Goal: Task Accomplishment & Management: Manage account settings

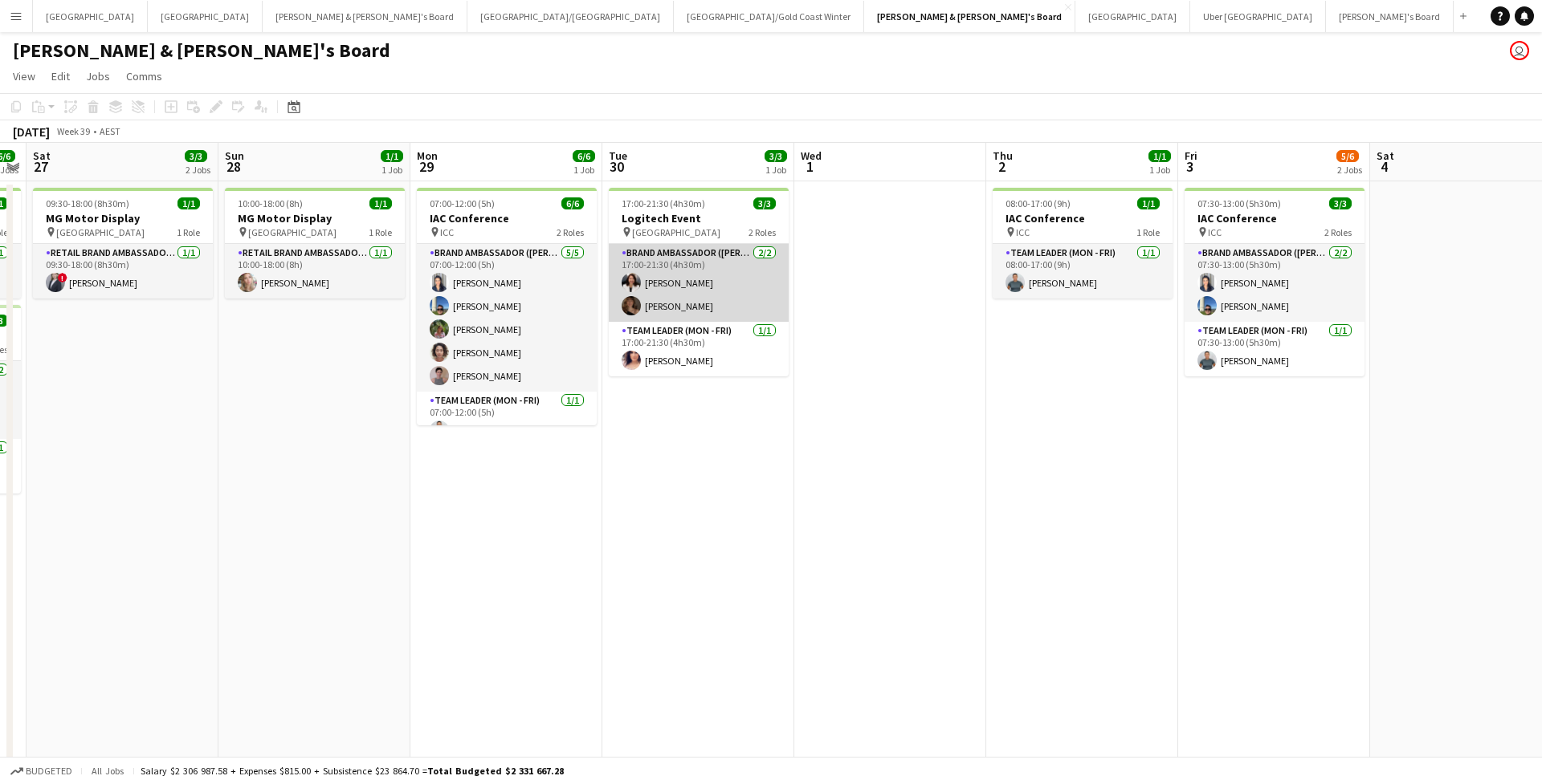
scroll to position [0, 548]
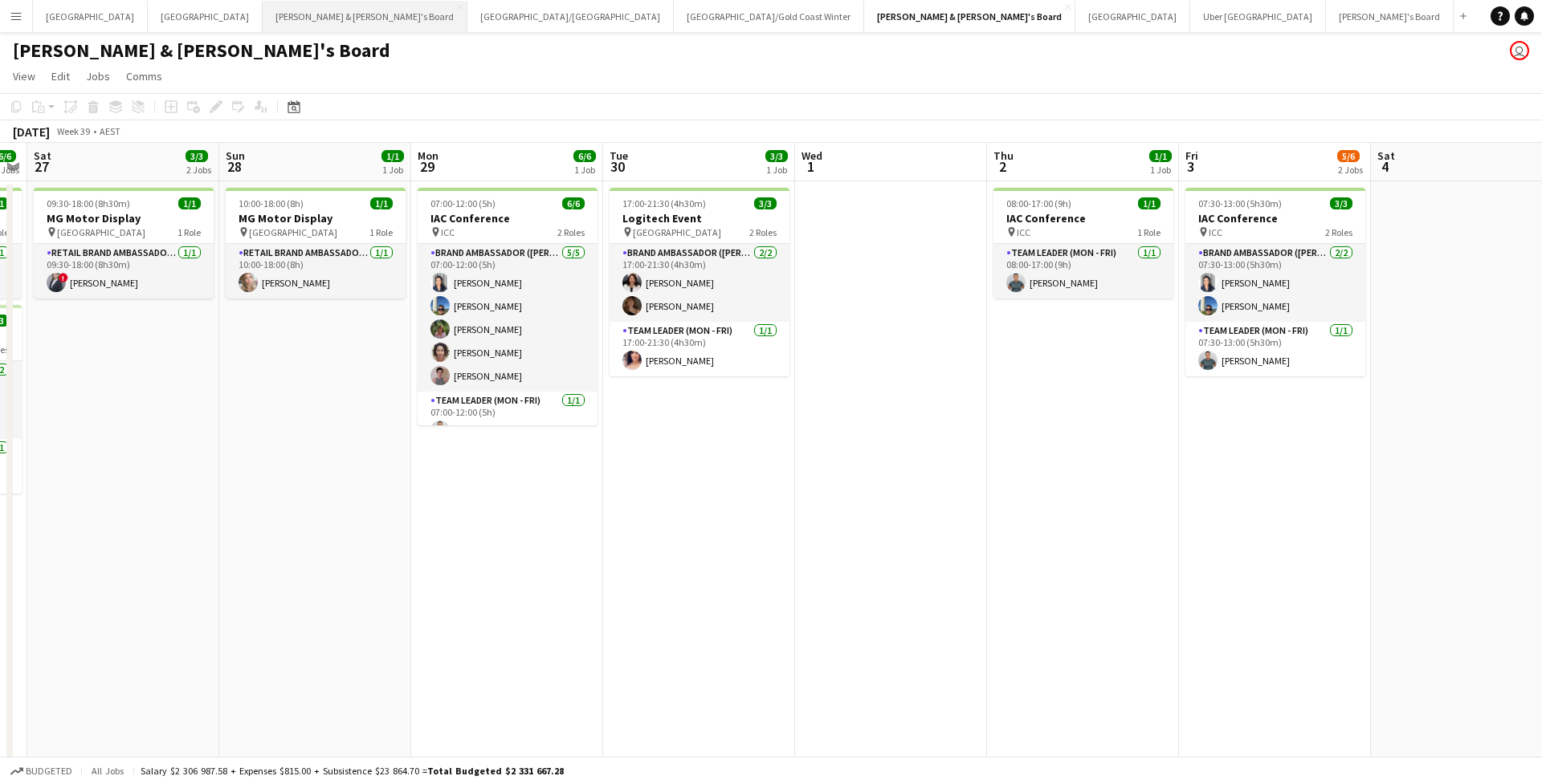
click at [263, 19] on button "James & Arrence's Board Close" at bounding box center [365, 16] width 205 height 31
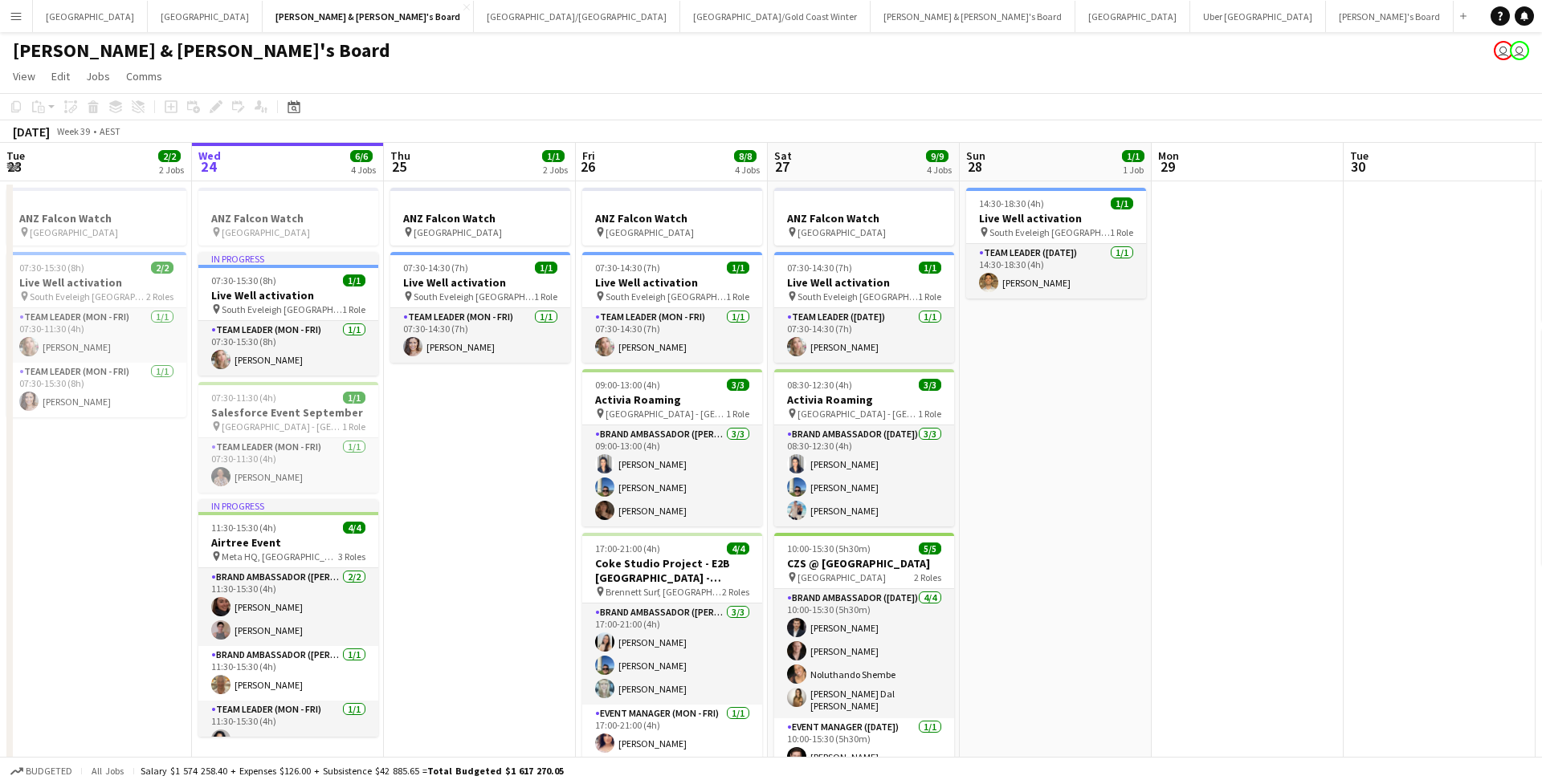
click at [19, 2] on button "Menu" at bounding box center [16, 16] width 32 height 32
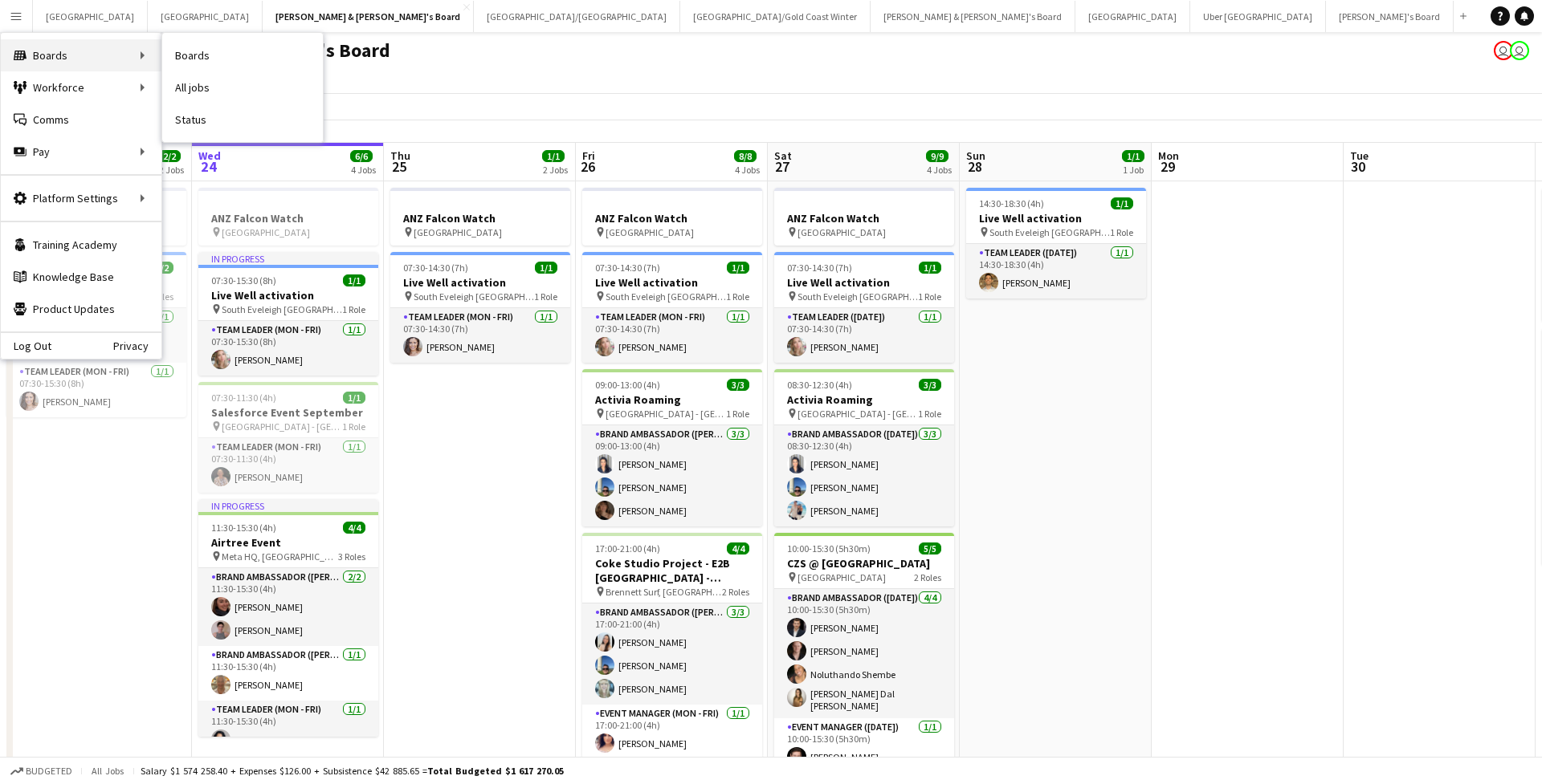
click at [75, 47] on div "Boards Boards" at bounding box center [81, 56] width 160 height 32
click at [198, 61] on link "Boards" at bounding box center [242, 56] width 160 height 32
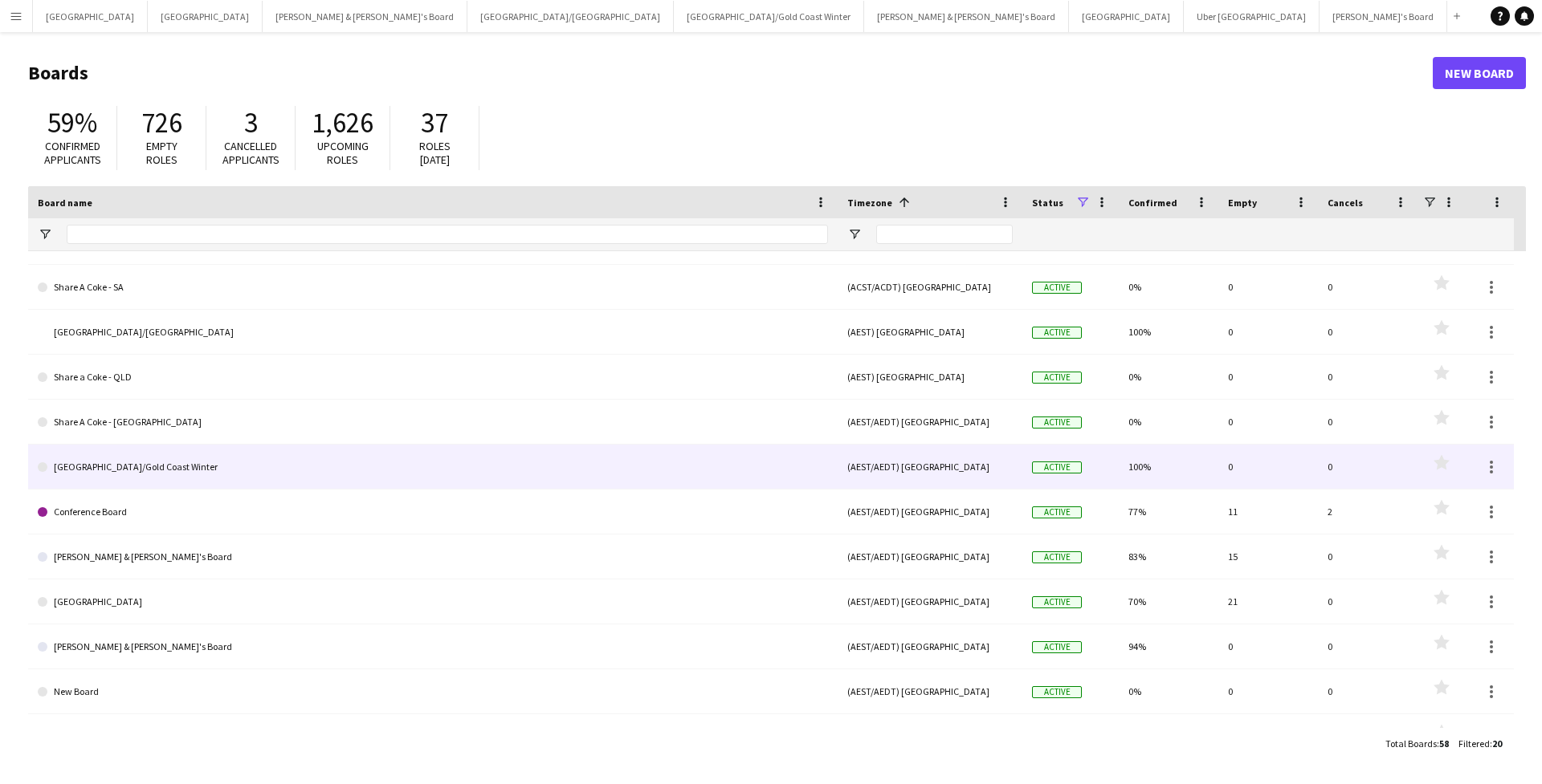
scroll to position [42, 0]
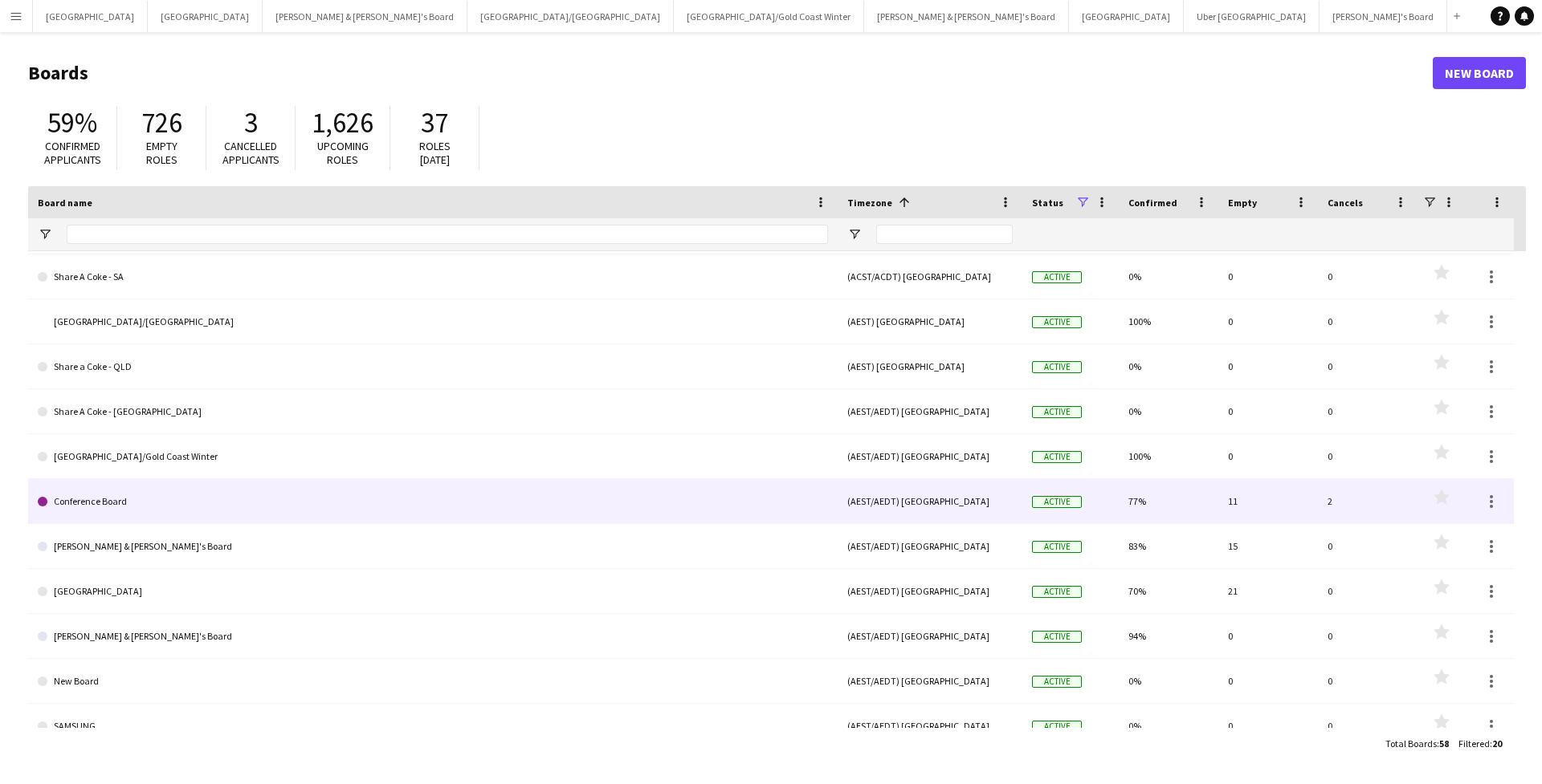
click at [131, 510] on link "Conference Board" at bounding box center [432, 501] width 790 height 45
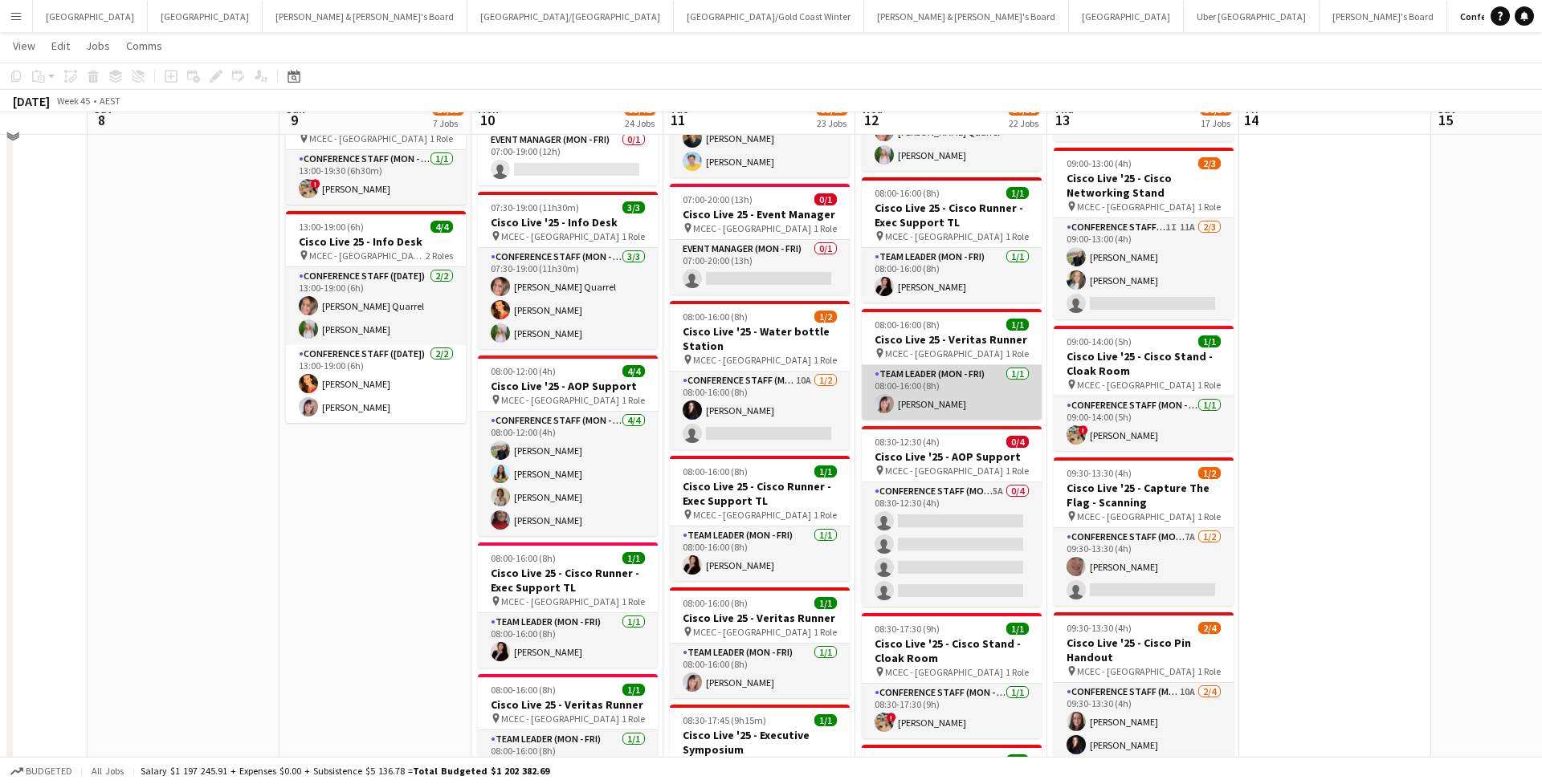
scroll to position [969, 0]
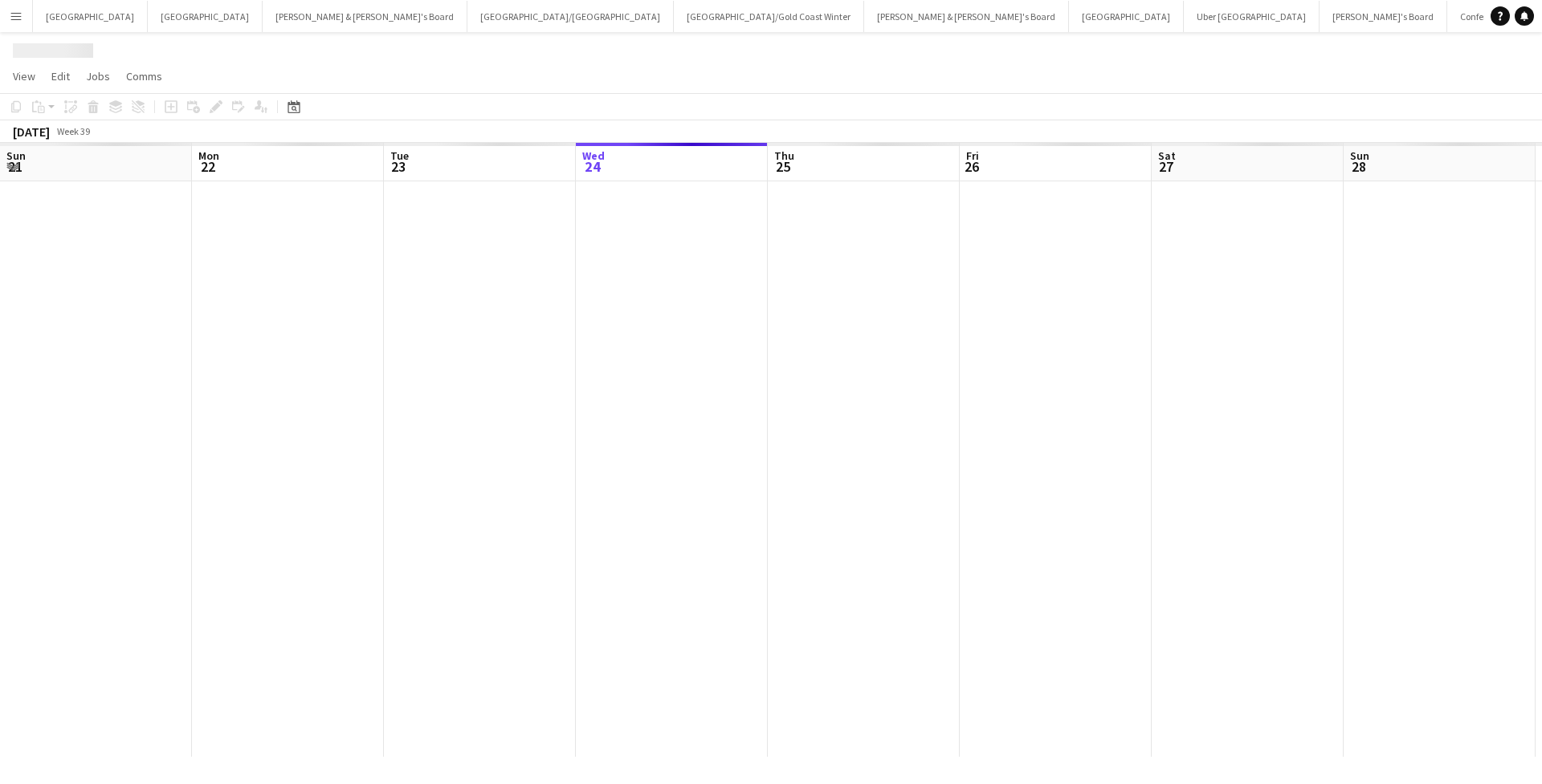
scroll to position [0, 384]
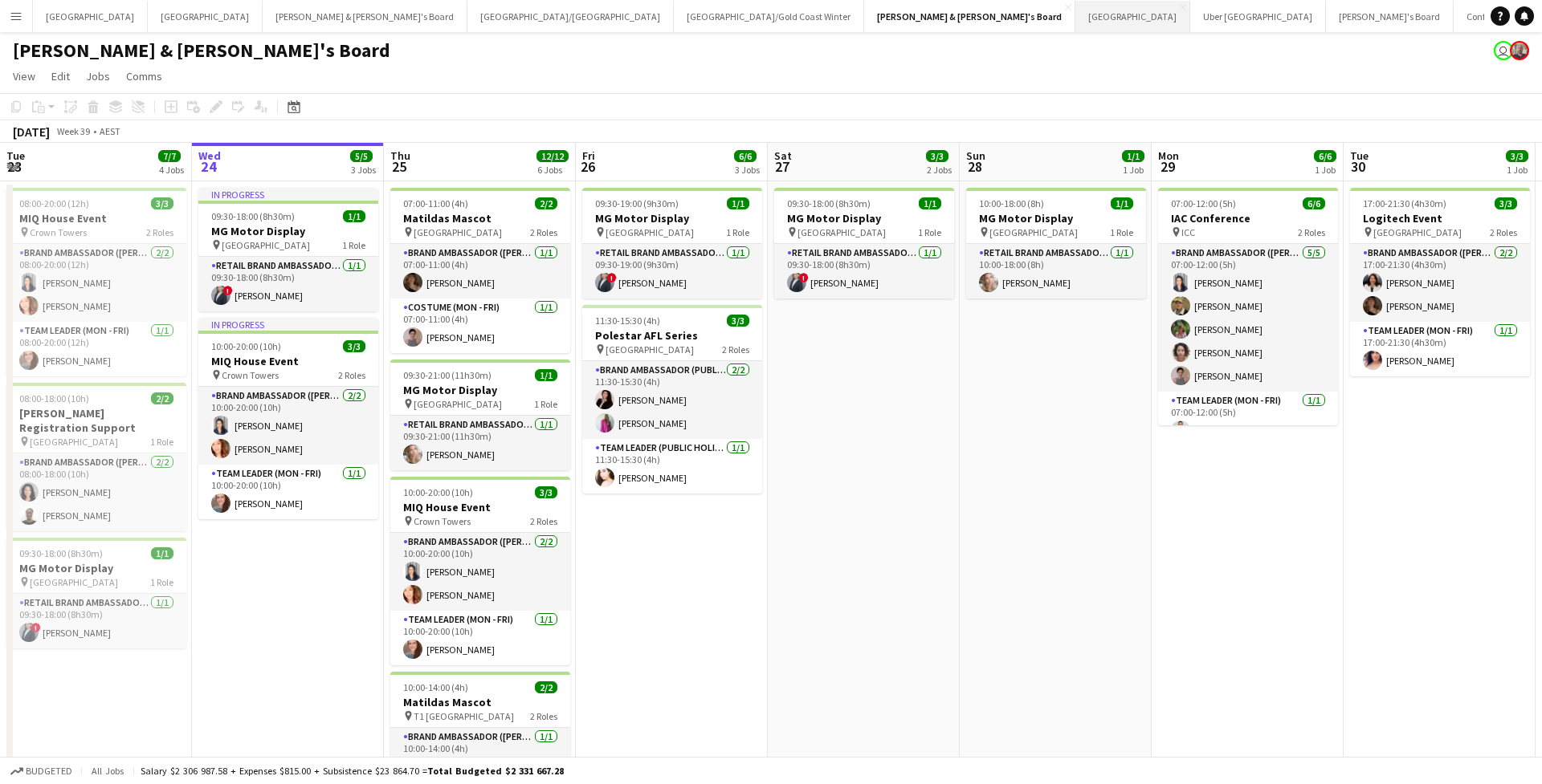
click at [1075, 19] on button "Adelaide Close" at bounding box center [1132, 16] width 115 height 31
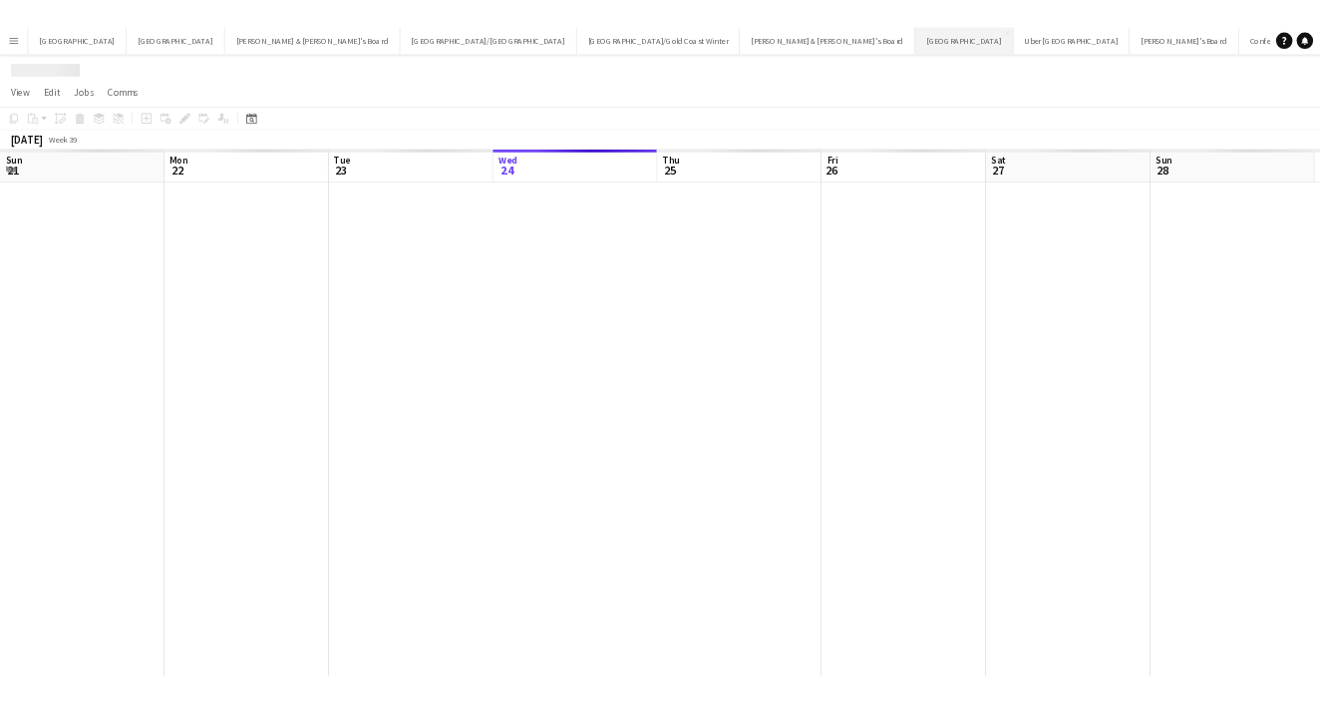
scroll to position [0, 477]
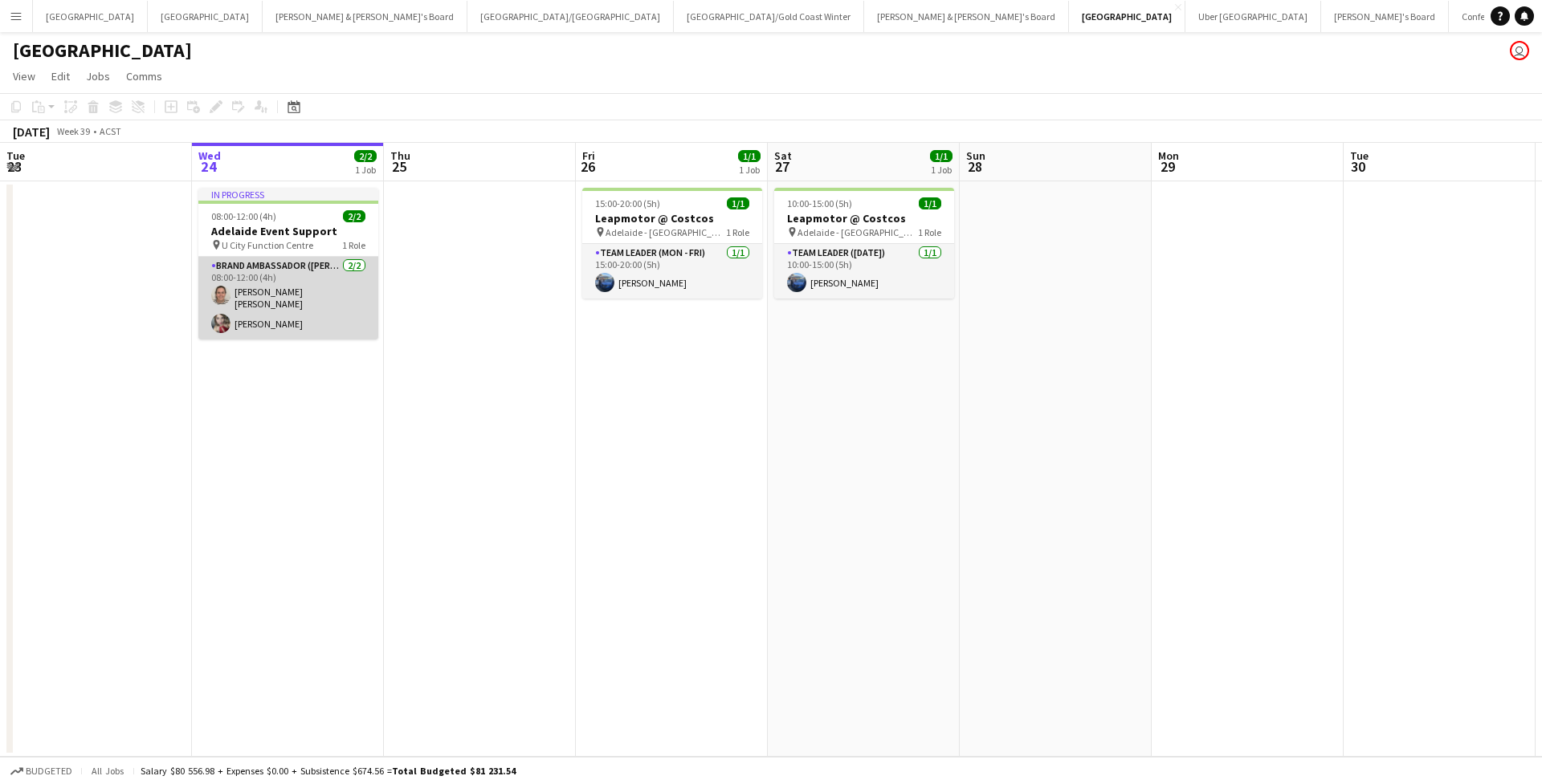
click at [306, 287] on app-card-role "Brand Ambassador (Mon - Fri) [DATE] 08:00-12:00 (4h) [PERSON_NAME] [PERSON_NAME…" at bounding box center [287, 298] width 180 height 83
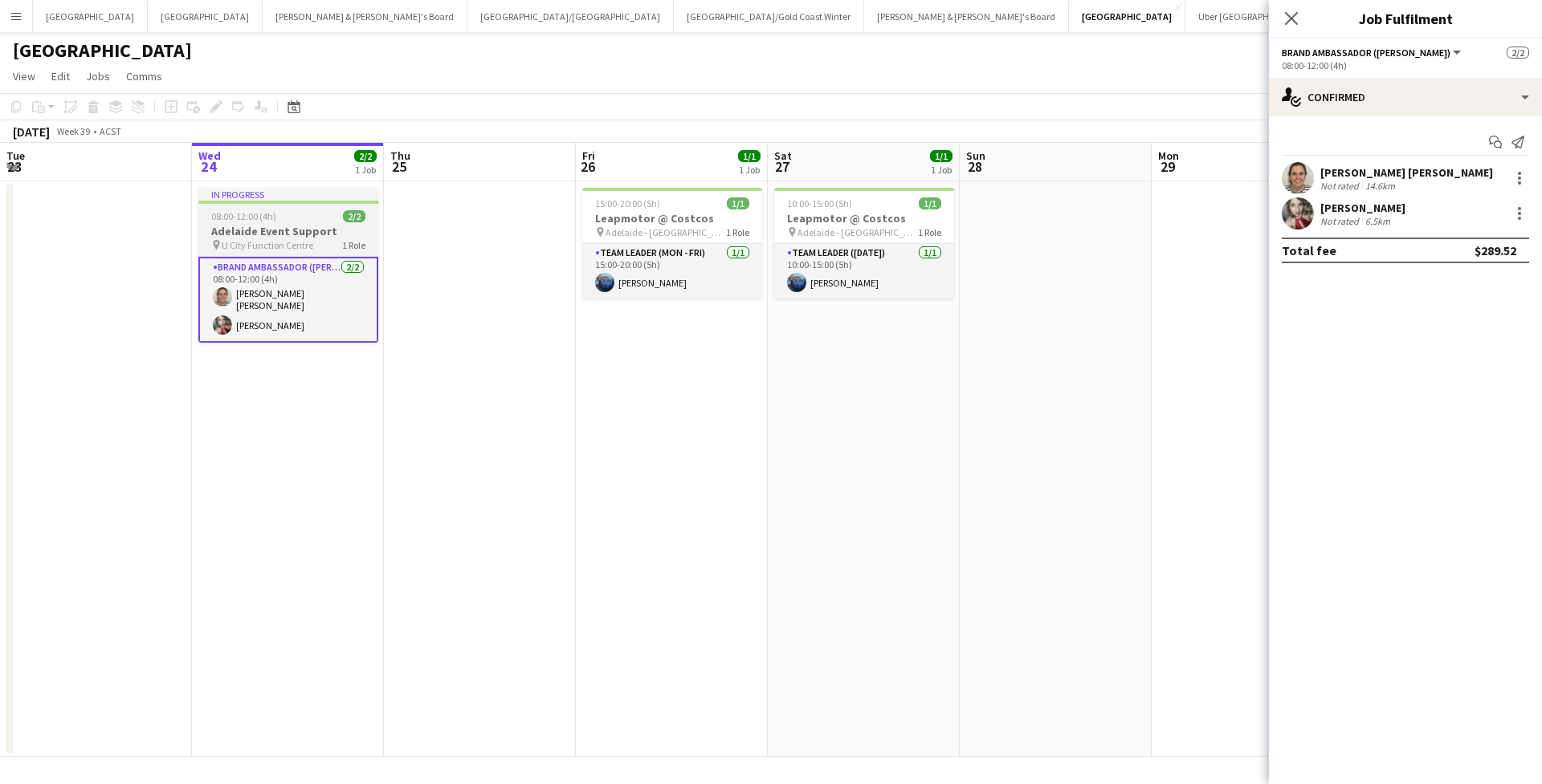
click at [300, 239] on span "U City Function Centre" at bounding box center [267, 245] width 92 height 12
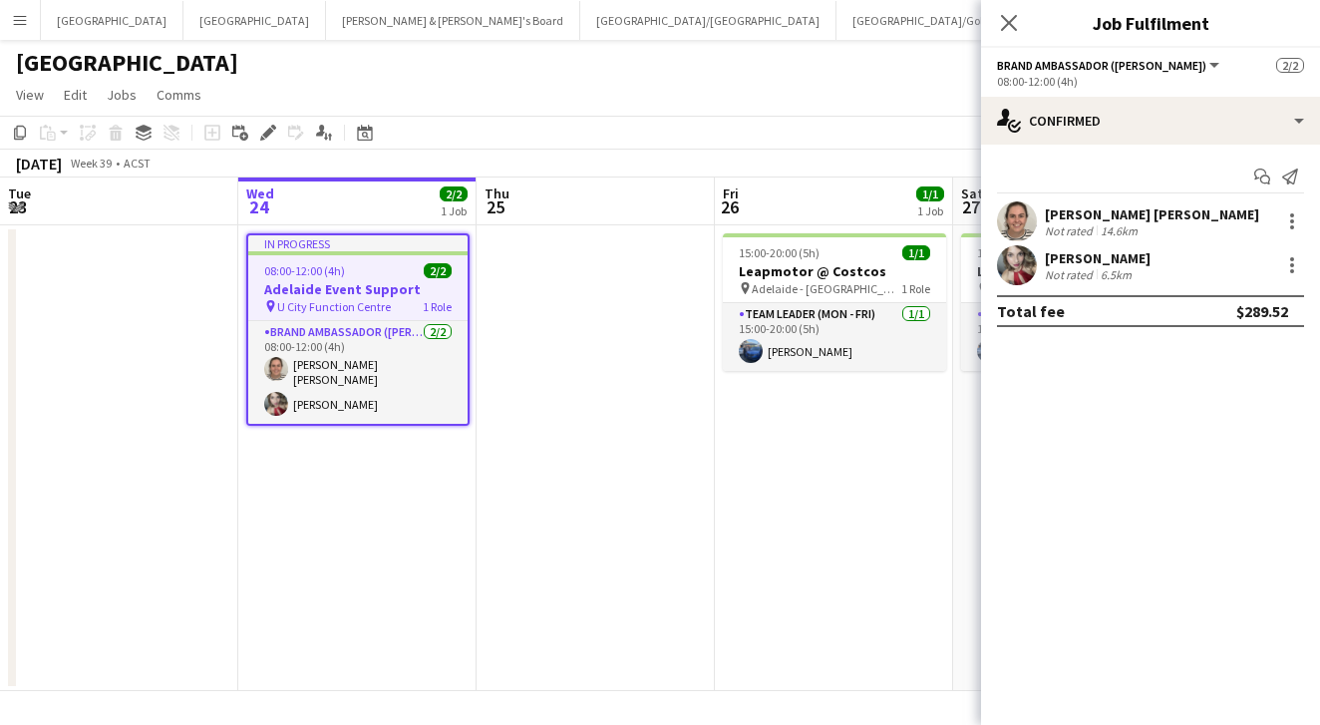
click at [748, 144] on app-toolbar "Copy Paste Paste Command V Paste with crew Command Shift V Paste linked Job [GE…" at bounding box center [660, 133] width 1320 height 34
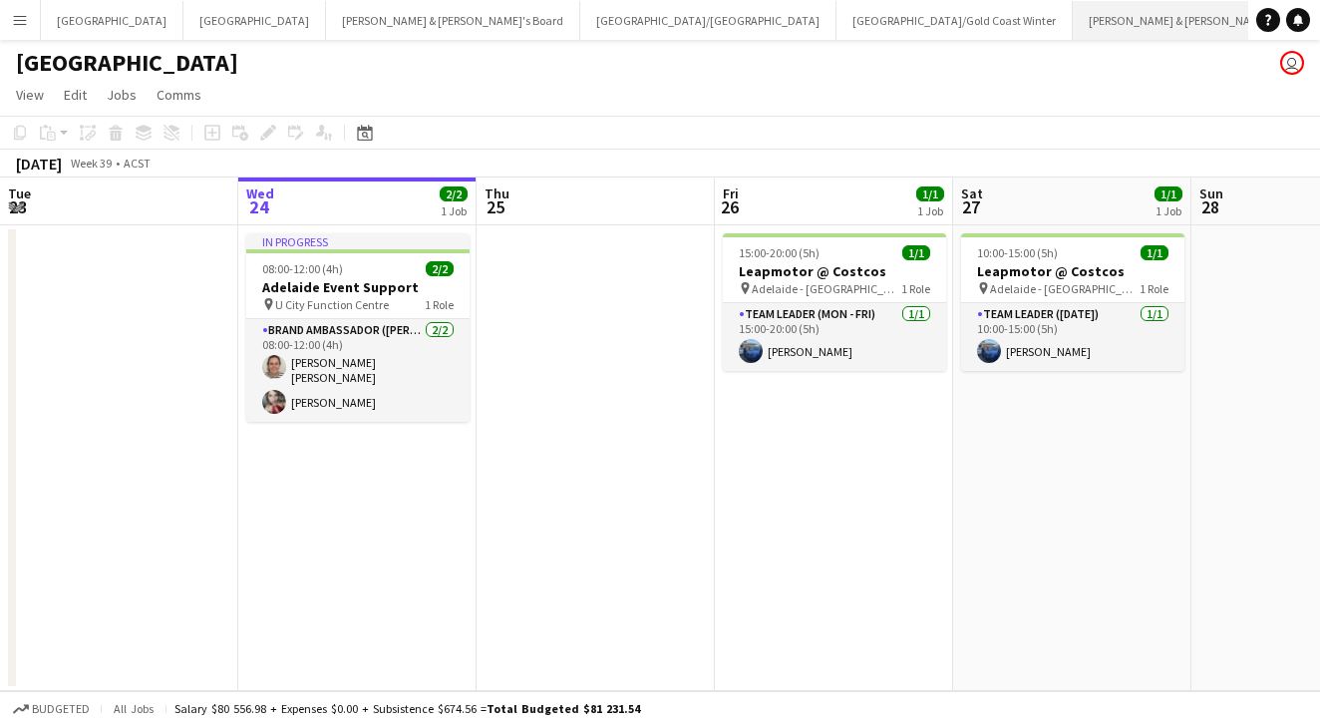
click at [1073, 31] on button "[PERSON_NAME] & [PERSON_NAME]'s Board Close" at bounding box center [1200, 20] width 254 height 39
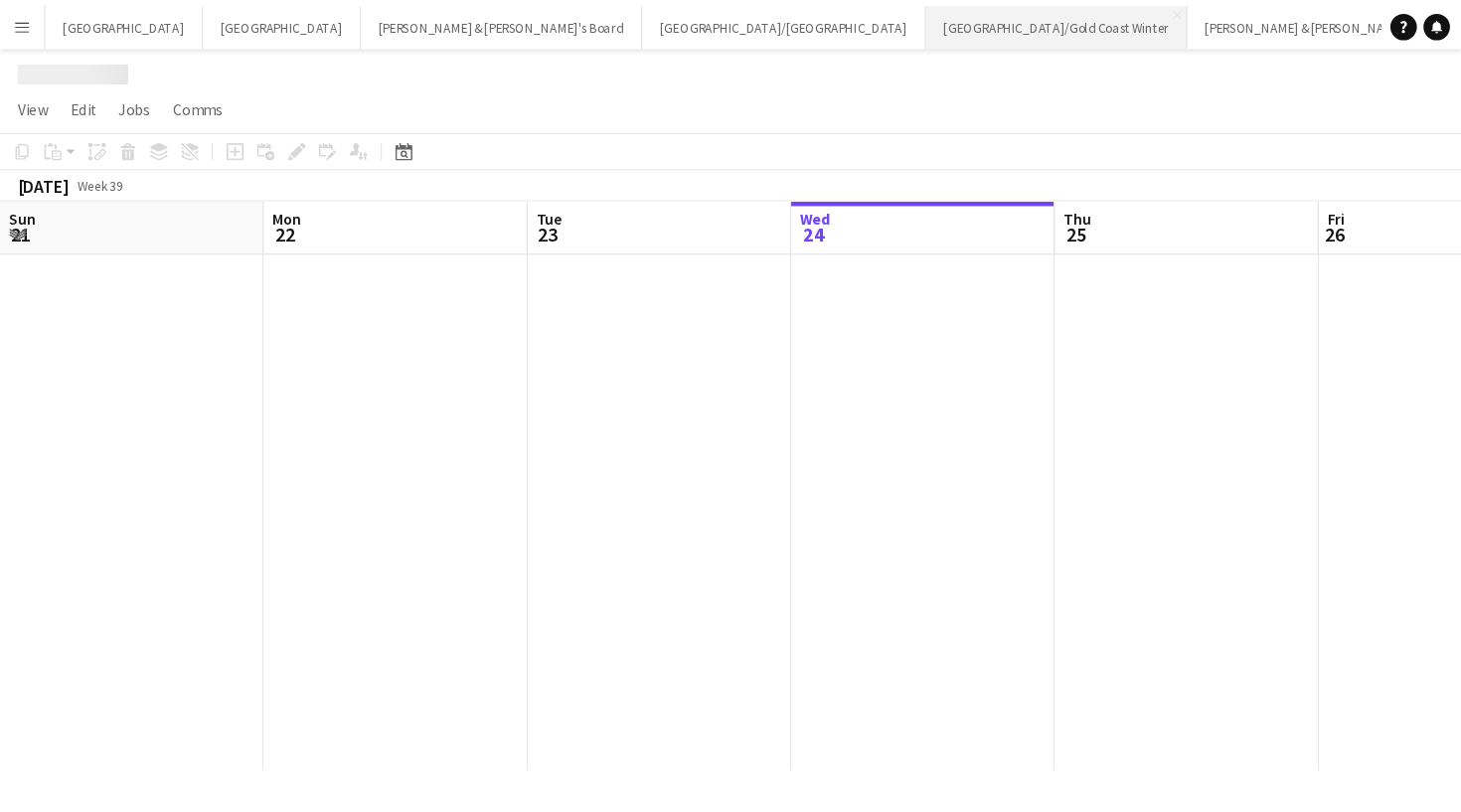
scroll to position [0, 475]
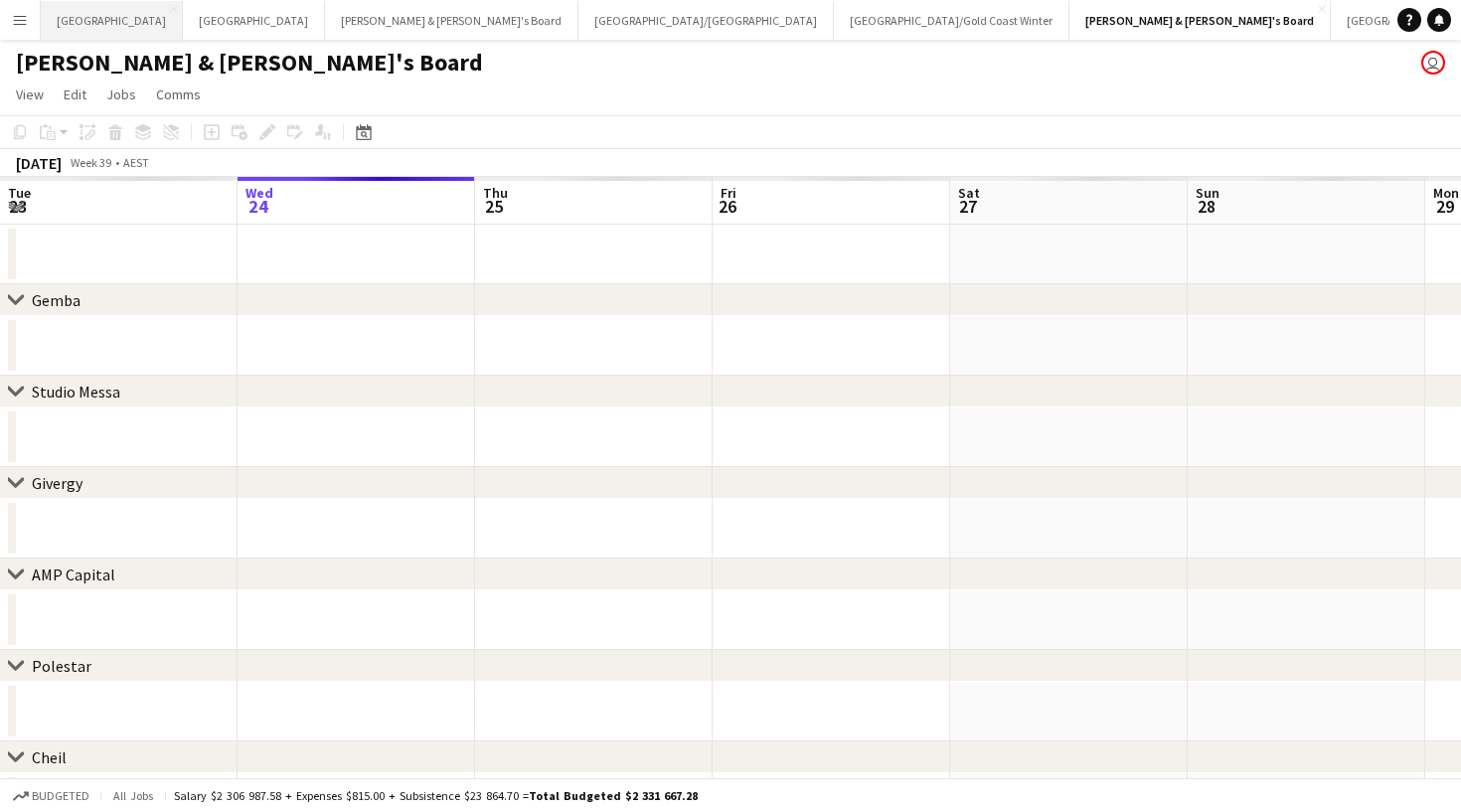
click at [78, 27] on button "Sydney Close" at bounding box center [112, 20] width 143 height 39
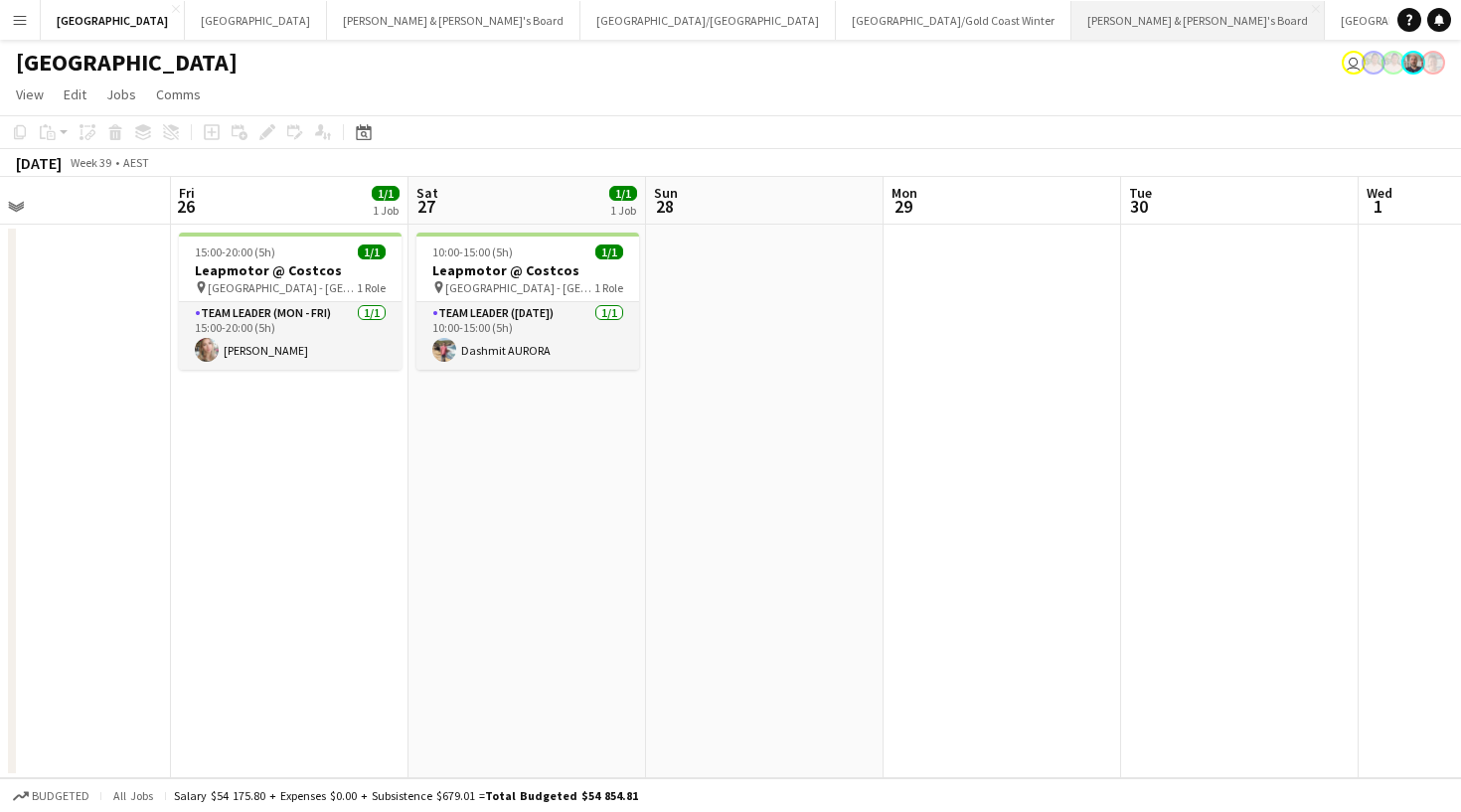
click at [1071, 25] on button "[PERSON_NAME] & [PERSON_NAME]'s Board Close" at bounding box center [1198, 20] width 253 height 39
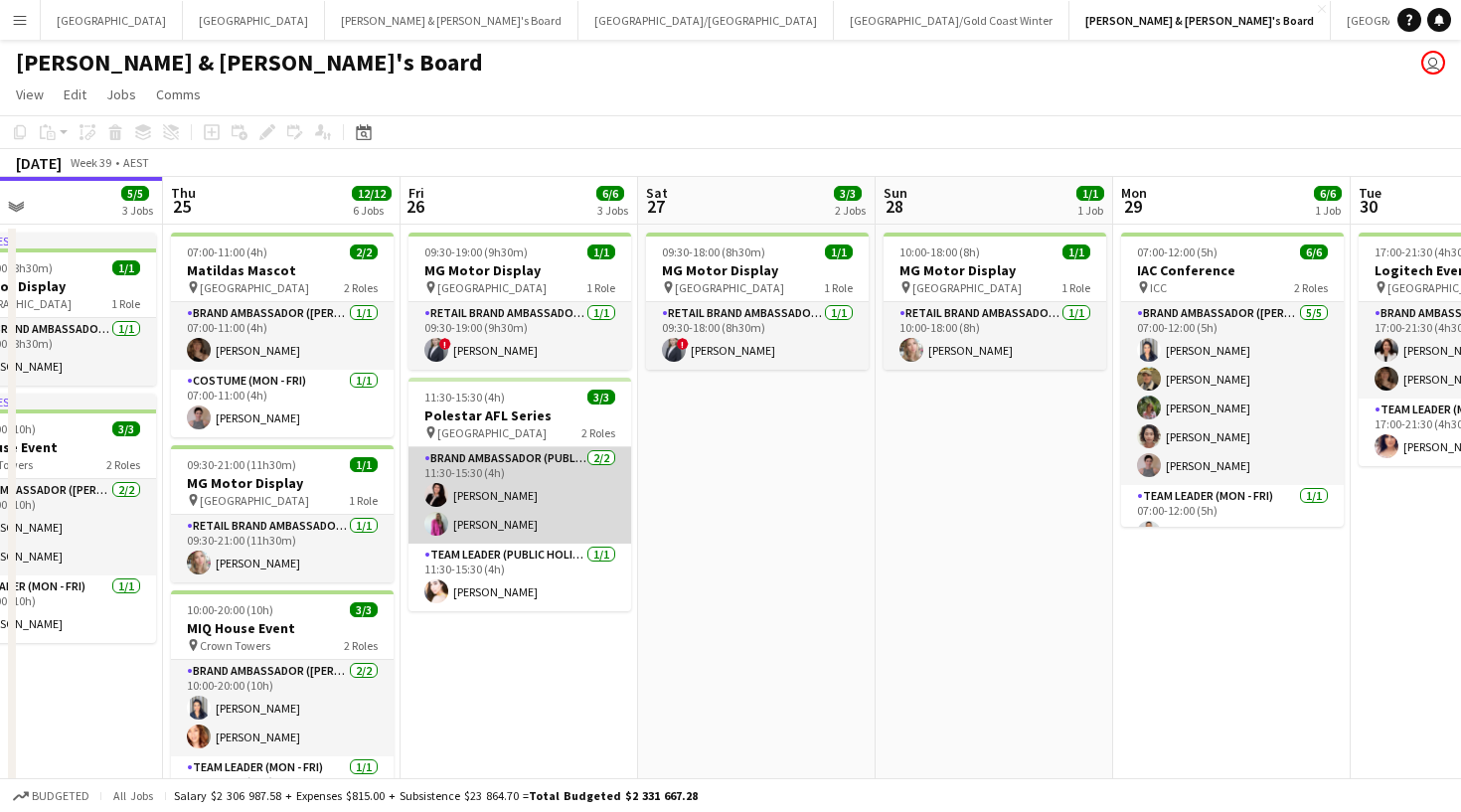
scroll to position [0, 797]
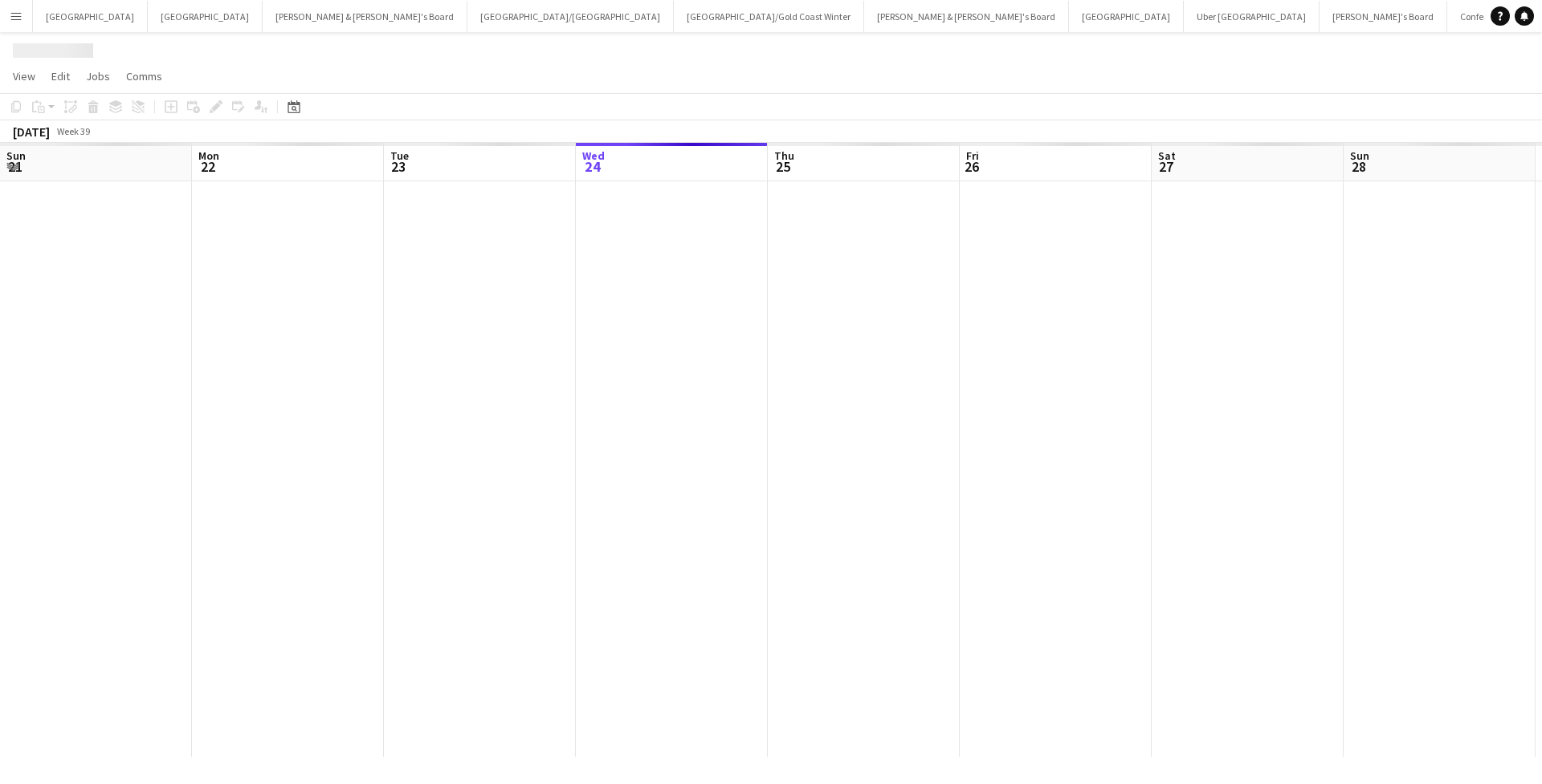
scroll to position [0, 384]
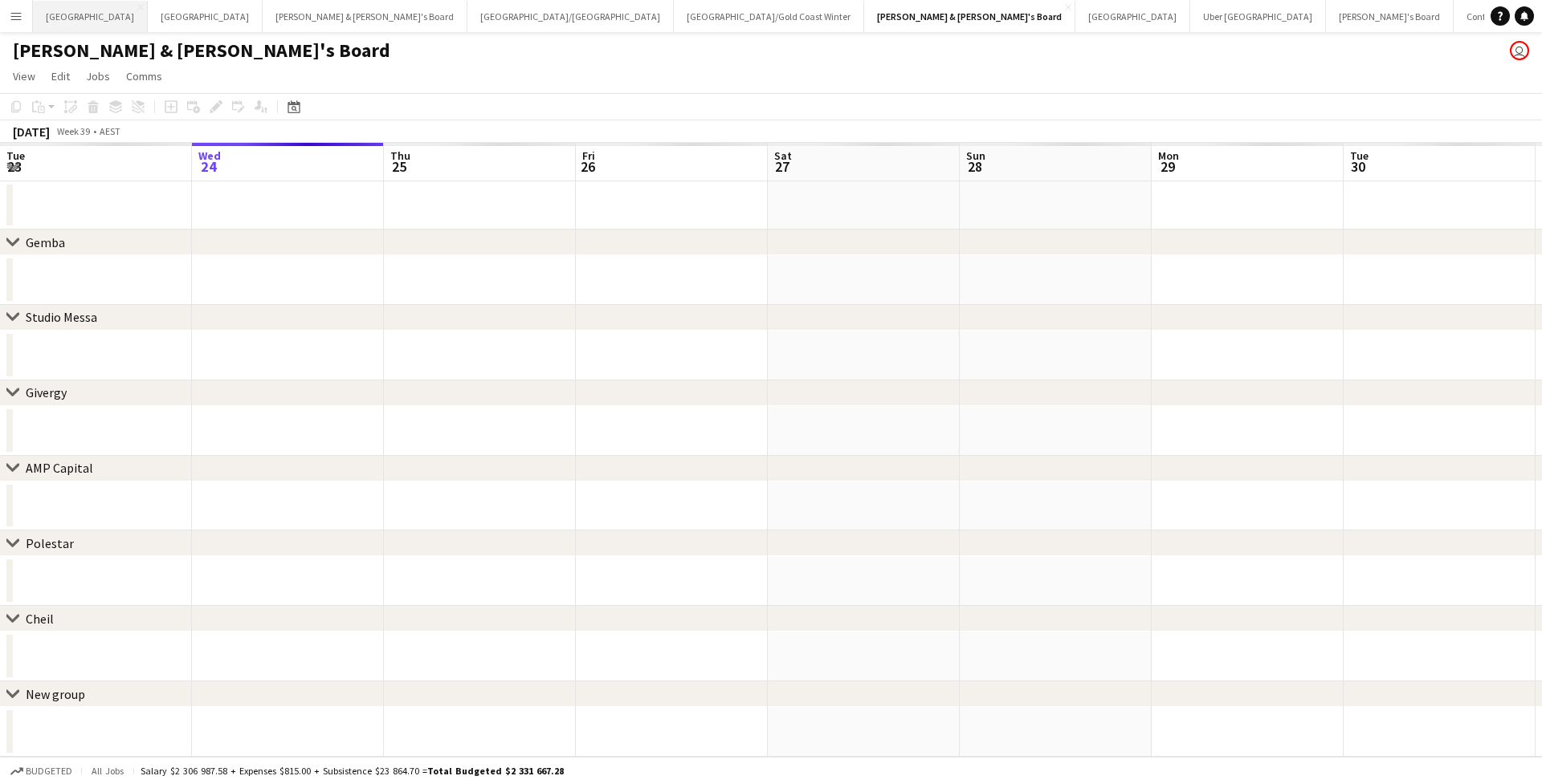
click at [53, 9] on button "Sydney Close" at bounding box center [90, 16] width 115 height 31
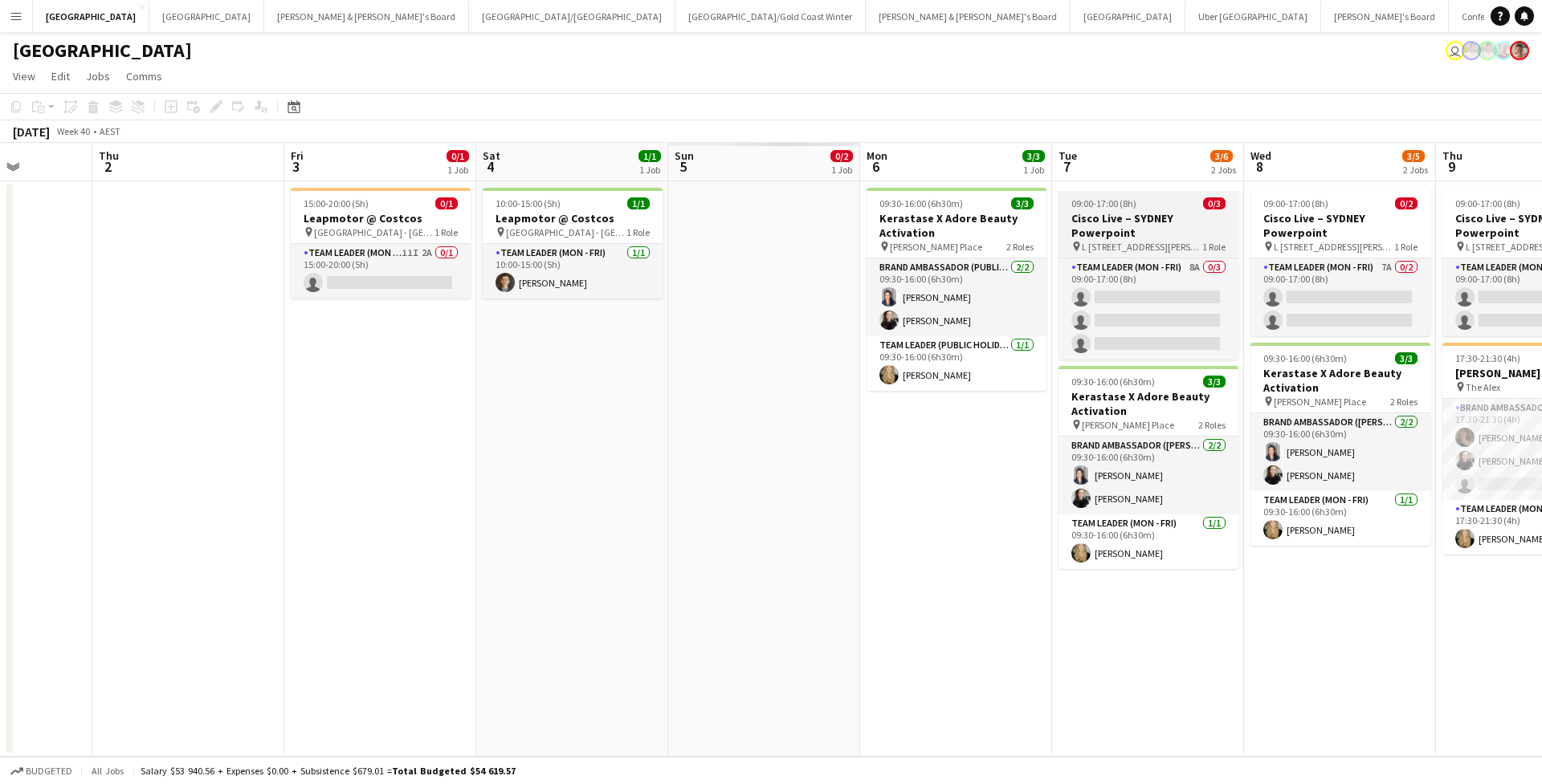
click at [1113, 212] on h3 "Cisco Live – SYDNEY Powerpoint" at bounding box center [1147, 225] width 180 height 29
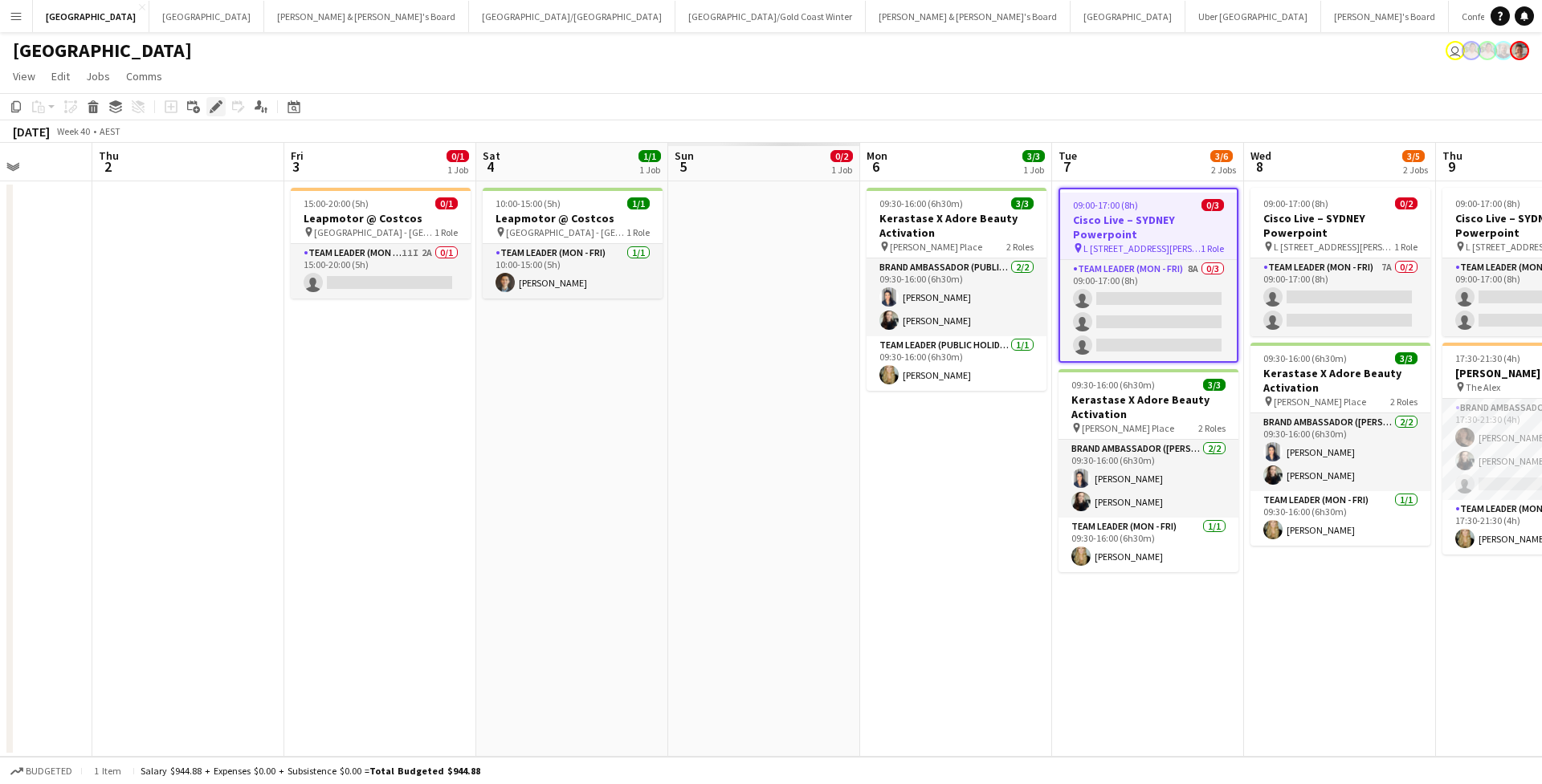
click at [217, 111] on icon "Edit" at bounding box center [216, 107] width 13 height 13
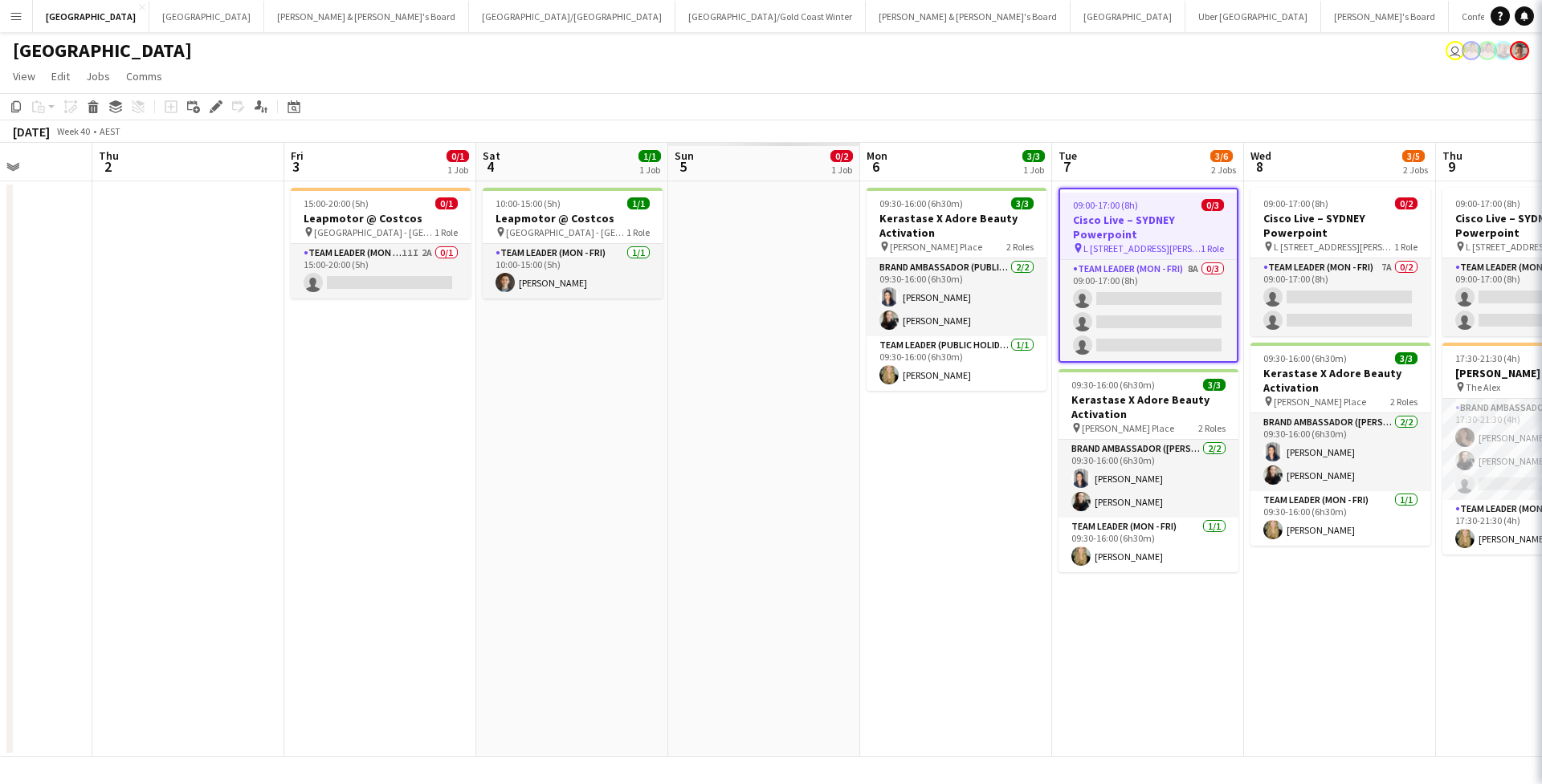
type input "**********"
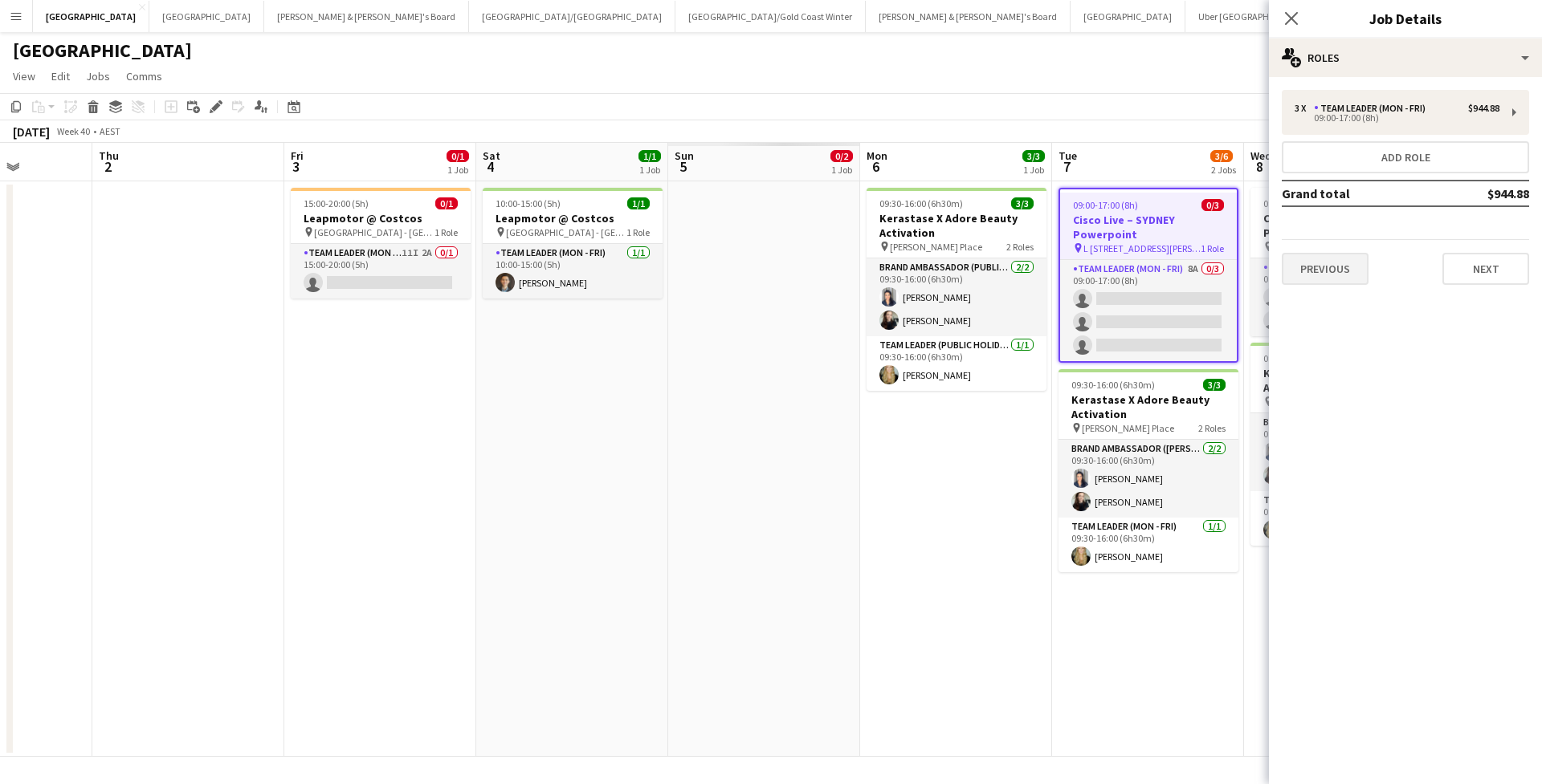
click at [1309, 267] on button "Previous" at bounding box center [1325, 269] width 87 height 32
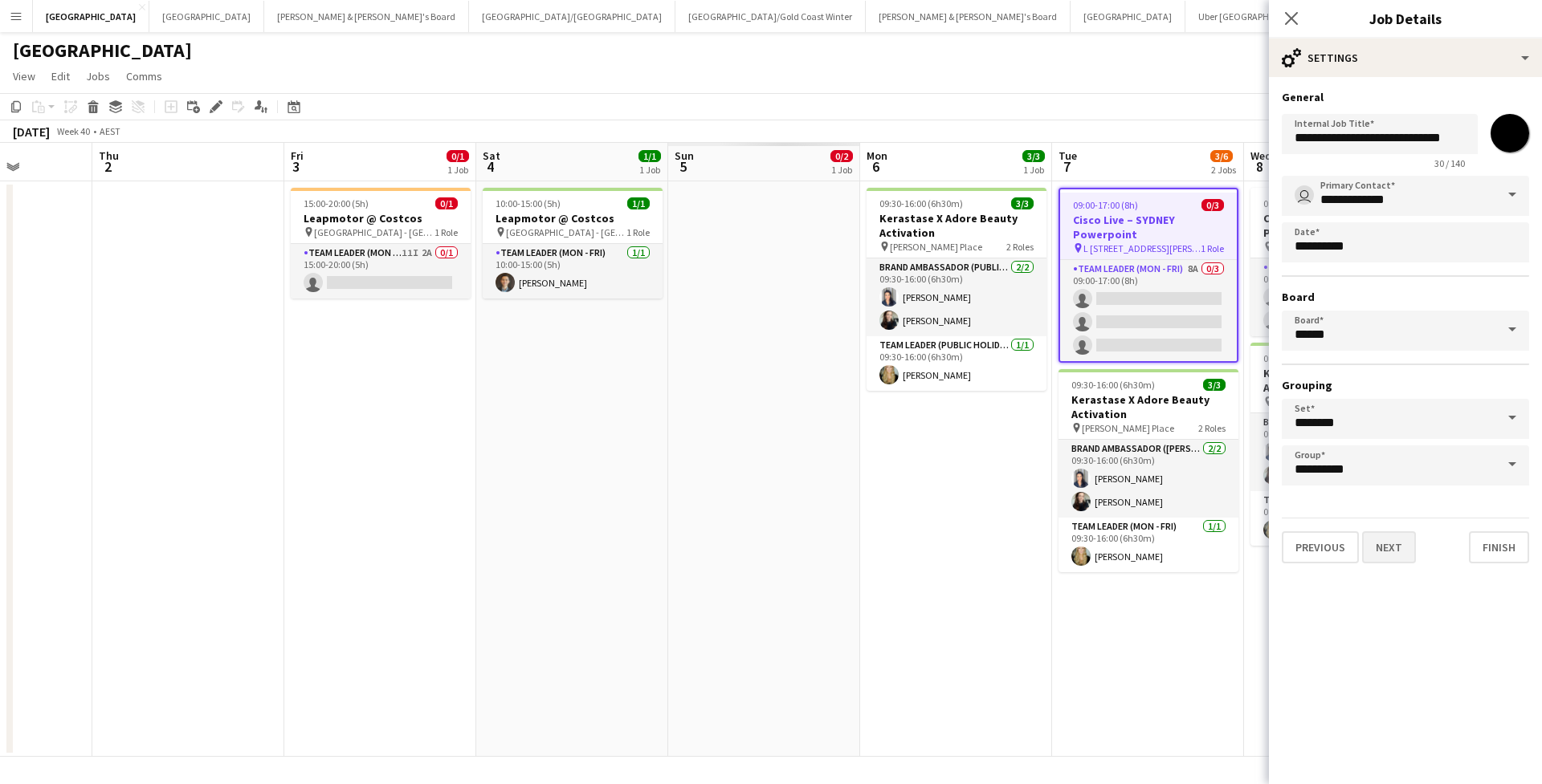
click at [1404, 555] on button "Next" at bounding box center [1388, 547] width 54 height 32
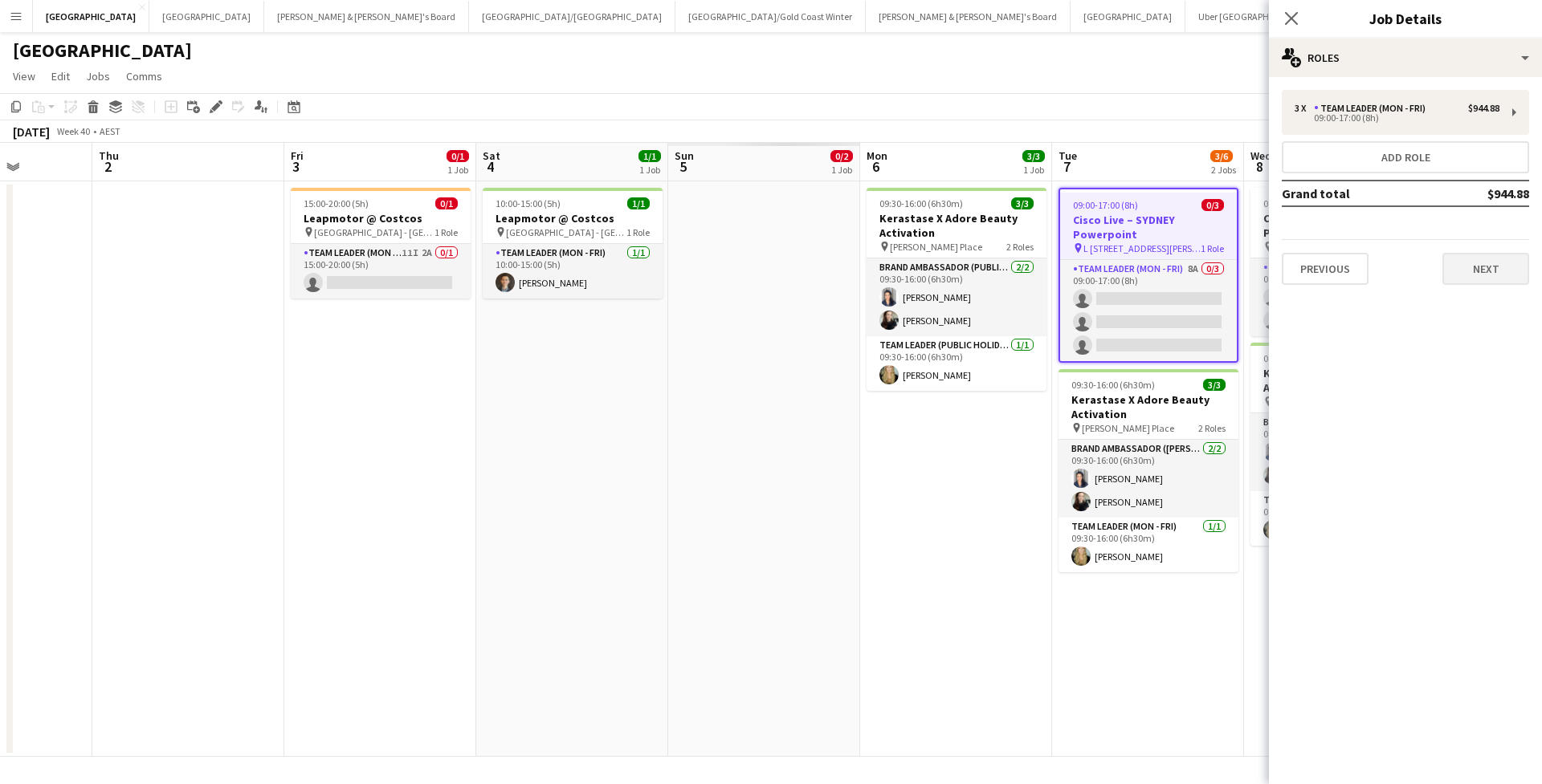
click at [1453, 264] on button "Next" at bounding box center [1486, 269] width 87 height 32
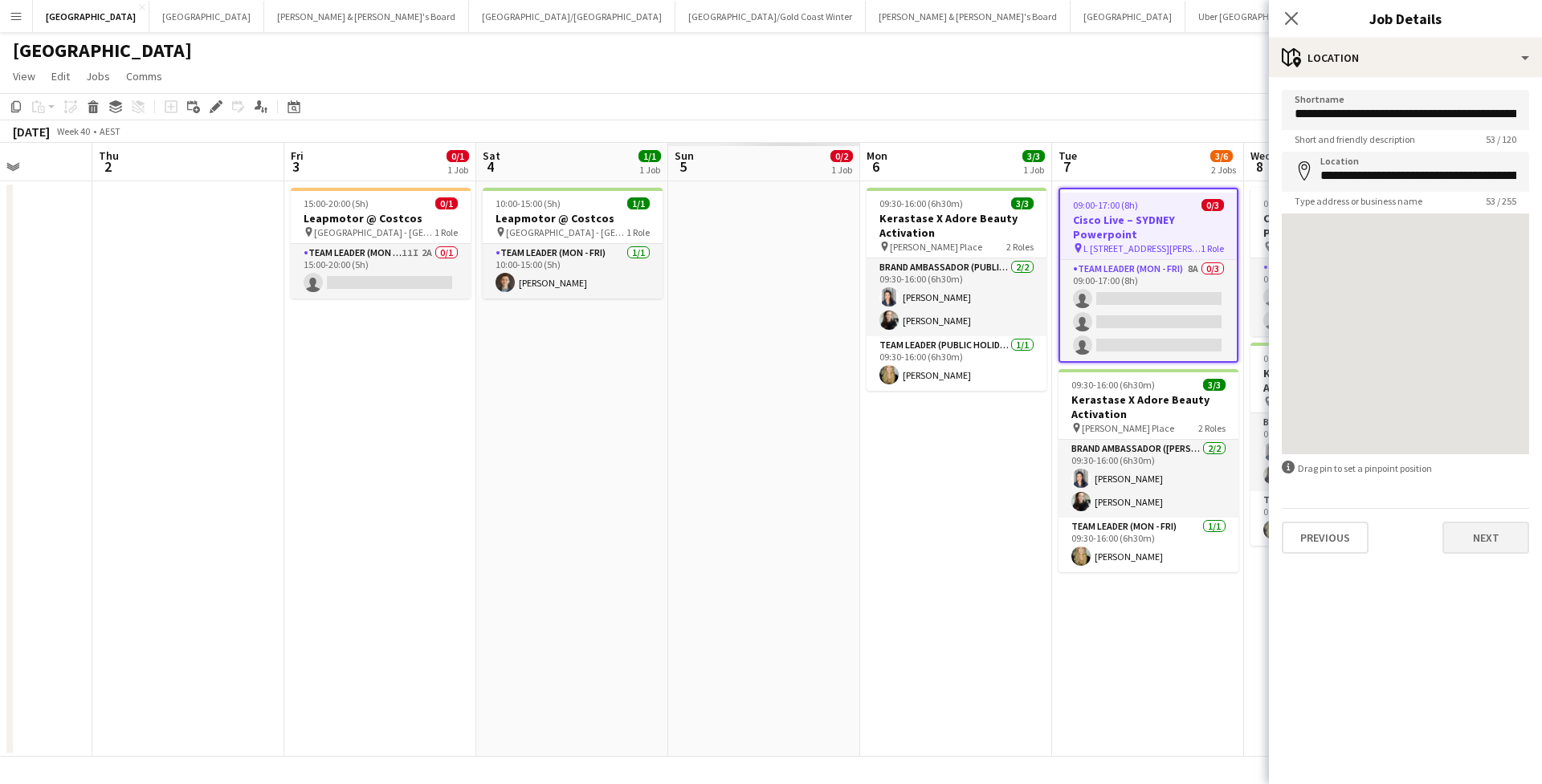
click at [1495, 538] on button "Next" at bounding box center [1486, 538] width 87 height 32
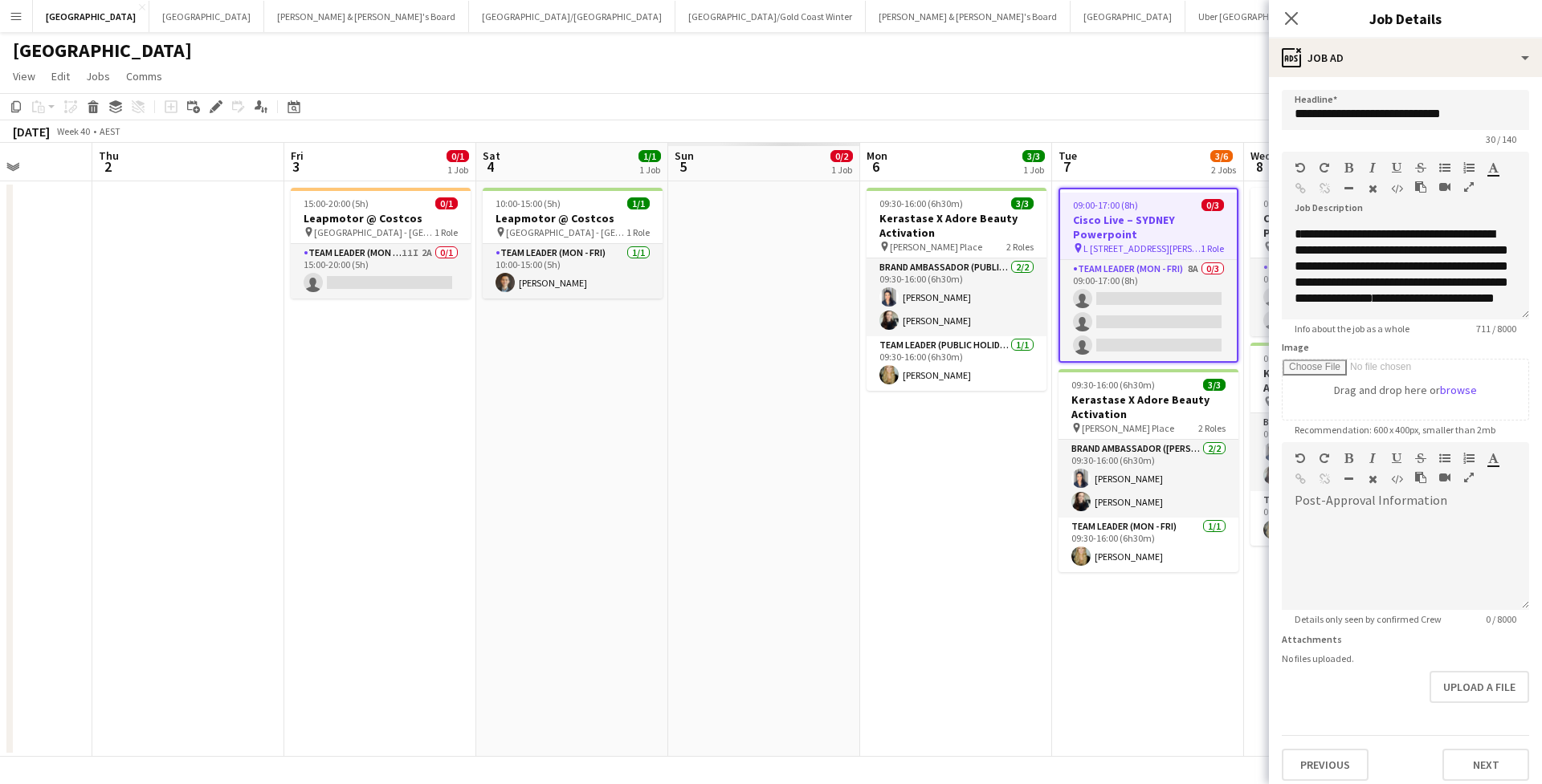
scroll to position [205, 0]
click at [1291, 19] on icon at bounding box center [1290, 18] width 15 height 15
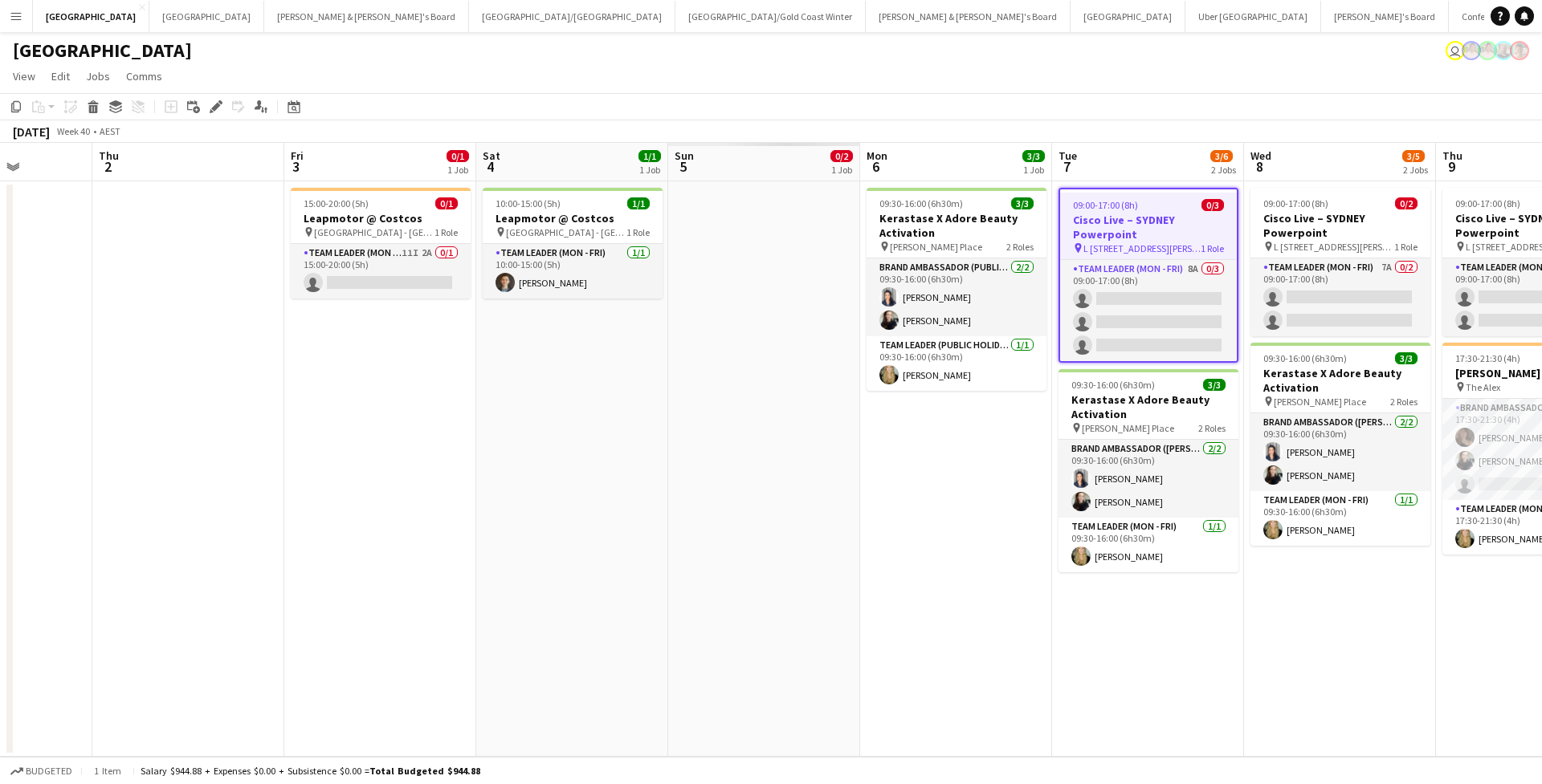
click at [1178, 133] on div "October 2025 Week 40 • AEST" at bounding box center [771, 132] width 1542 height 23
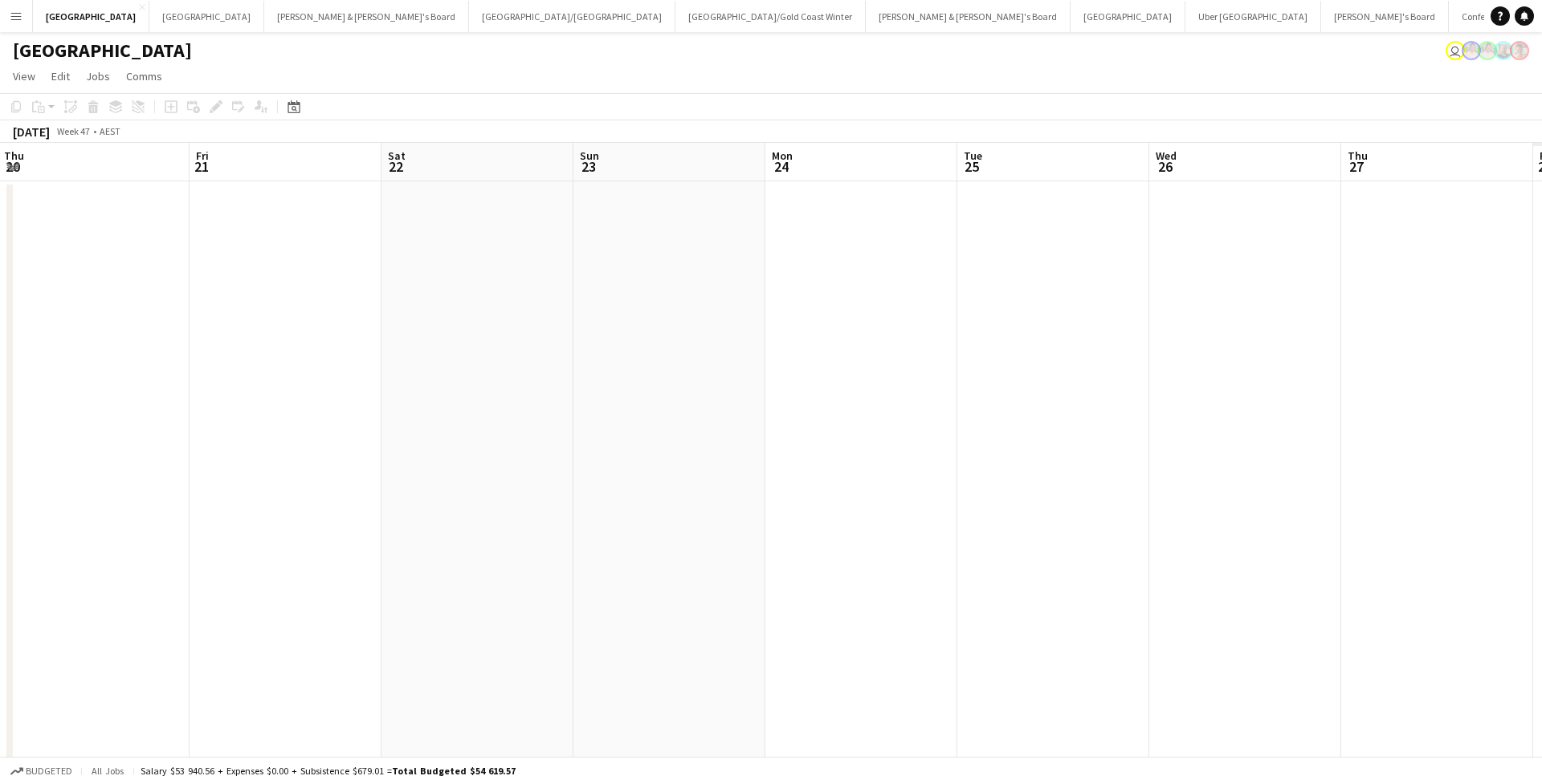
scroll to position [0, 521]
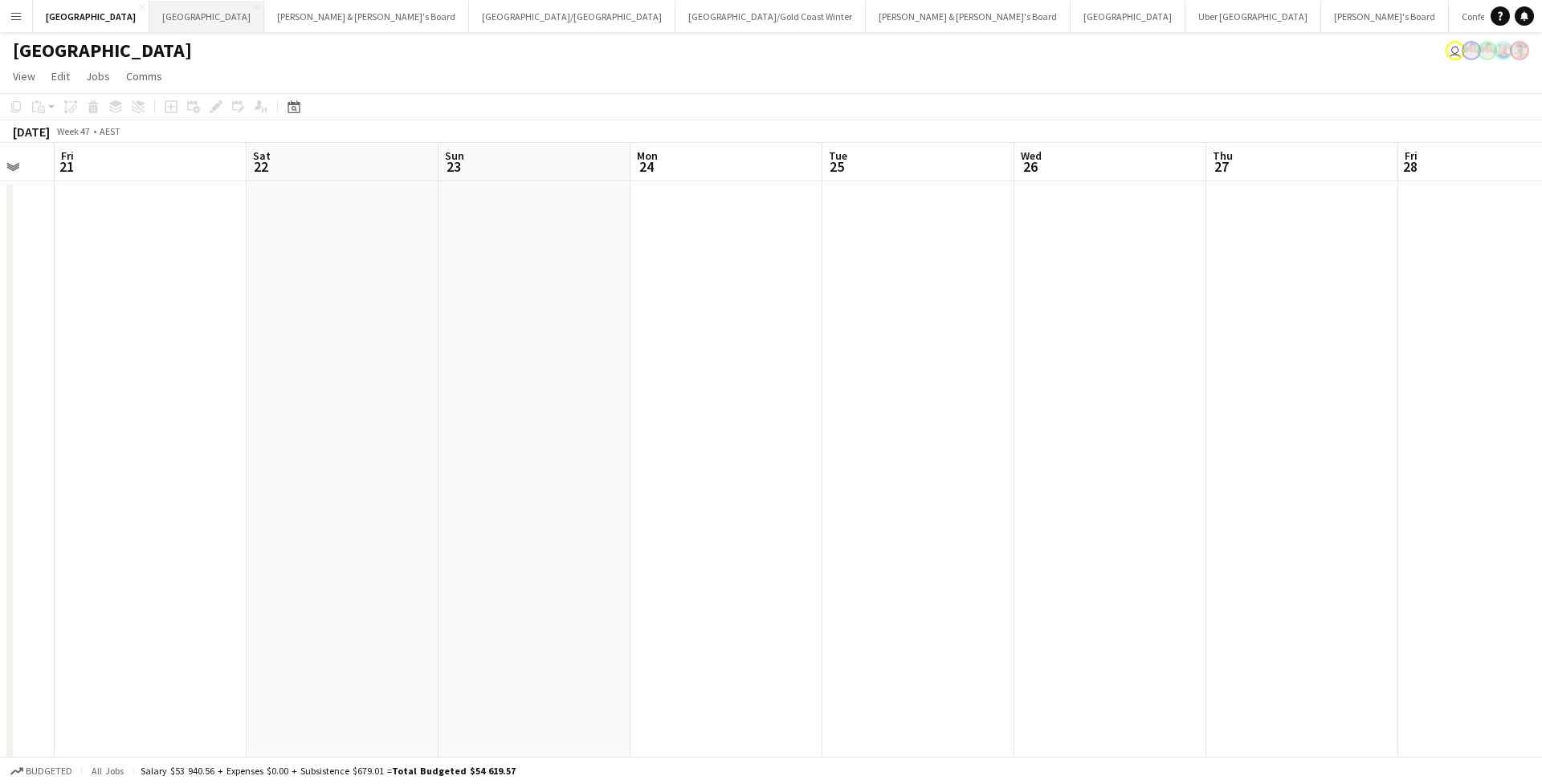
click at [149, 23] on button "Melbourne Close" at bounding box center [206, 16] width 115 height 31
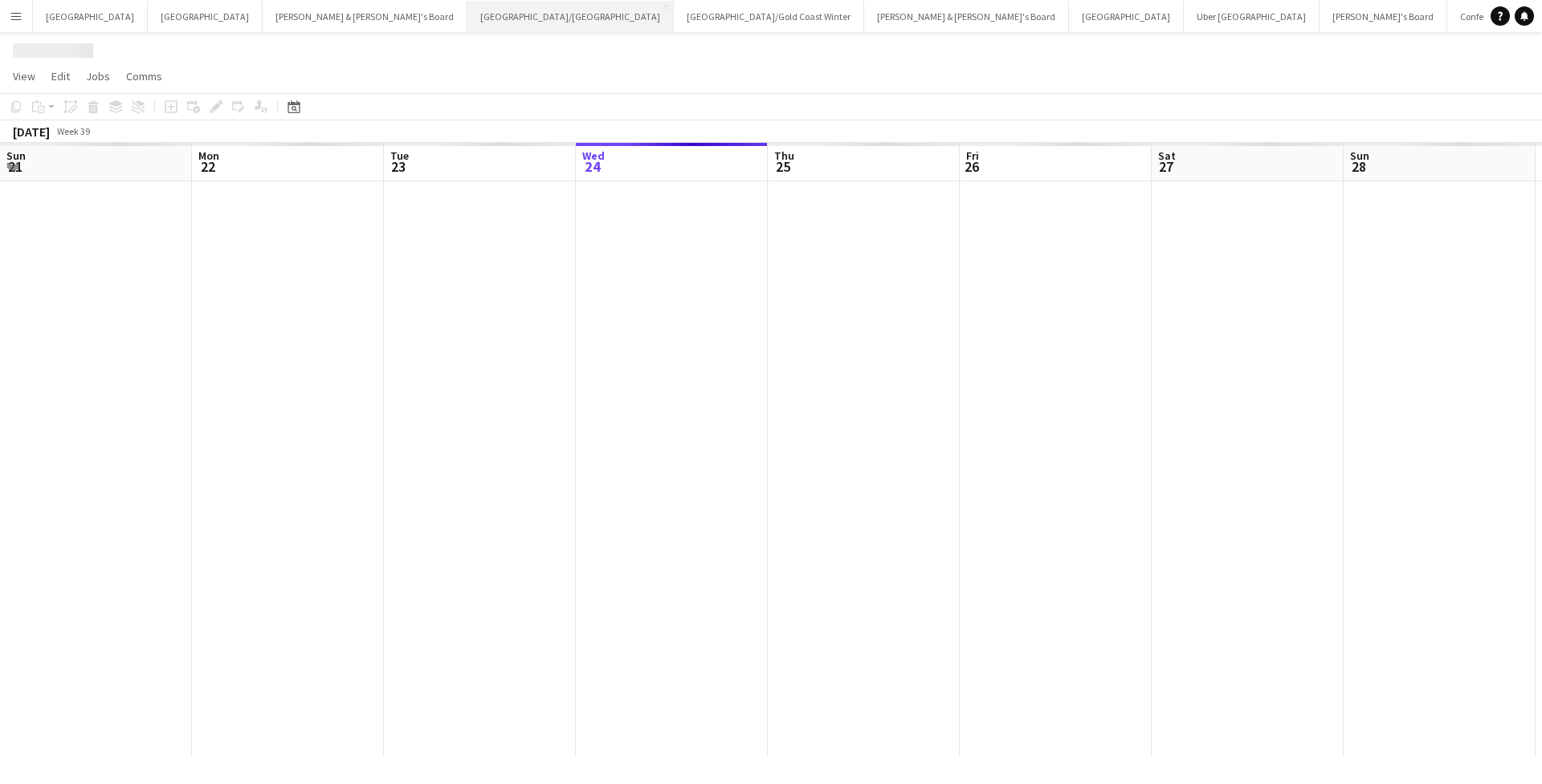
scroll to position [0, 384]
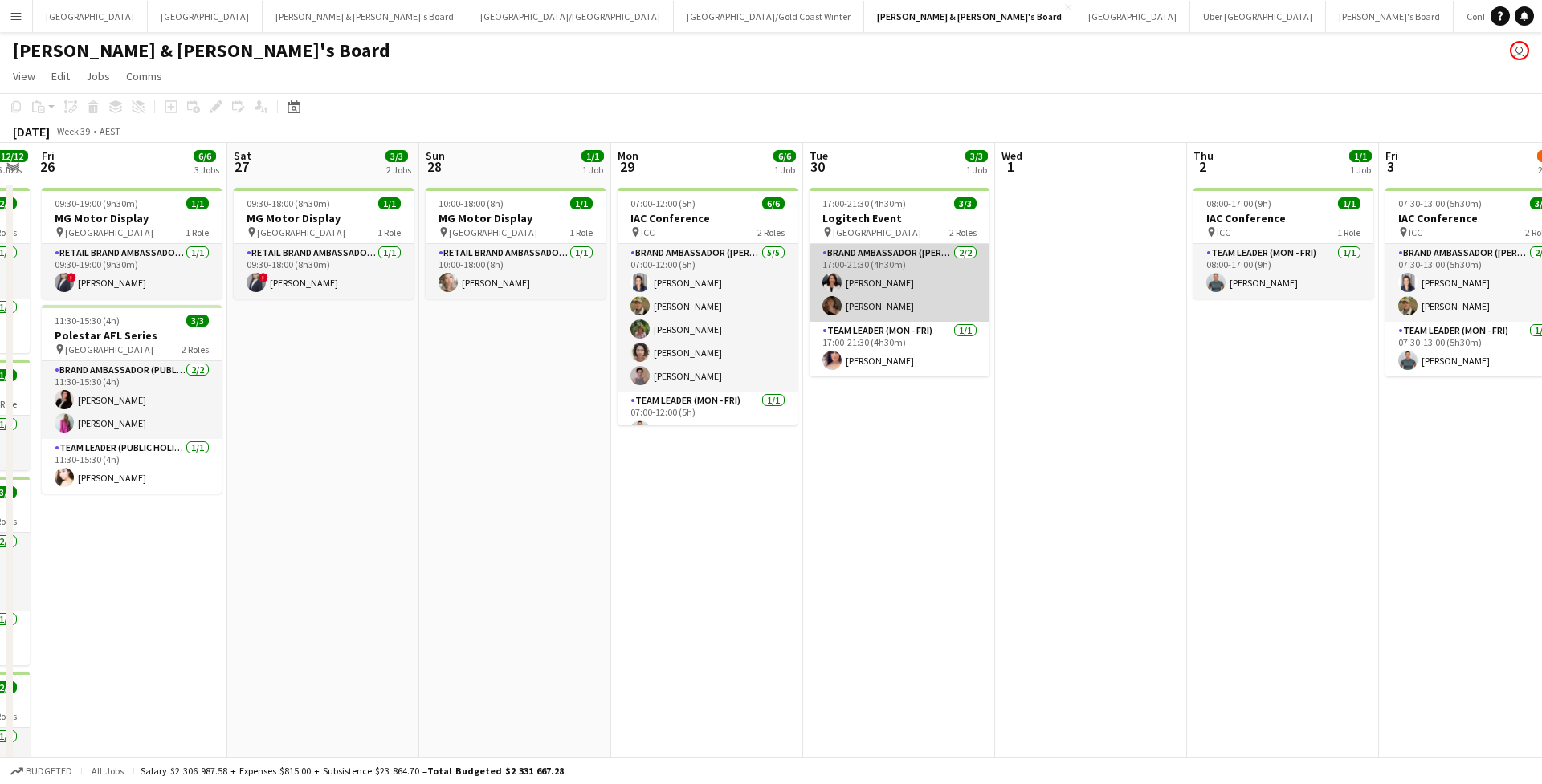
scroll to position [0, 537]
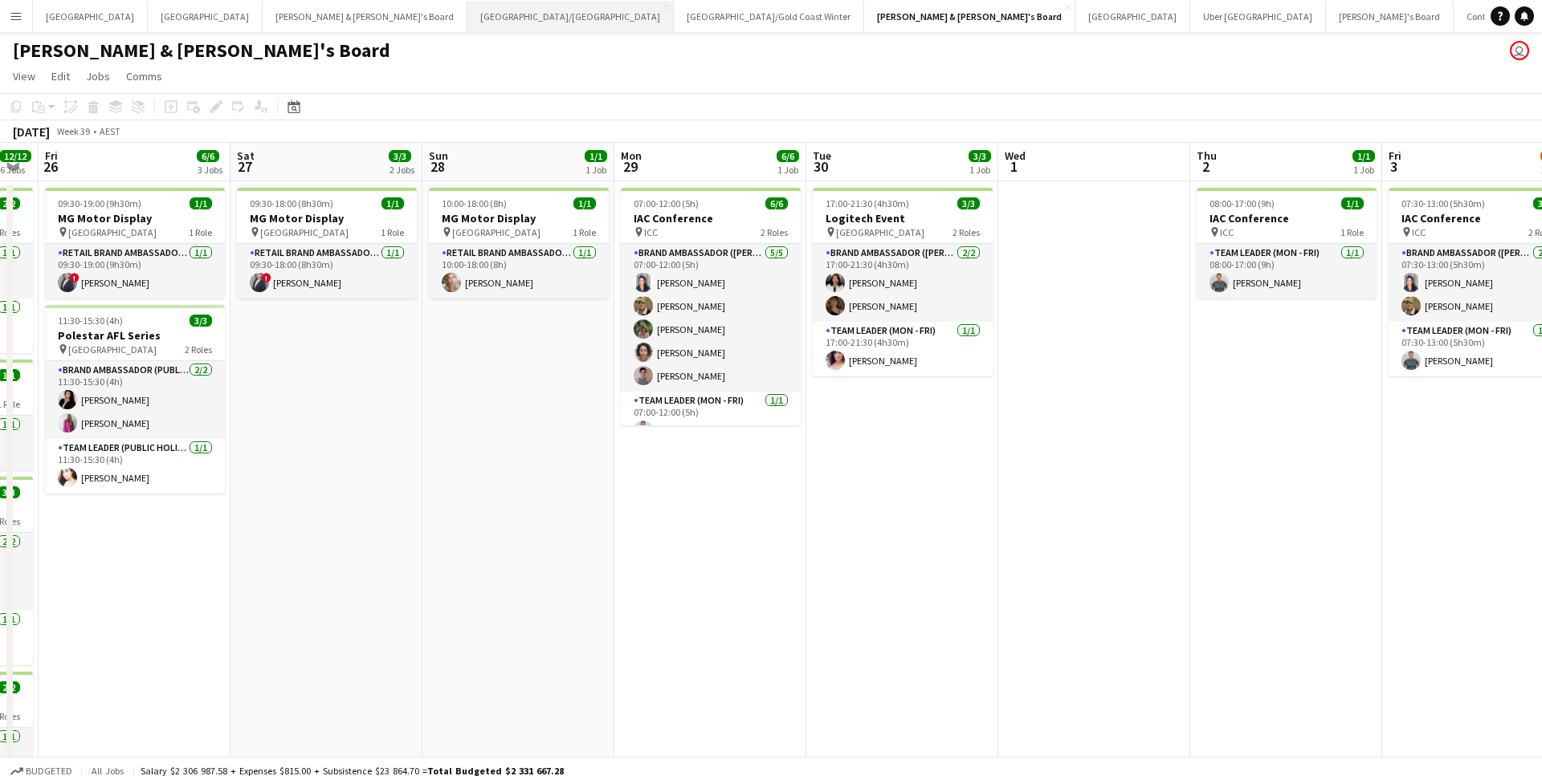
click at [467, 17] on button "Brisbane/Gold Coast Close" at bounding box center [570, 16] width 206 height 31
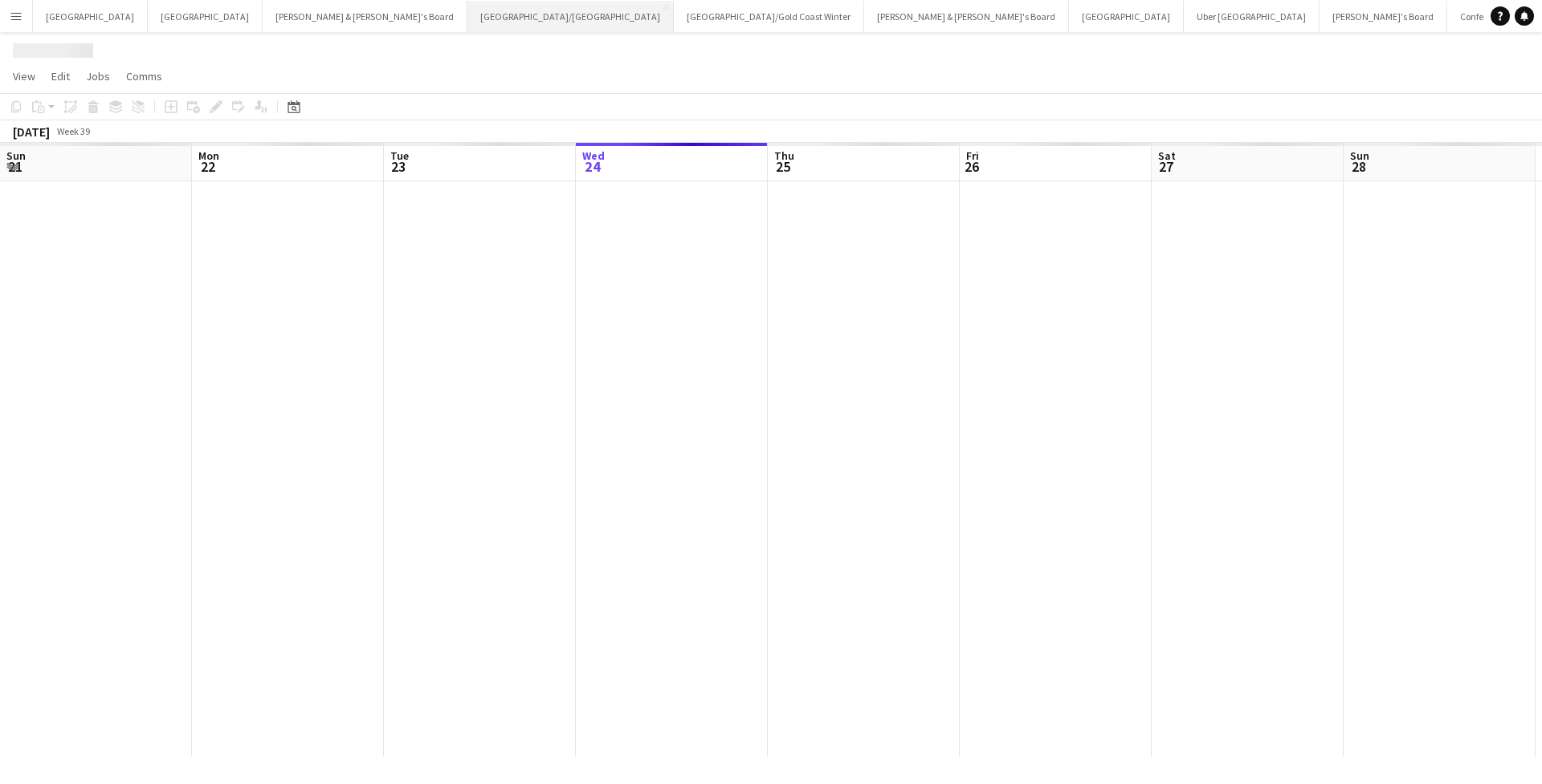
scroll to position [0, 384]
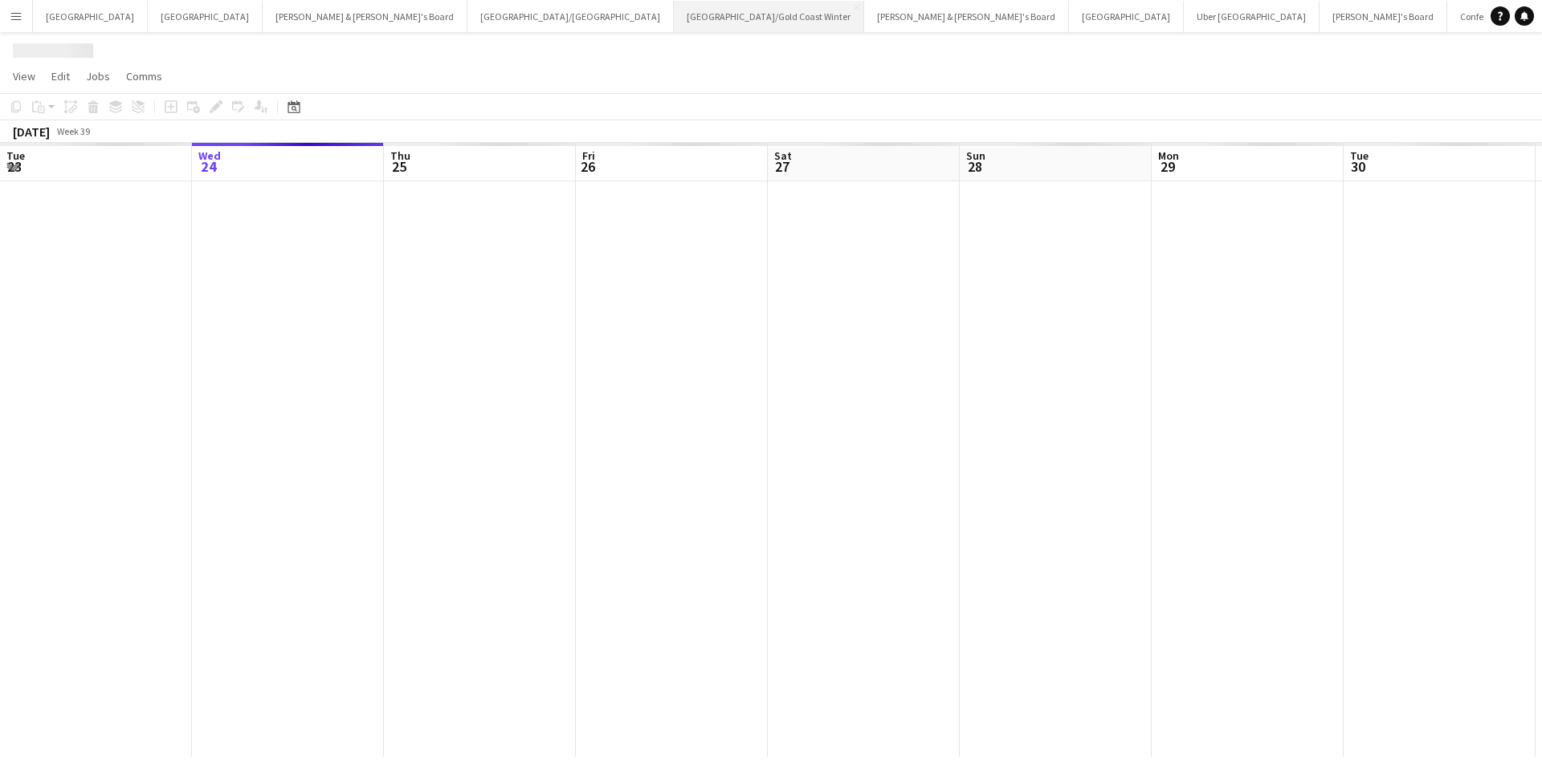
click at [674, 19] on button "Brisbane/Gold Coast Winter Close" at bounding box center [769, 16] width 190 height 31
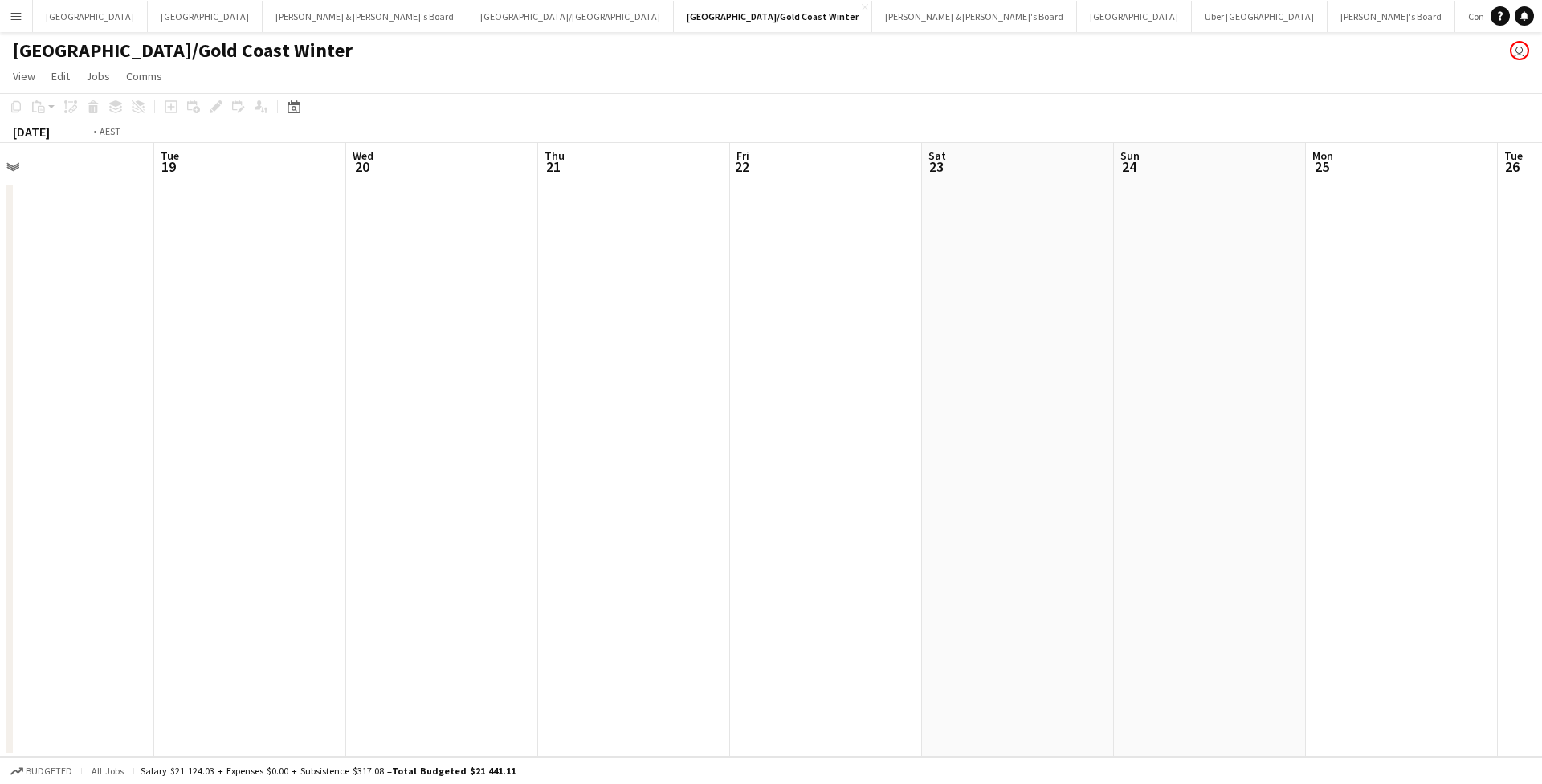
scroll to position [0, 374]
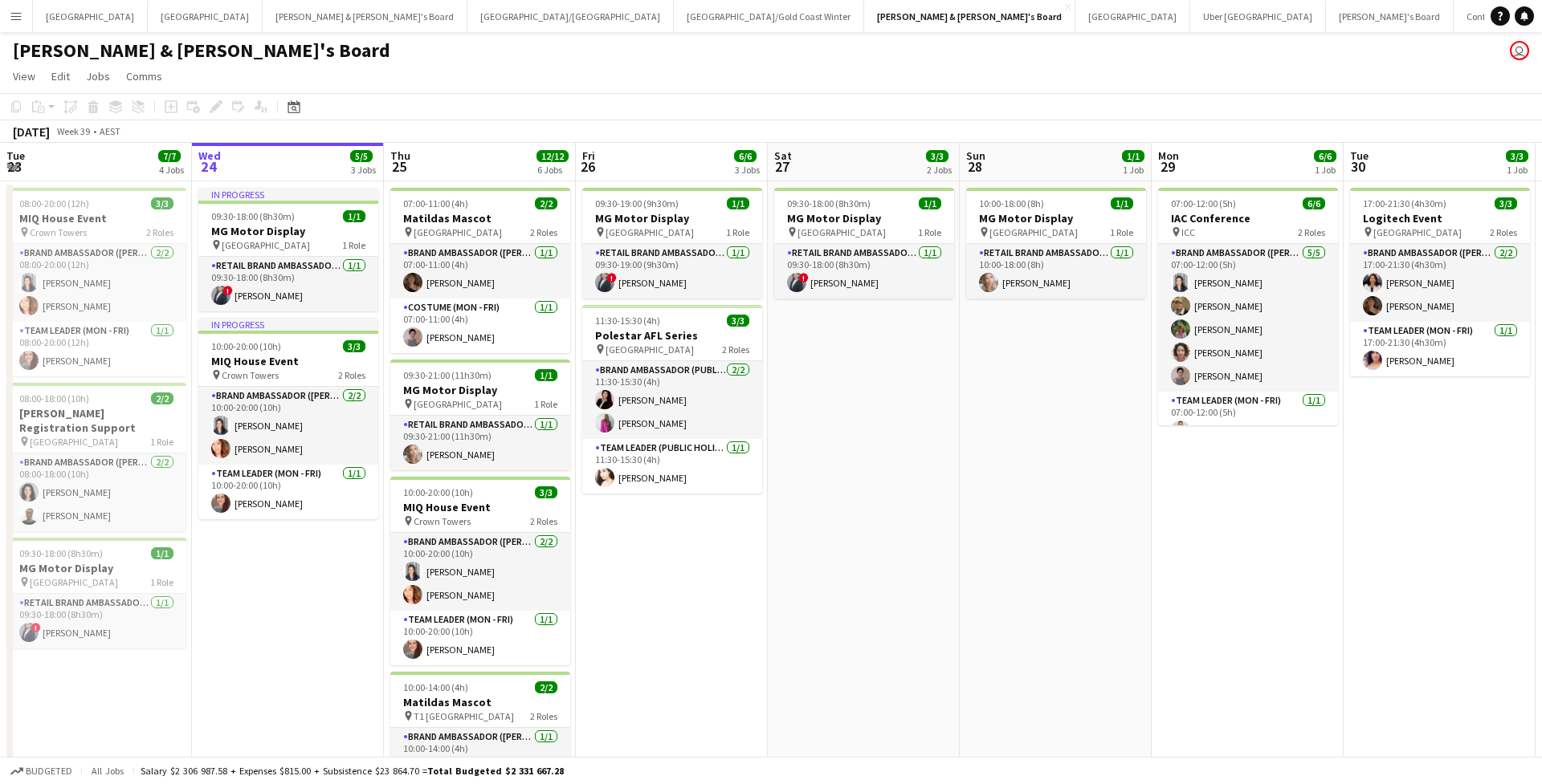
click at [15, 22] on app-icon "Menu" at bounding box center [16, 16] width 13 height 13
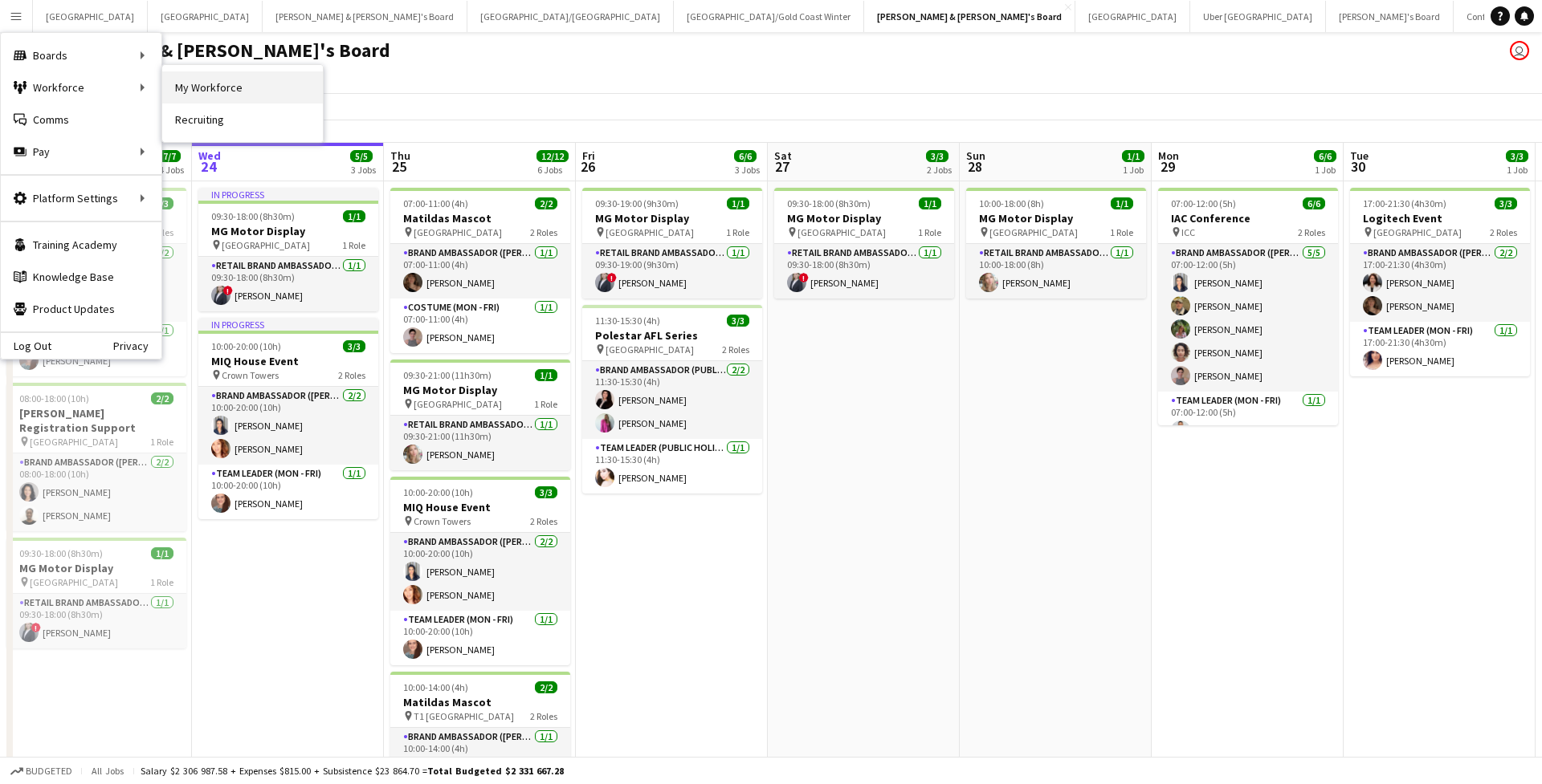
click at [184, 80] on link "My Workforce" at bounding box center [242, 88] width 160 height 32
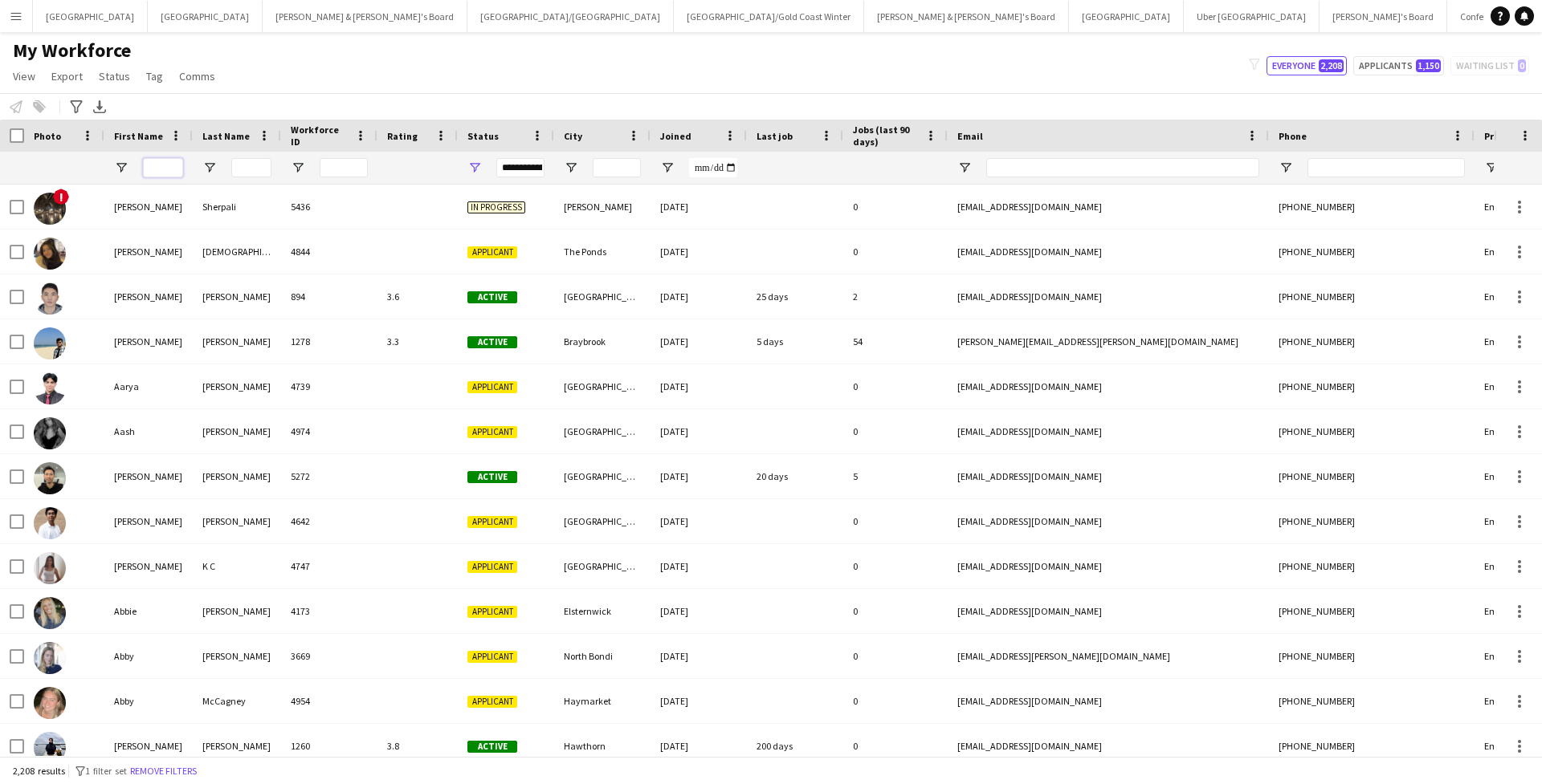
click at [180, 172] on input "First Name Filter Input" at bounding box center [163, 167] width 40 height 19
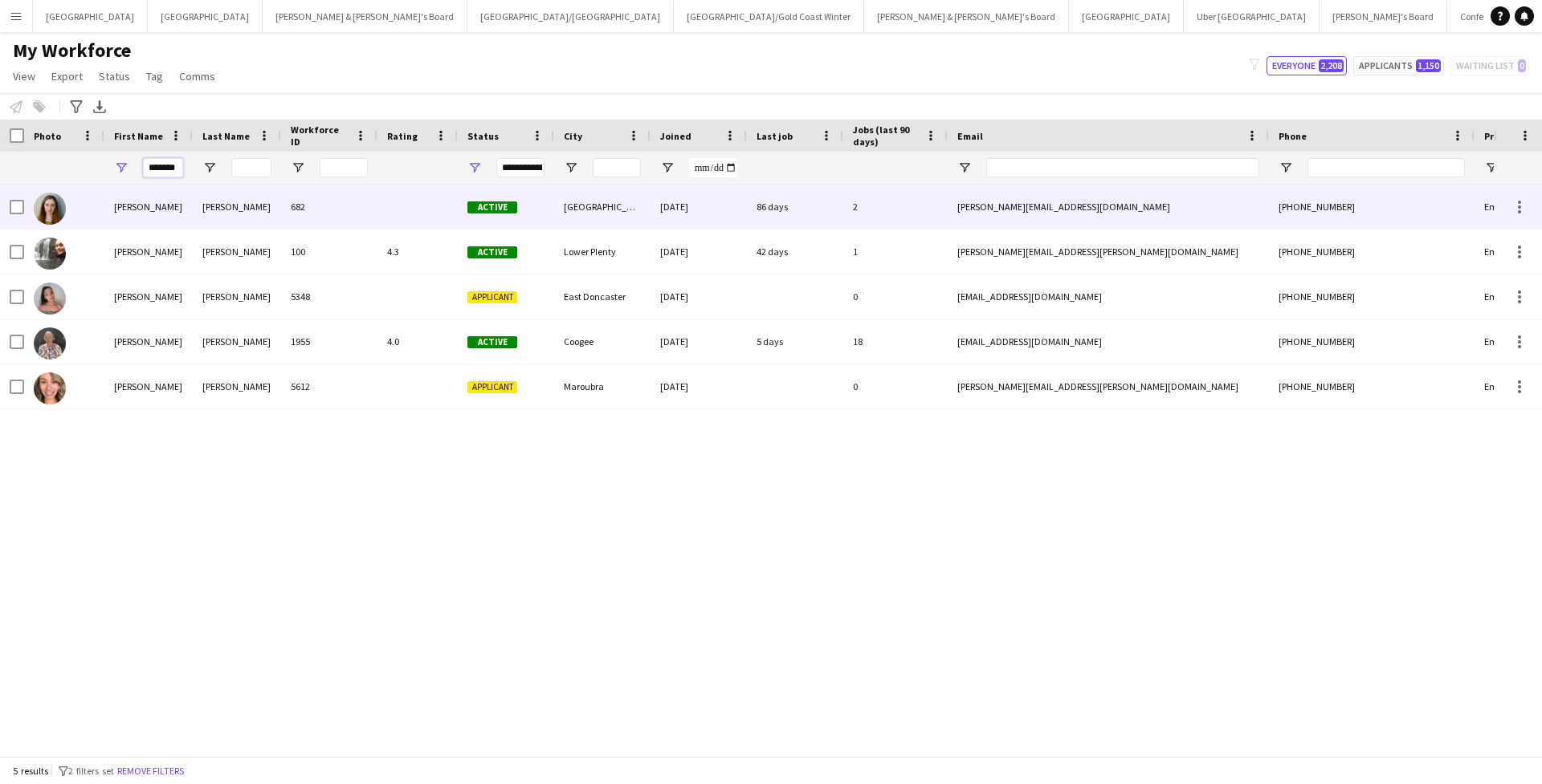
type input "*******"
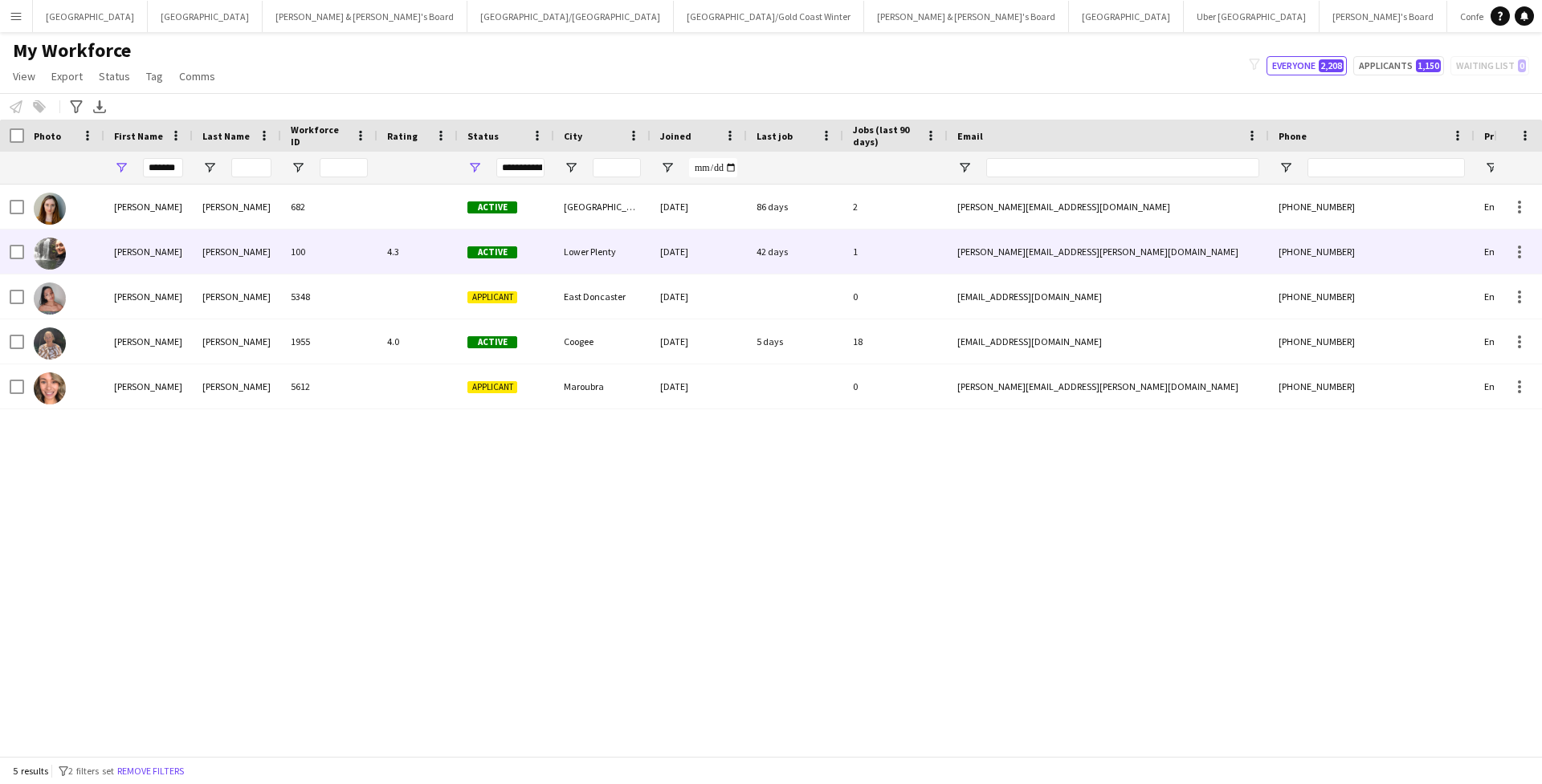
drag, startPoint x: 200, startPoint y: 194, endPoint x: 281, endPoint y: 263, distance: 106.4
click at [281, 263] on div "100" at bounding box center [329, 251] width 97 height 44
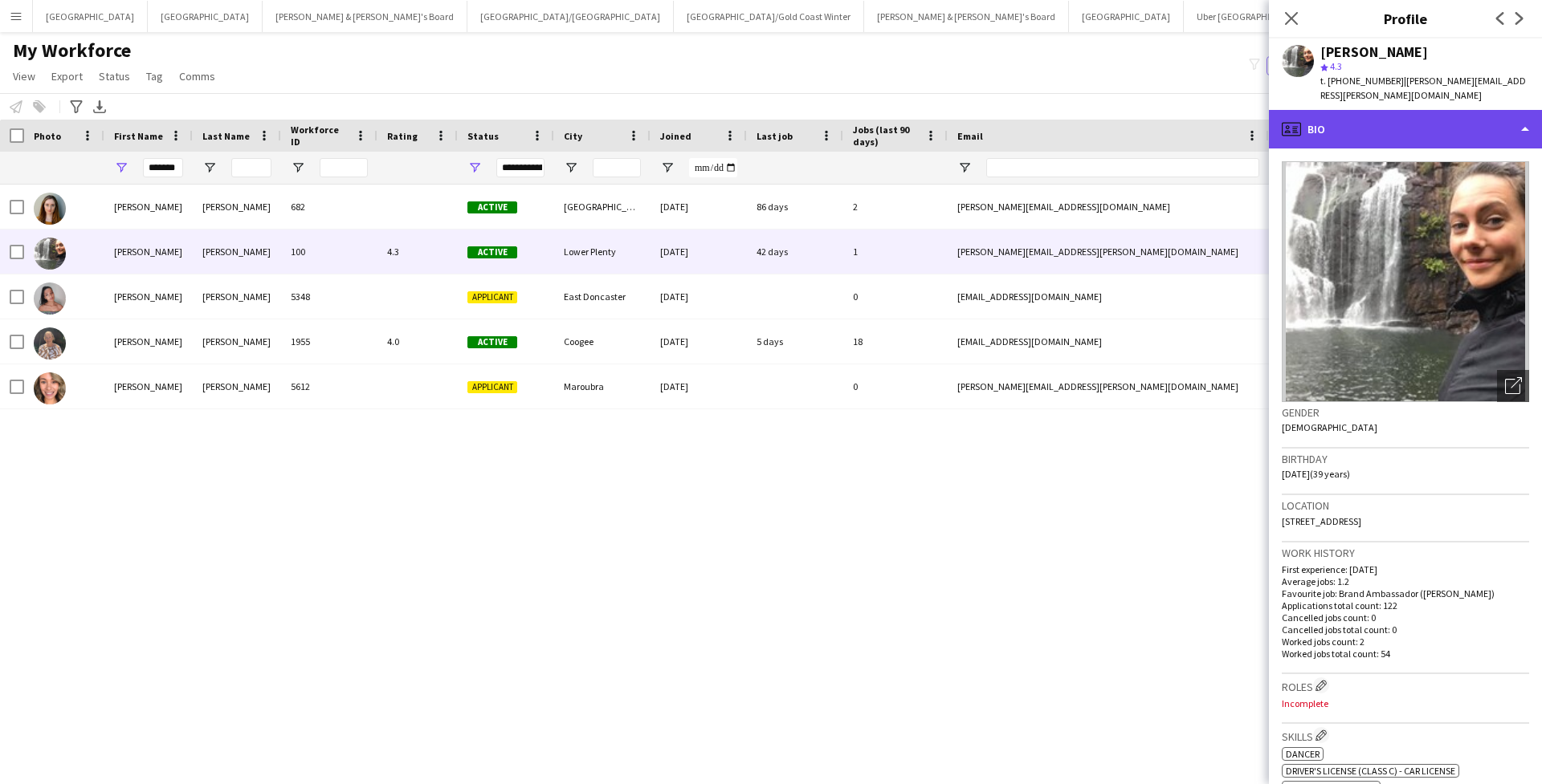
click at [1062, 110] on div "profile Bio" at bounding box center [1404, 130] width 273 height 39
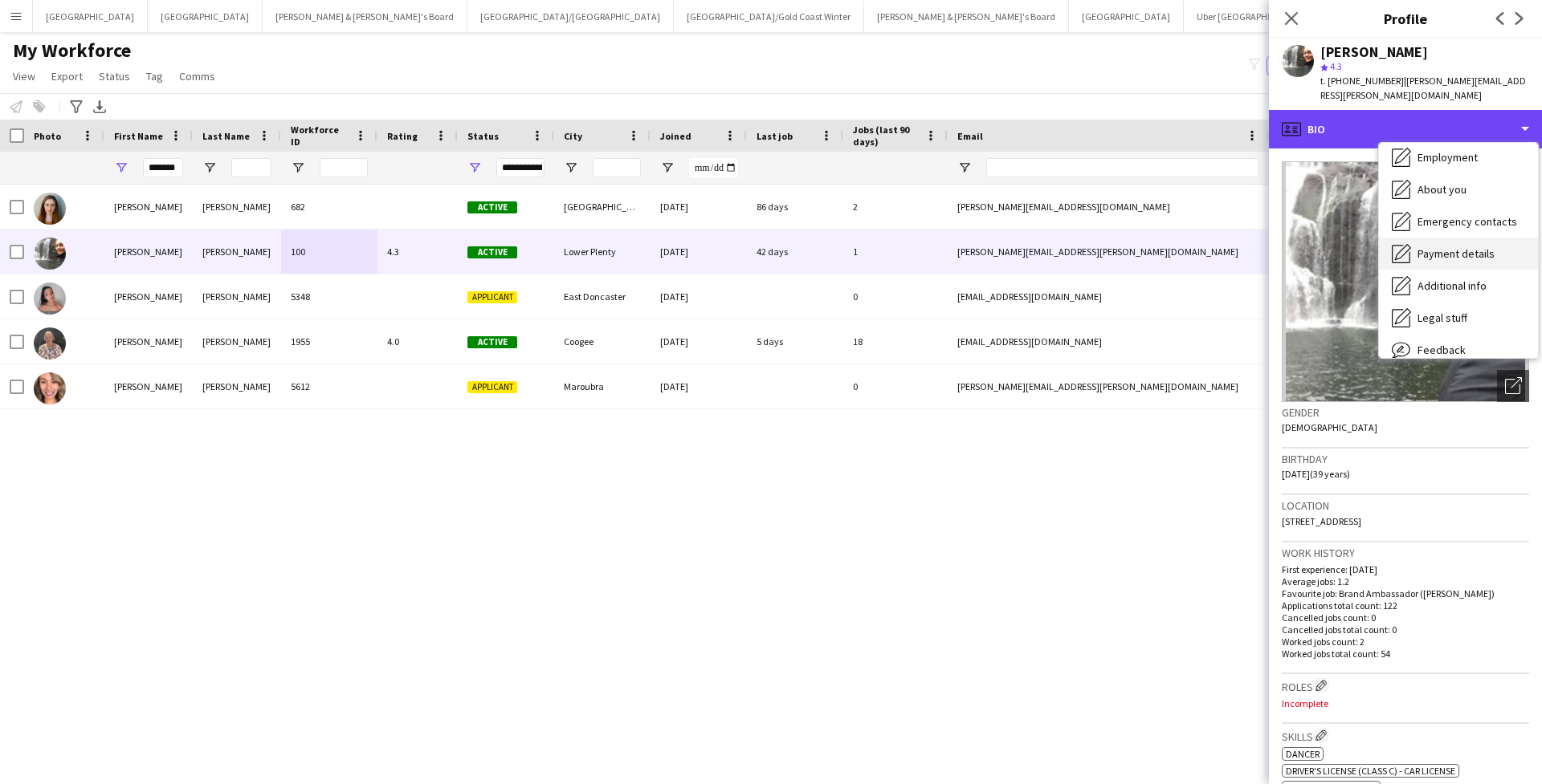
scroll to position [74, 0]
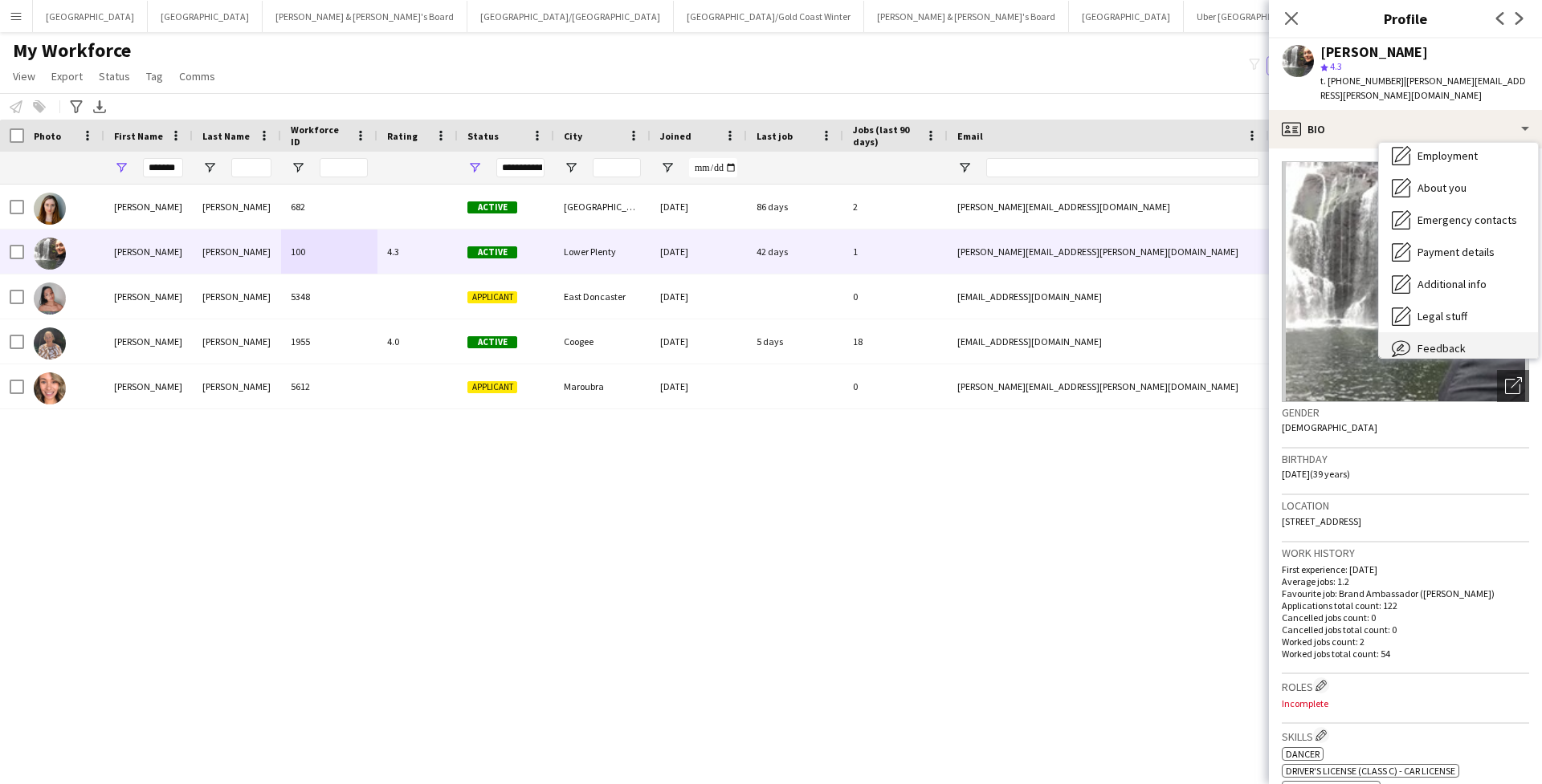
click at [1062, 332] on div "Feedback Feedback" at bounding box center [1457, 349] width 159 height 32
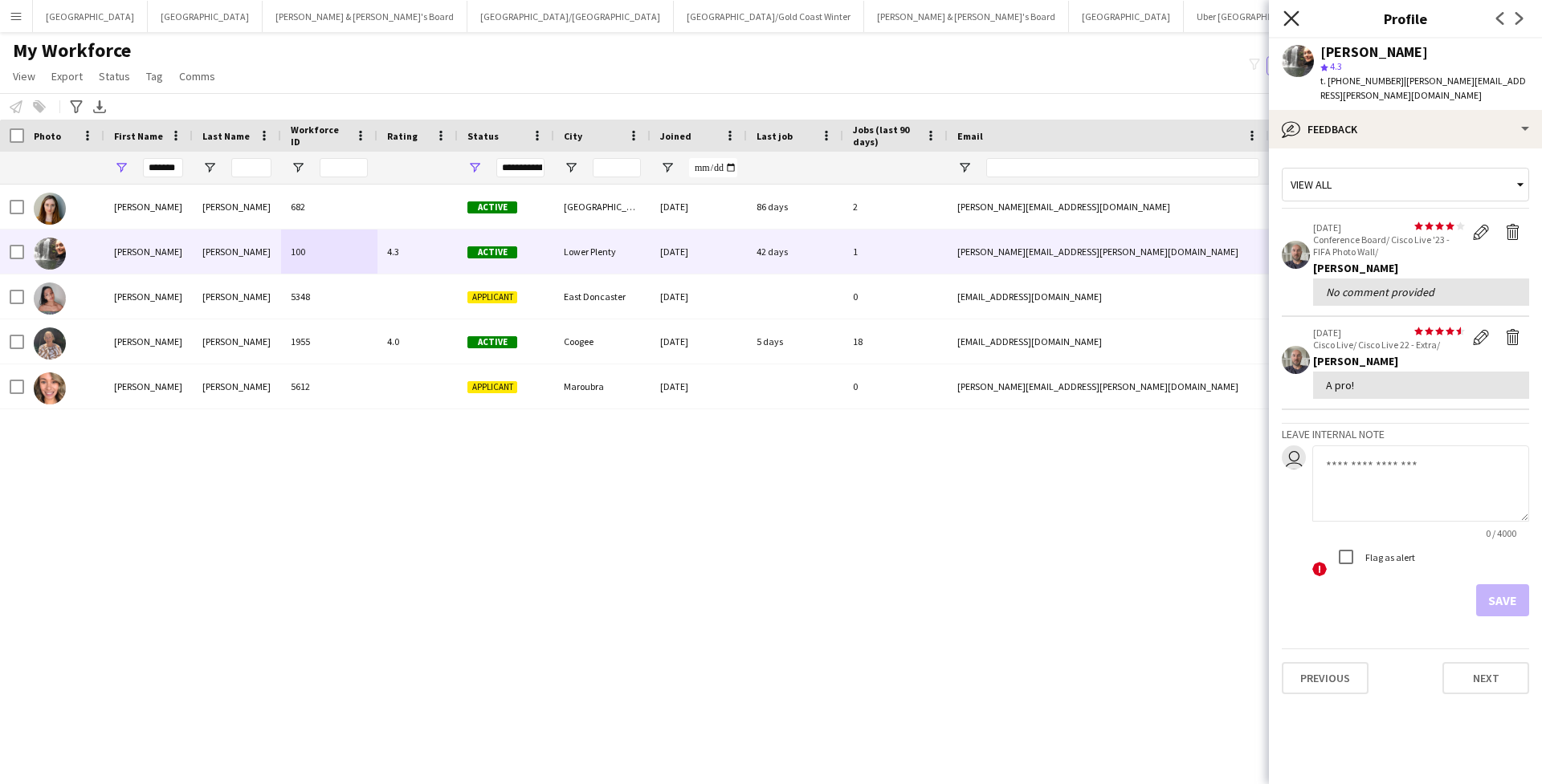
click at [1062, 14] on icon "Close pop-in" at bounding box center [1290, 18] width 15 height 15
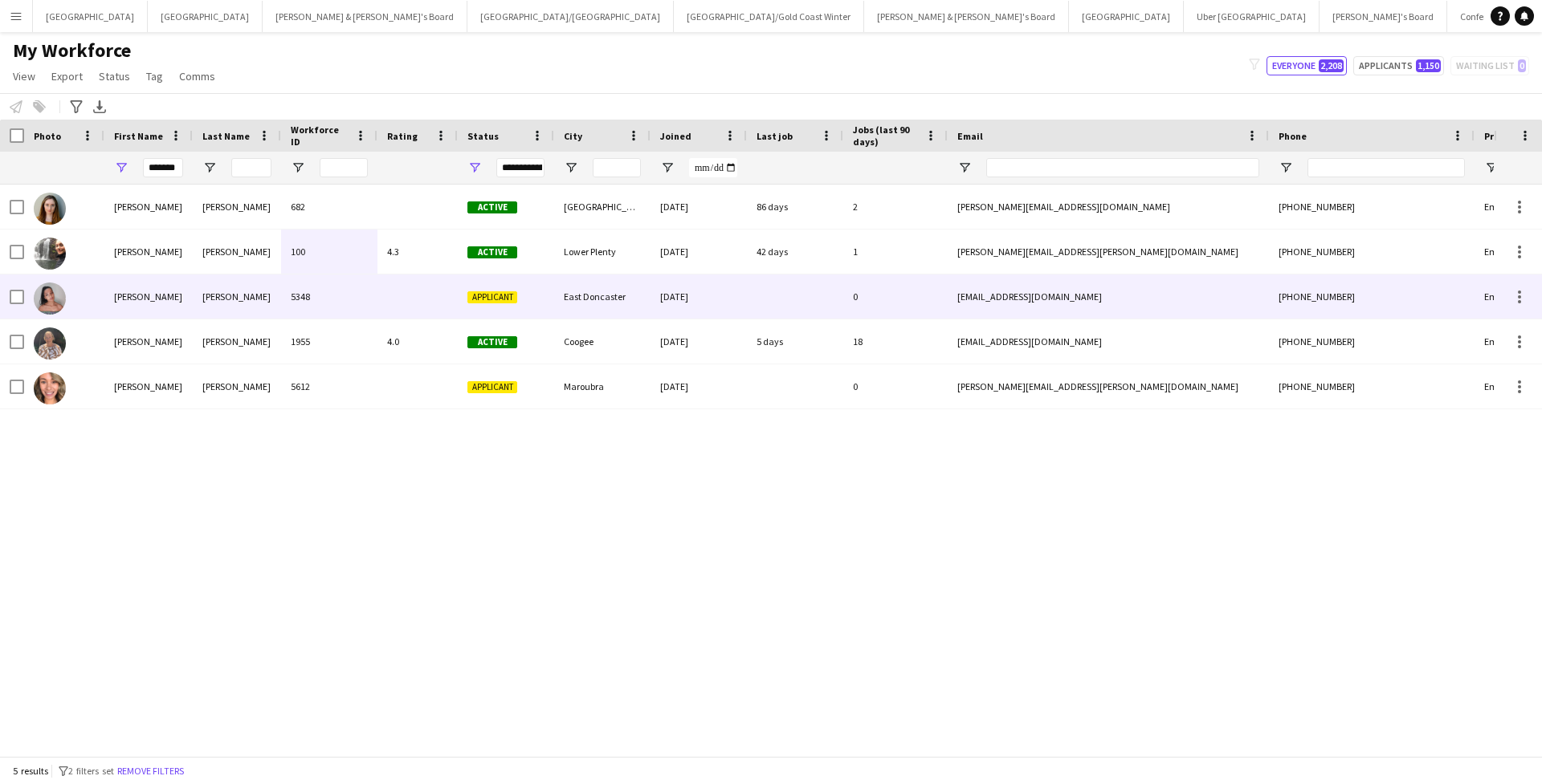
click at [870, 301] on div "0" at bounding box center [895, 296] width 105 height 44
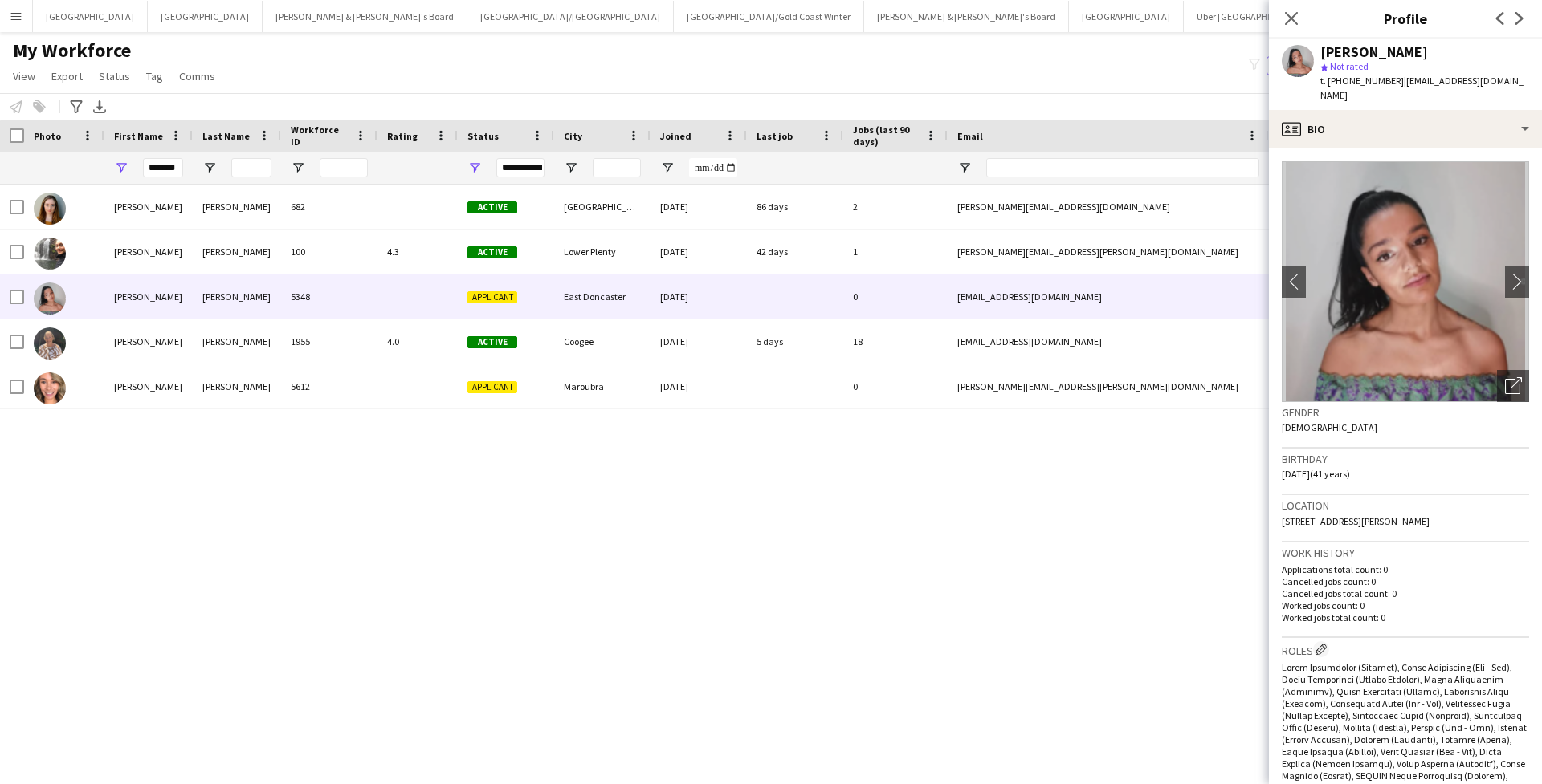
scroll to position [21, 0]
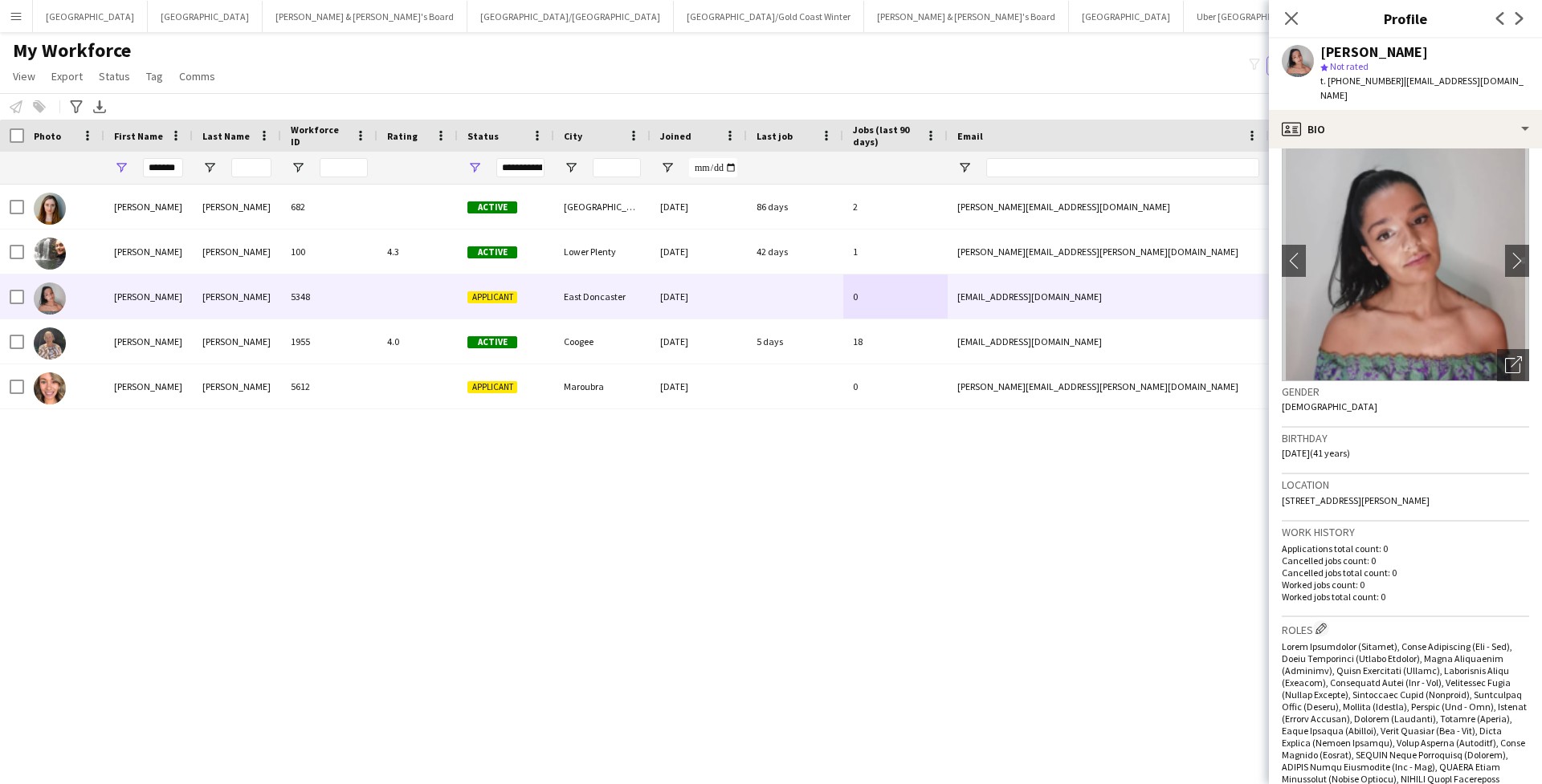
click at [1062, 228] on img at bounding box center [1404, 261] width 247 height 241
click at [1062, 252] on app-icon "chevron-right" at bounding box center [1517, 260] width 25 height 17
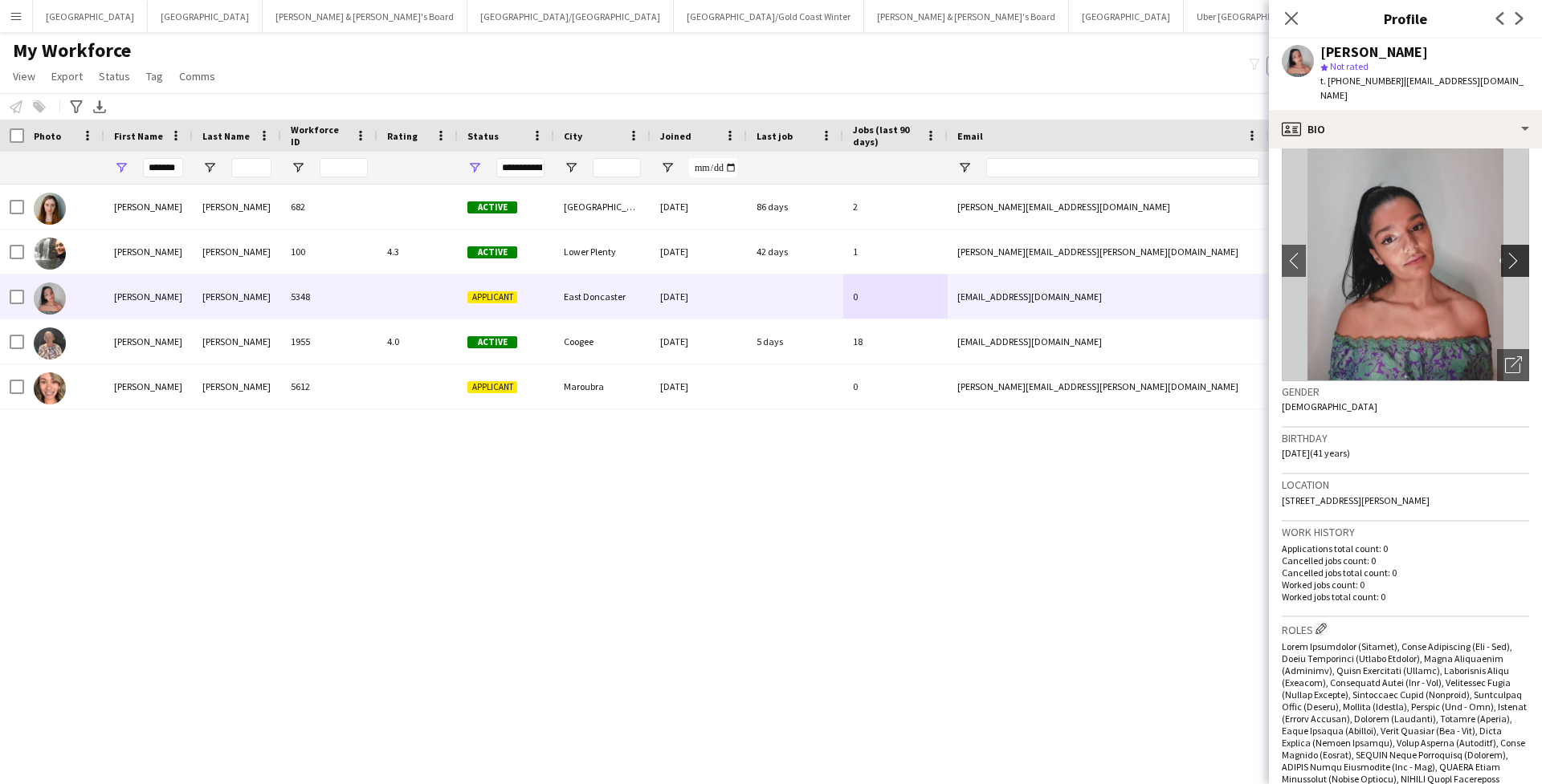
click at [1062, 252] on app-icon "chevron-right" at bounding box center [1517, 260] width 25 height 17
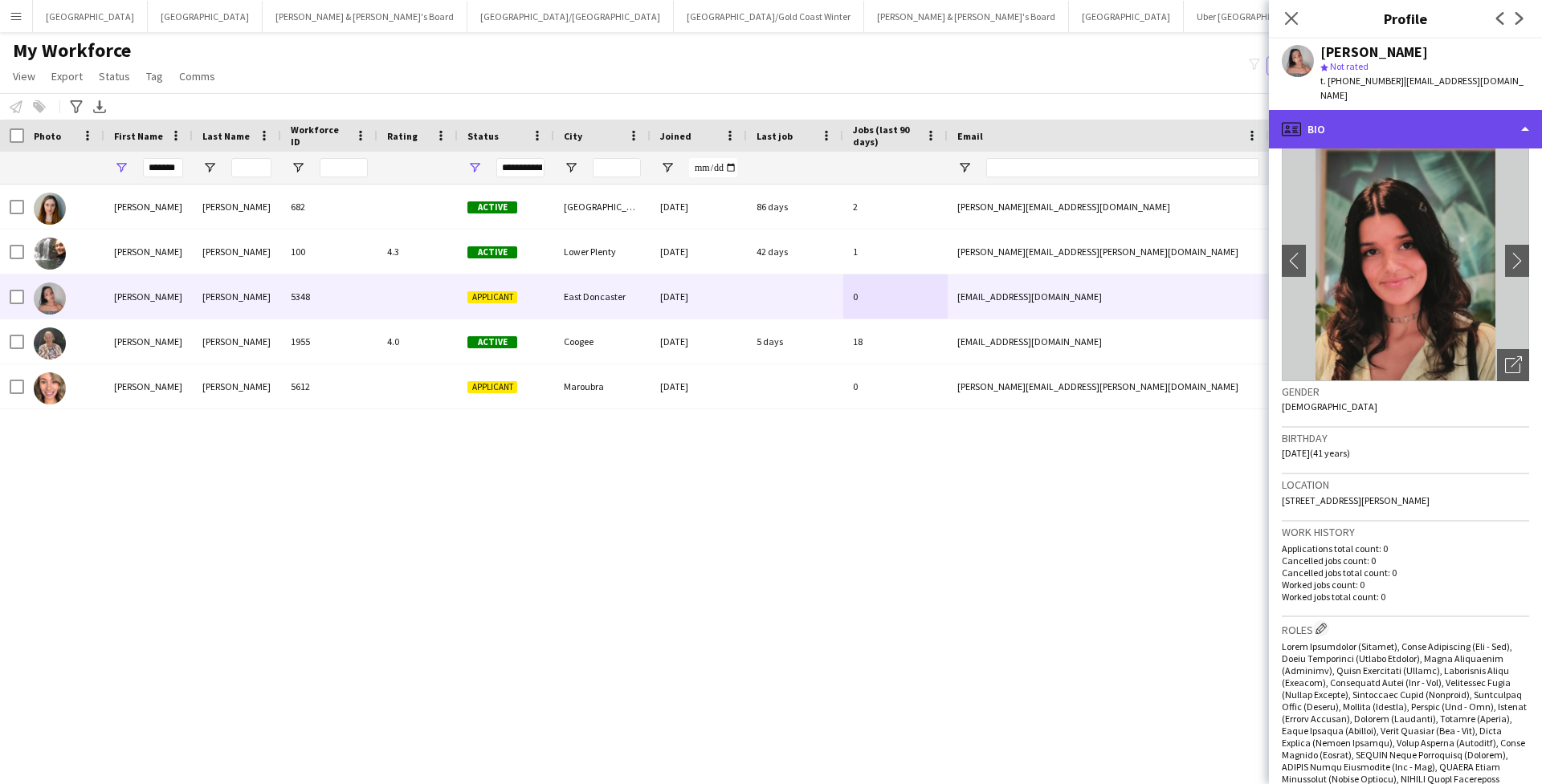
click at [1062, 111] on div "profile Bio" at bounding box center [1404, 130] width 273 height 39
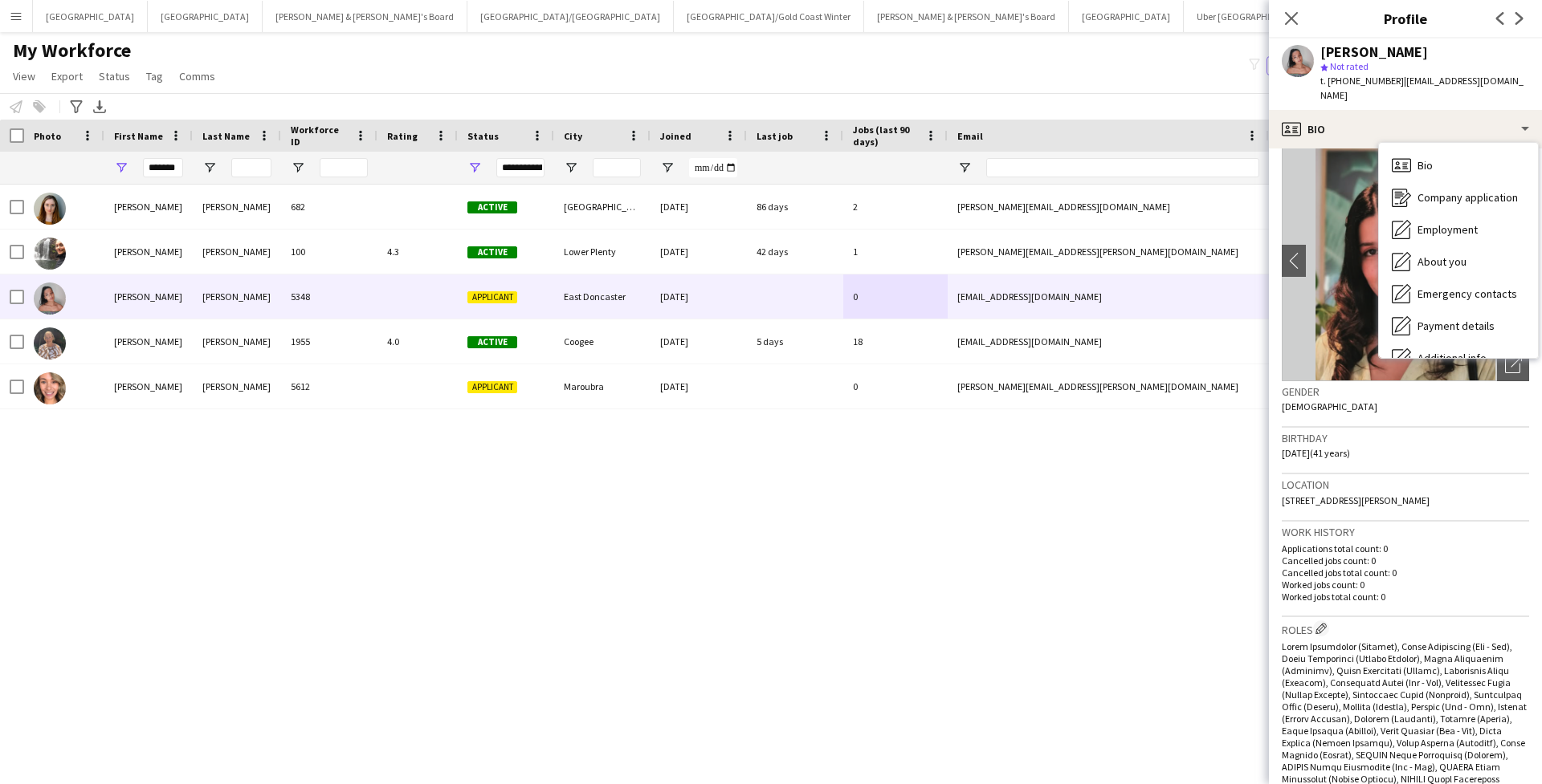
click at [1062, 57] on div "Kathryn Hovorka" at bounding box center [1424, 52] width 209 height 14
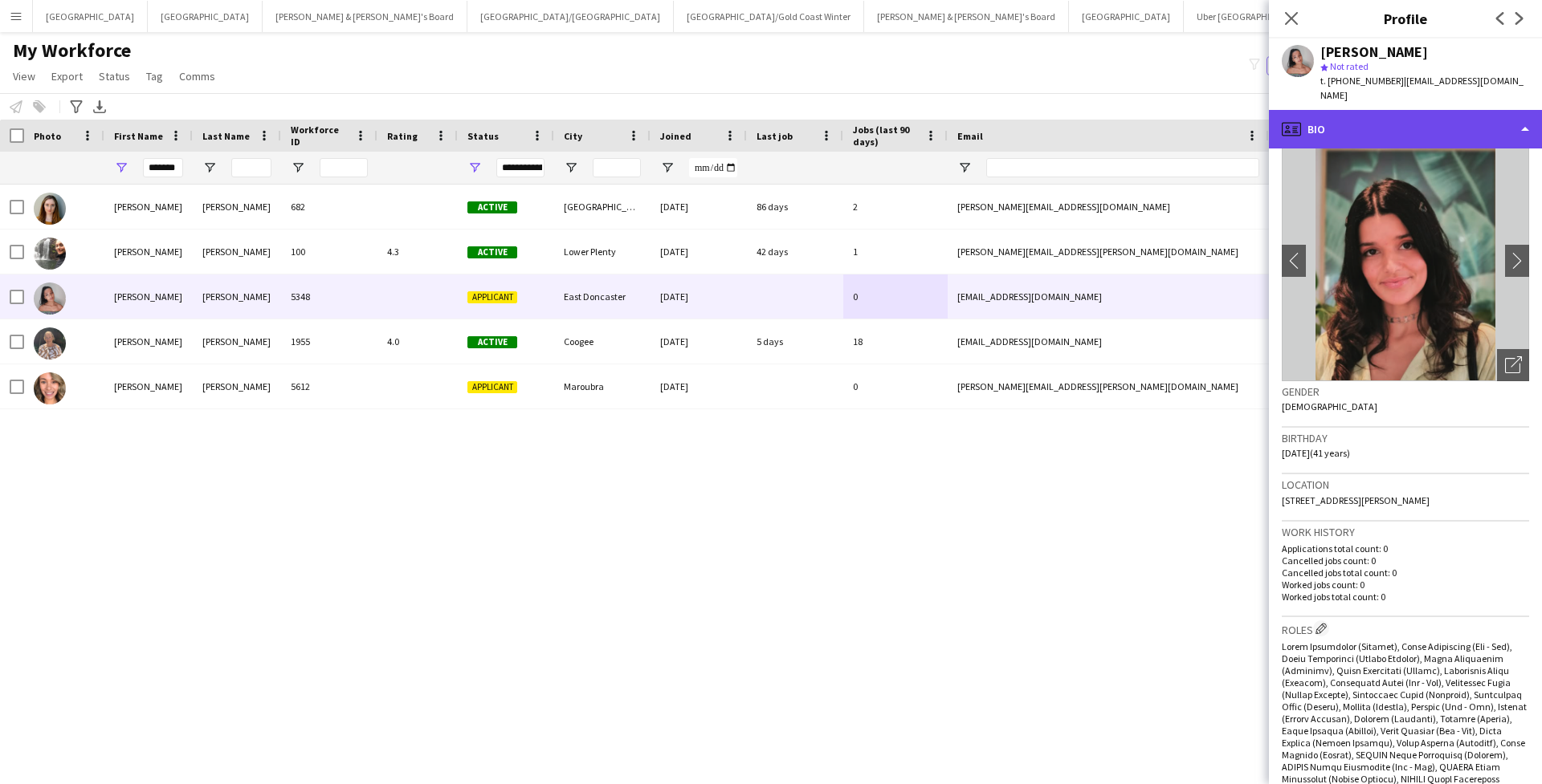
click at [1062, 110] on div "profile Bio" at bounding box center [1404, 130] width 273 height 39
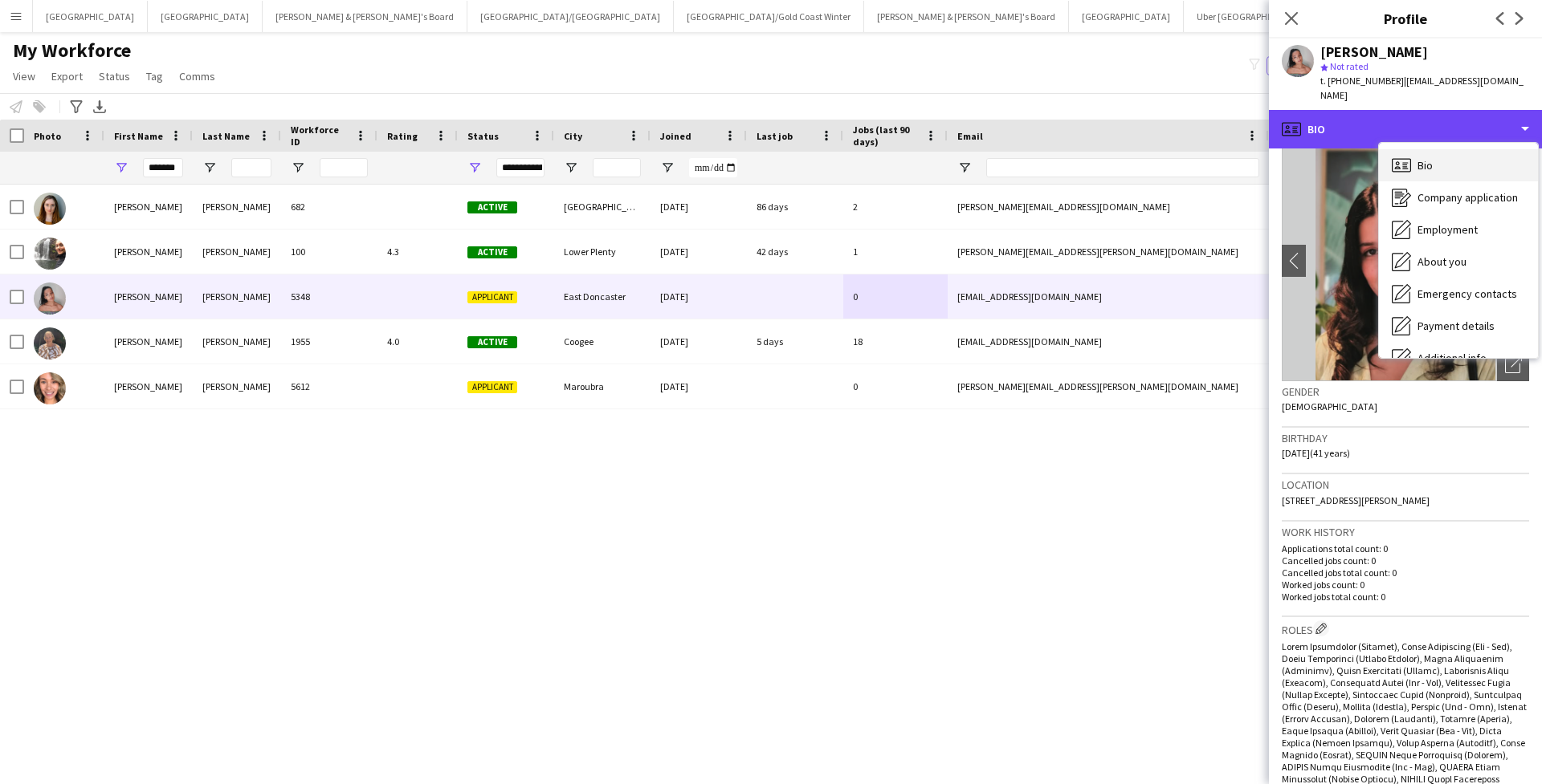
scroll to position [0, 0]
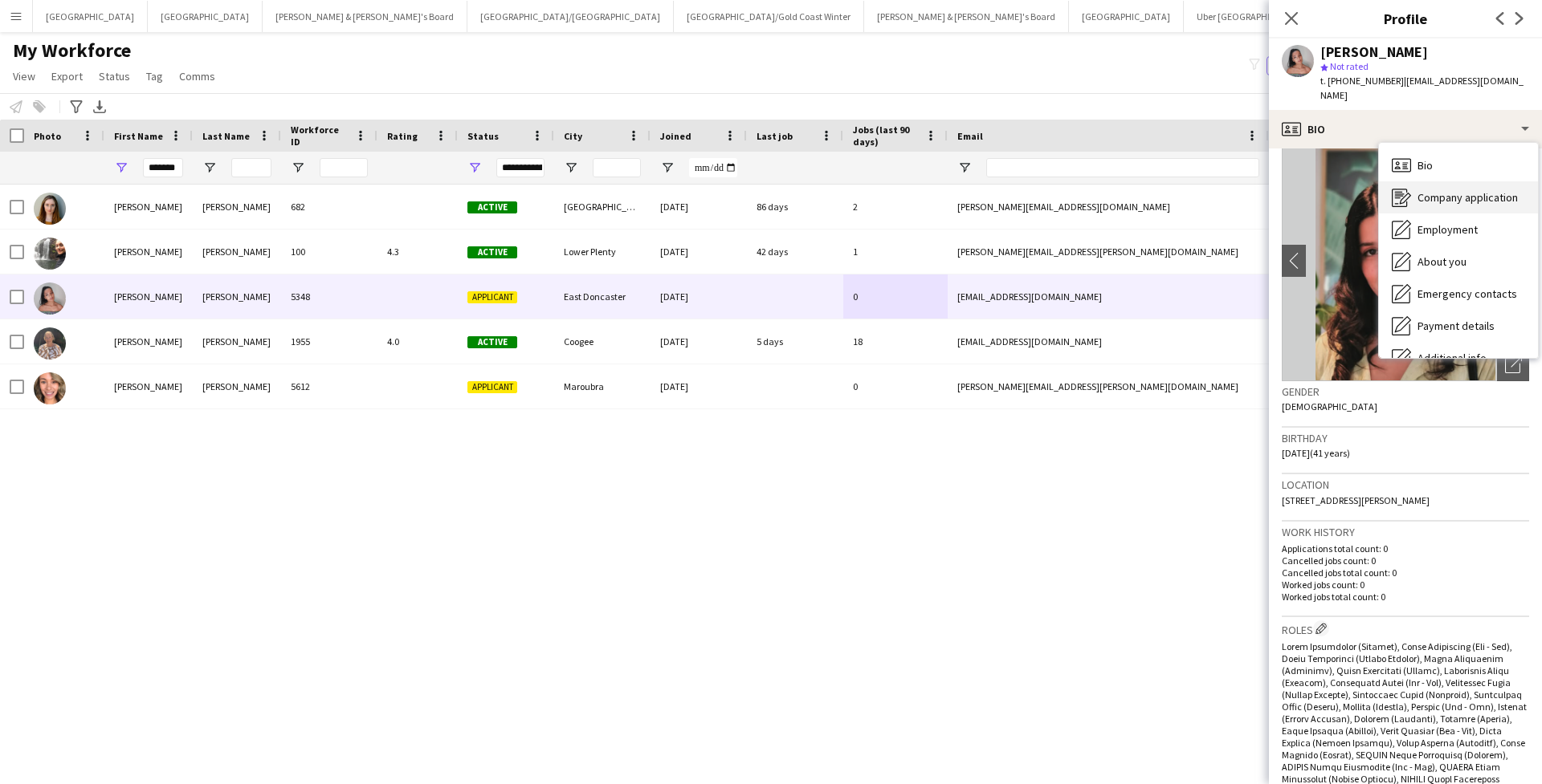
click at [1062, 191] on div "Company application Company application" at bounding box center [1457, 197] width 159 height 32
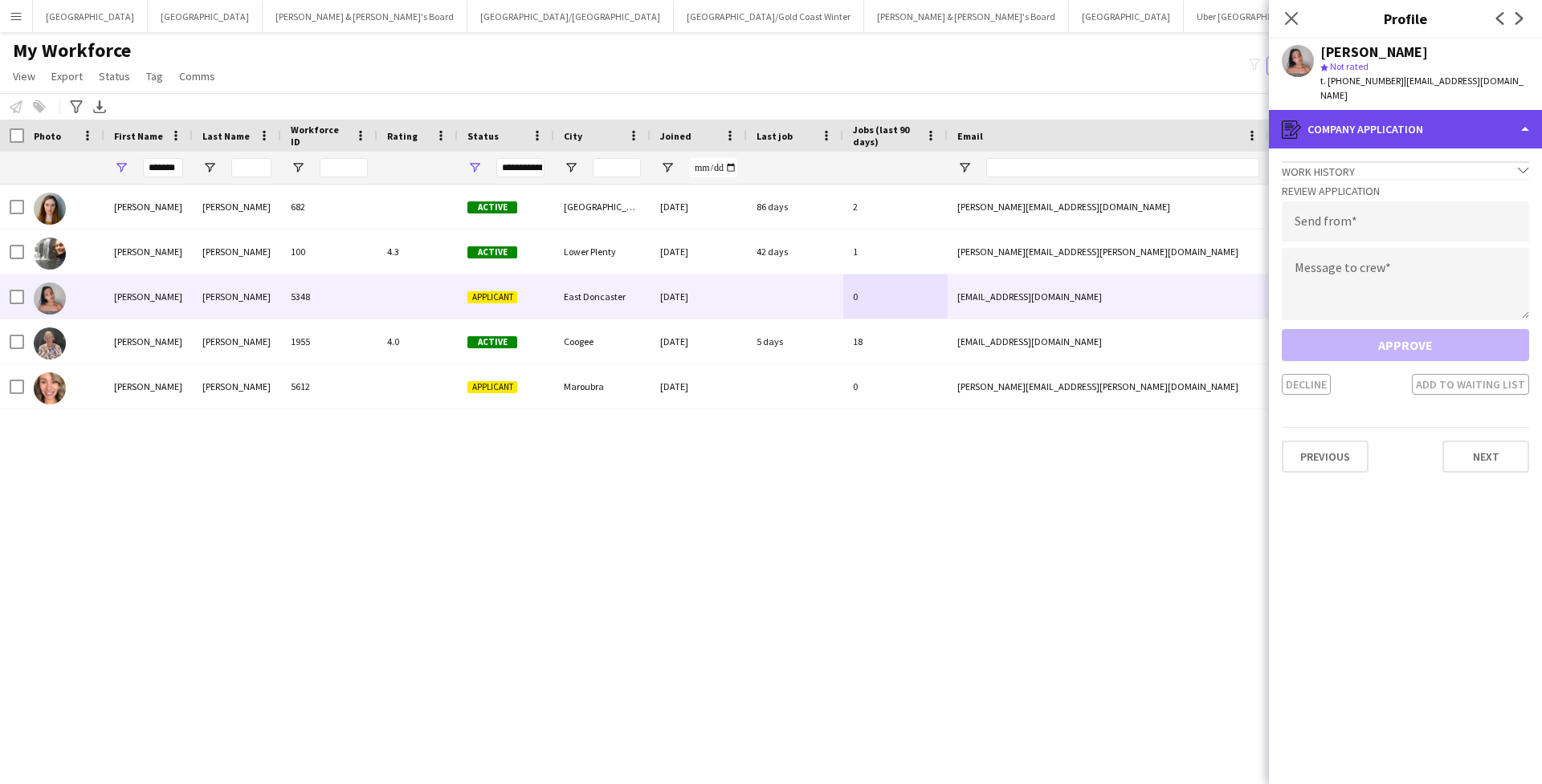
click at [1062, 112] on div "register Company application" at bounding box center [1404, 130] width 273 height 39
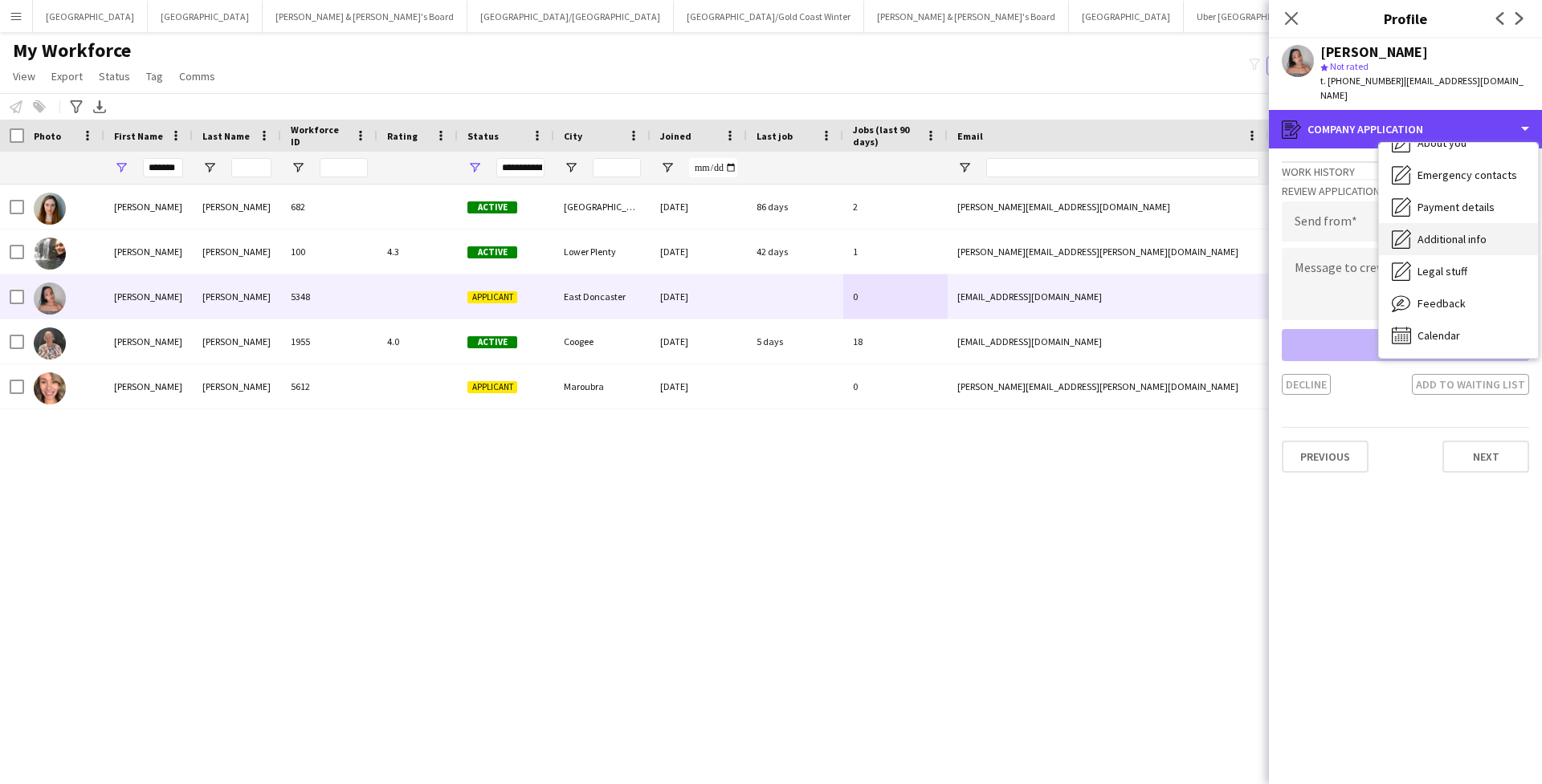
scroll to position [119, 0]
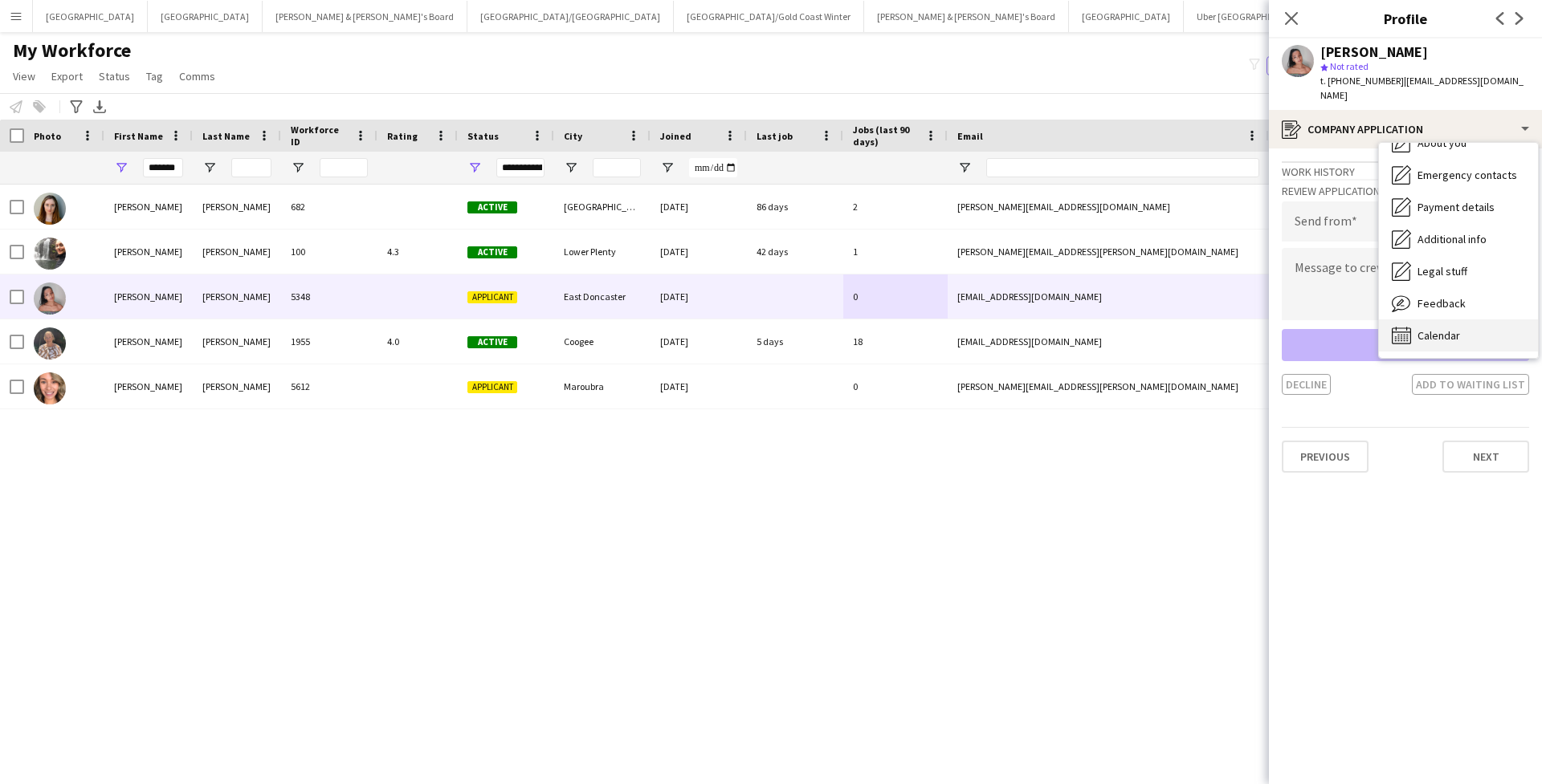
click at [1062, 329] on div "Calendar Calendar" at bounding box center [1457, 336] width 159 height 32
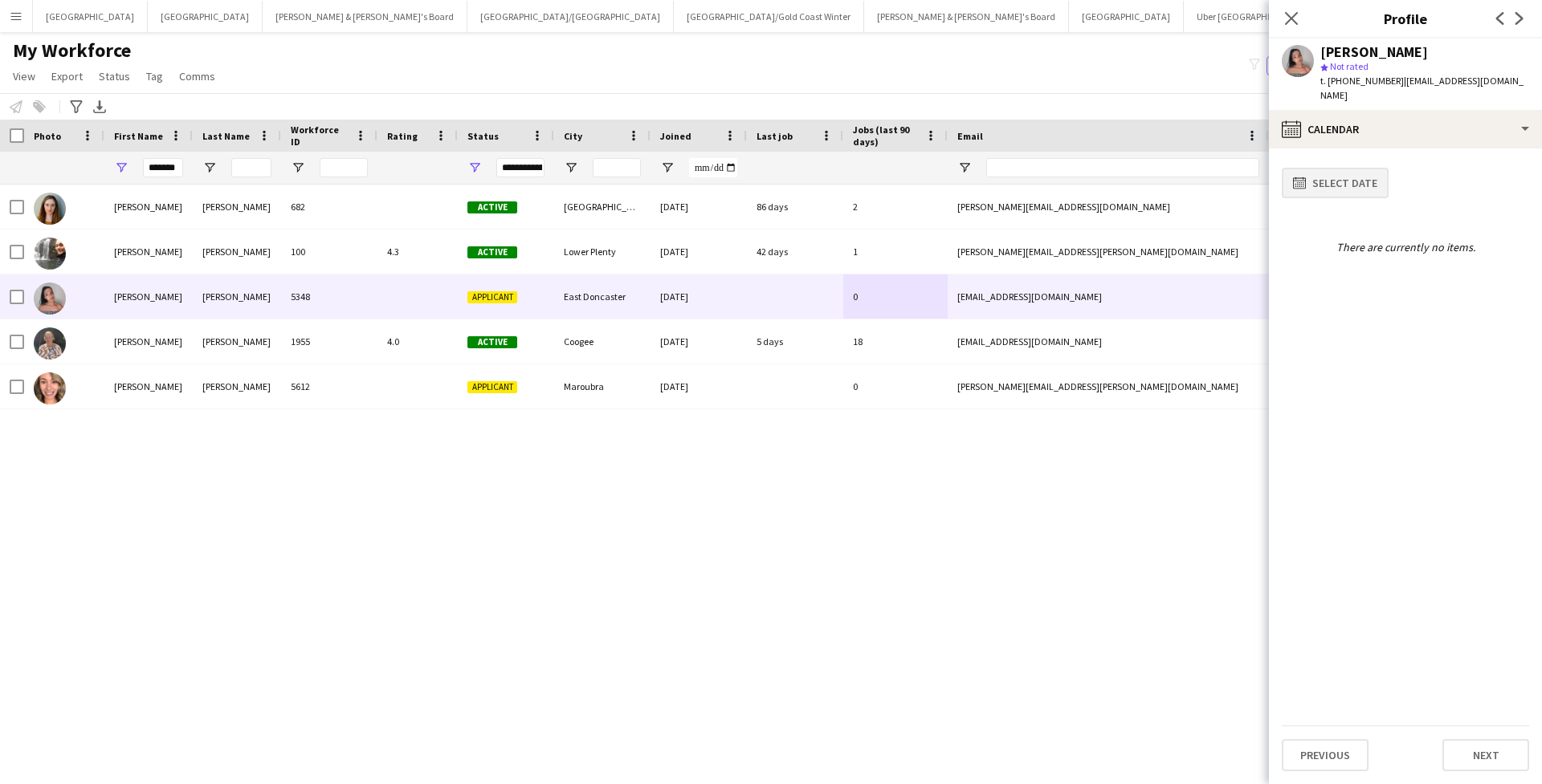
click at [1062, 167] on button "calendar-full Select date" at bounding box center [1334, 183] width 107 height 31
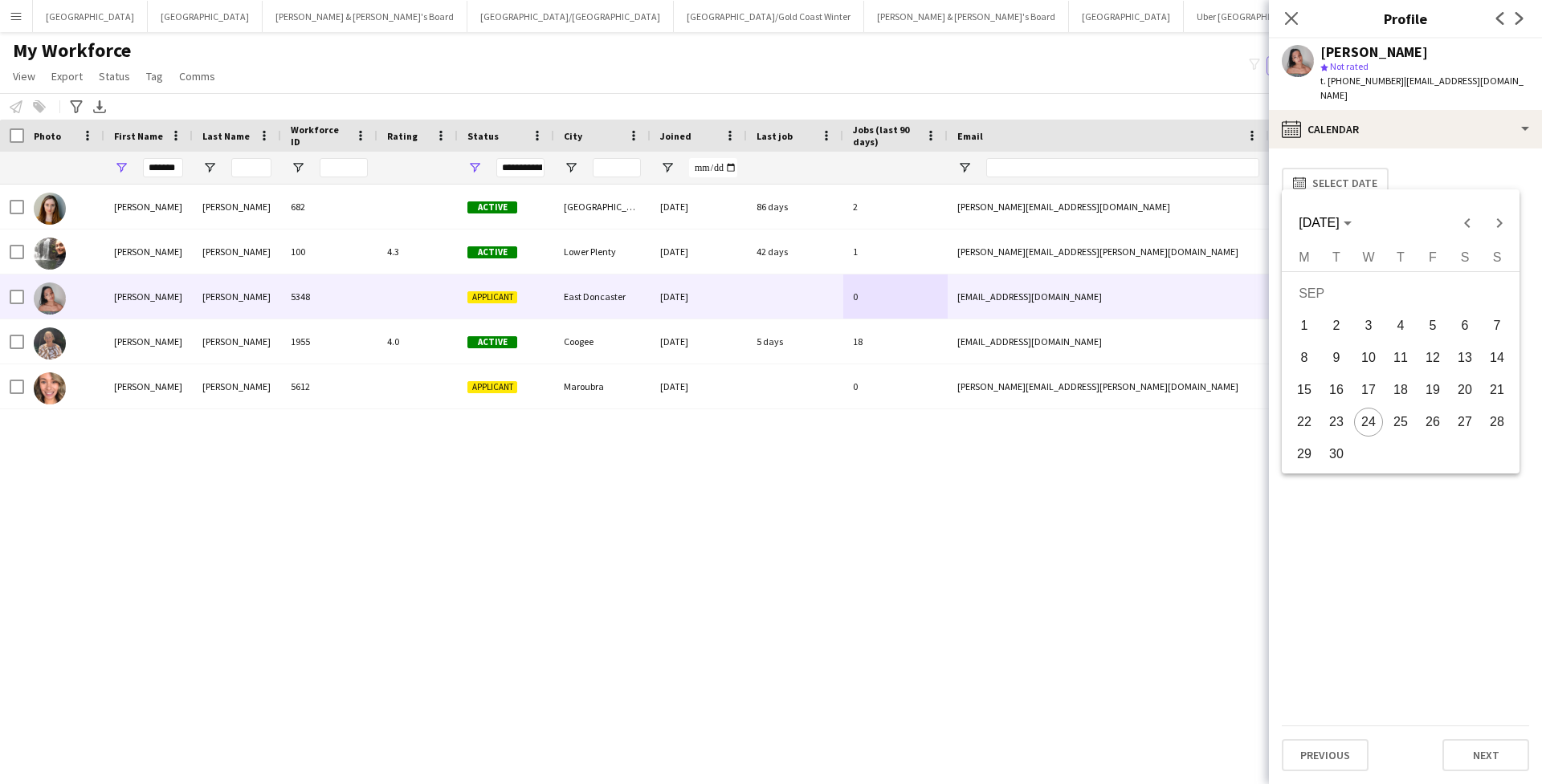
click at [414, 258] on div at bounding box center [771, 392] width 1542 height 784
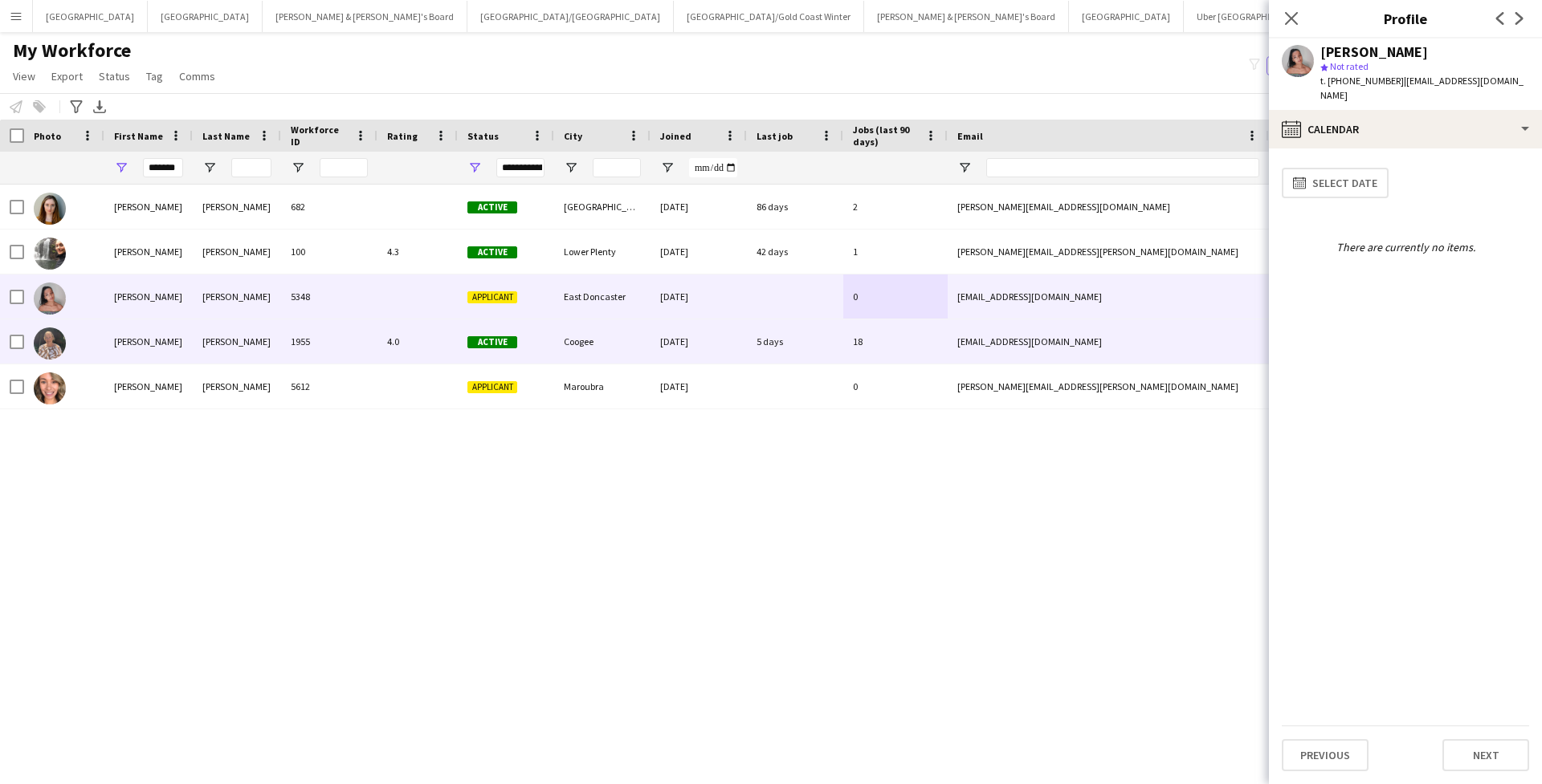
click at [378, 346] on div "4.0" at bounding box center [418, 341] width 81 height 44
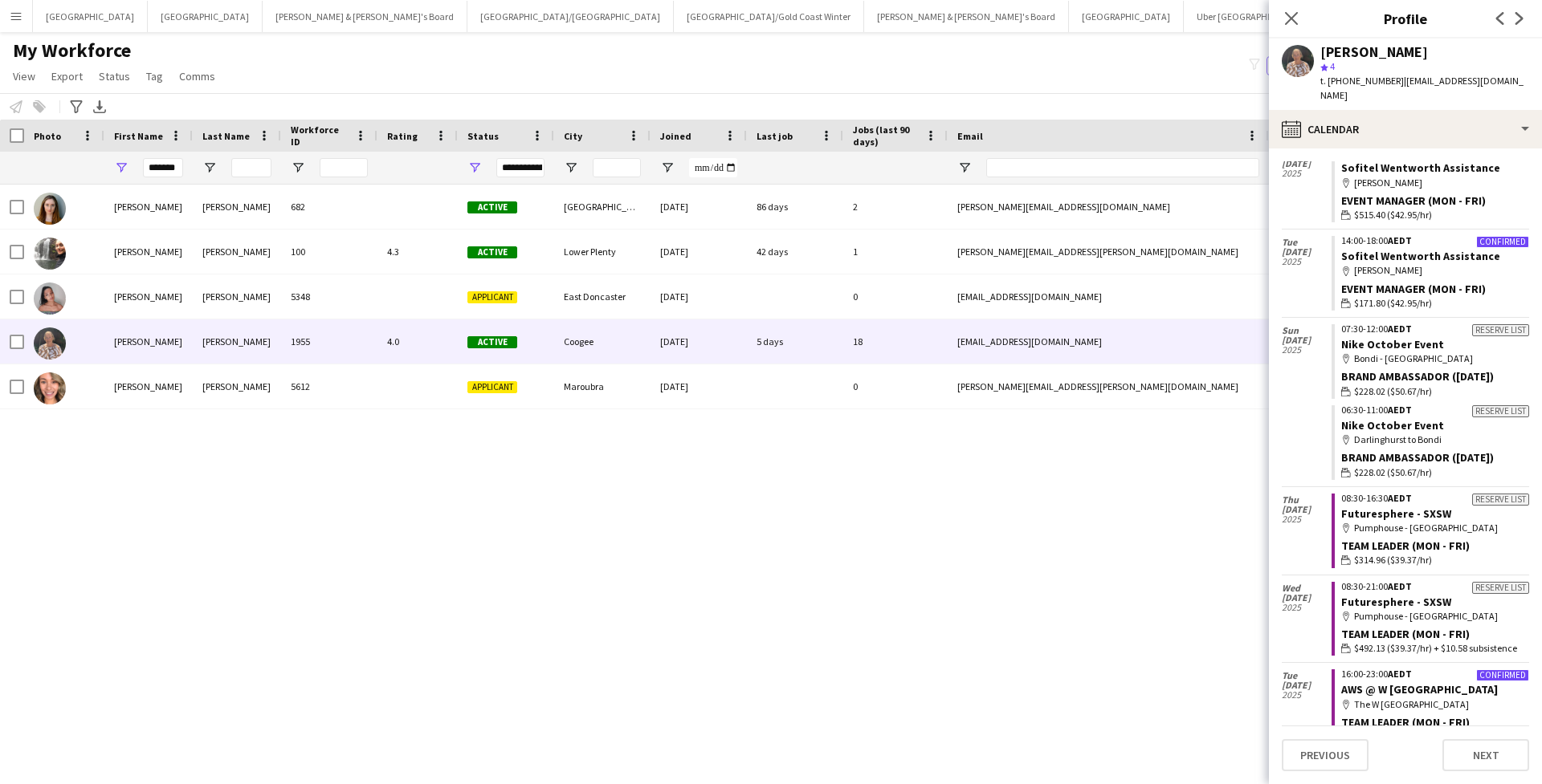
scroll to position [0, 0]
click at [1062, 18] on icon at bounding box center [1290, 18] width 15 height 15
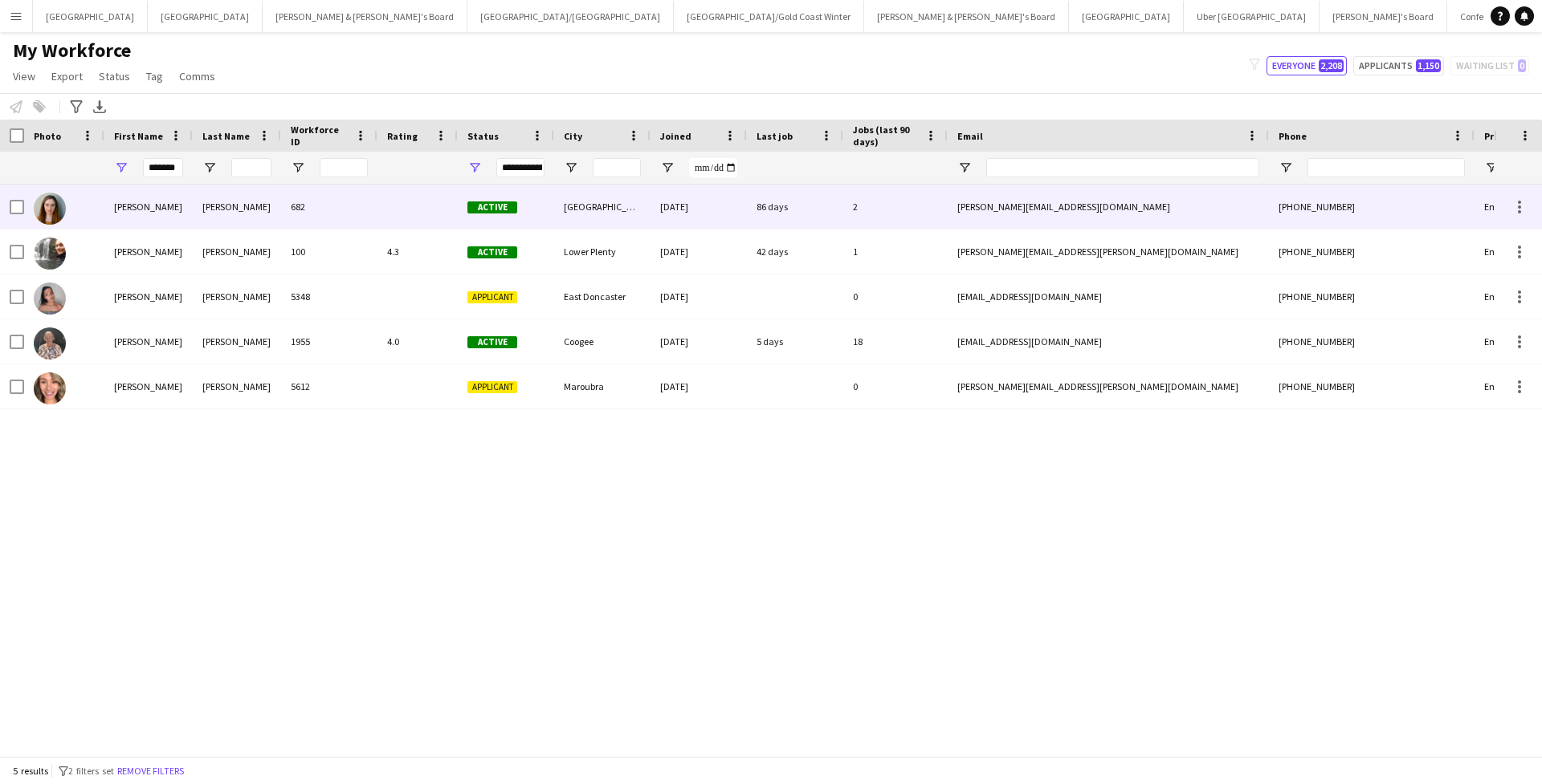
click at [410, 215] on div at bounding box center [418, 206] width 81 height 44
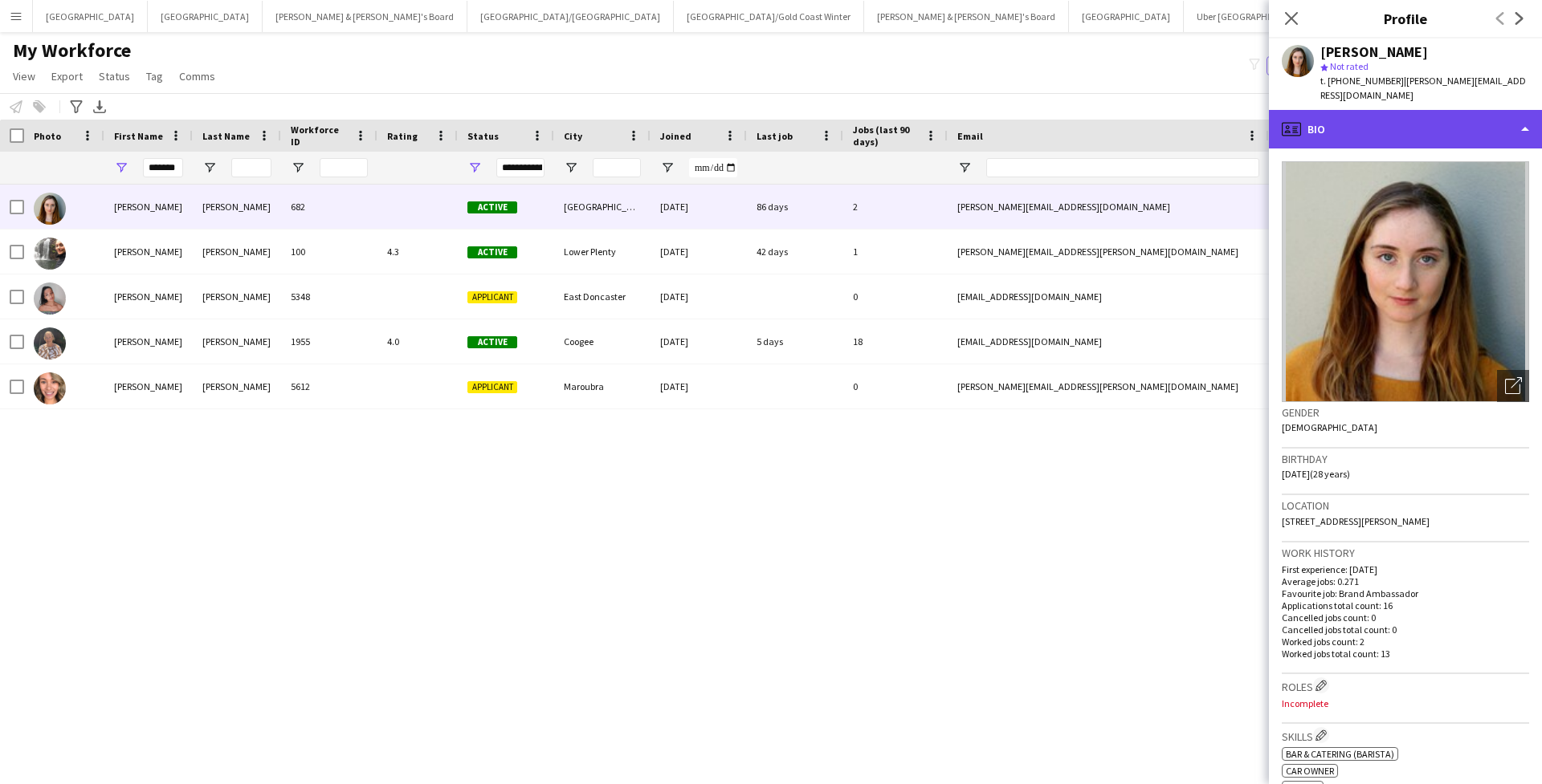
click at [1062, 122] on div "profile Bio" at bounding box center [1404, 130] width 273 height 39
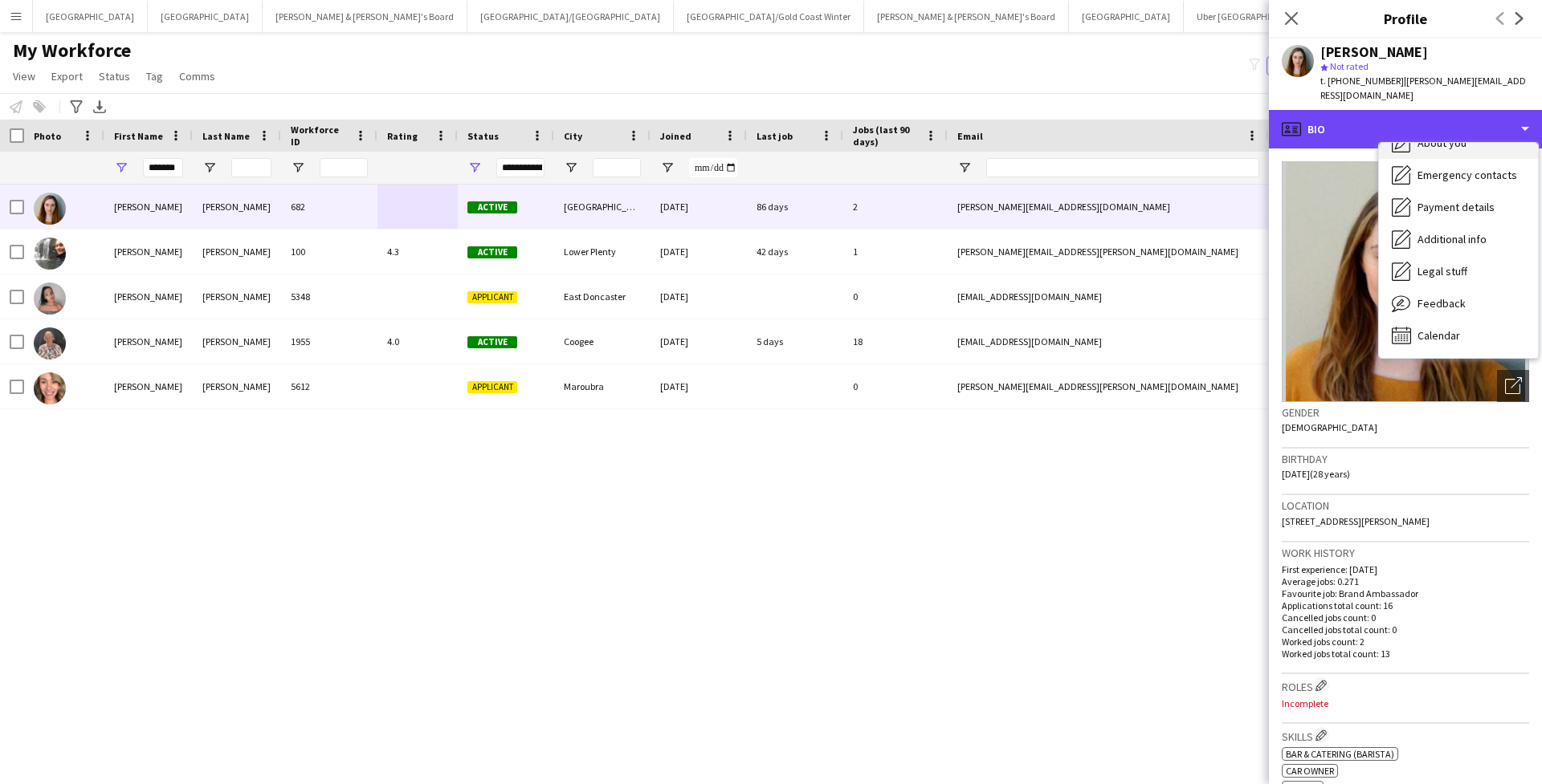
scroll to position [119, 0]
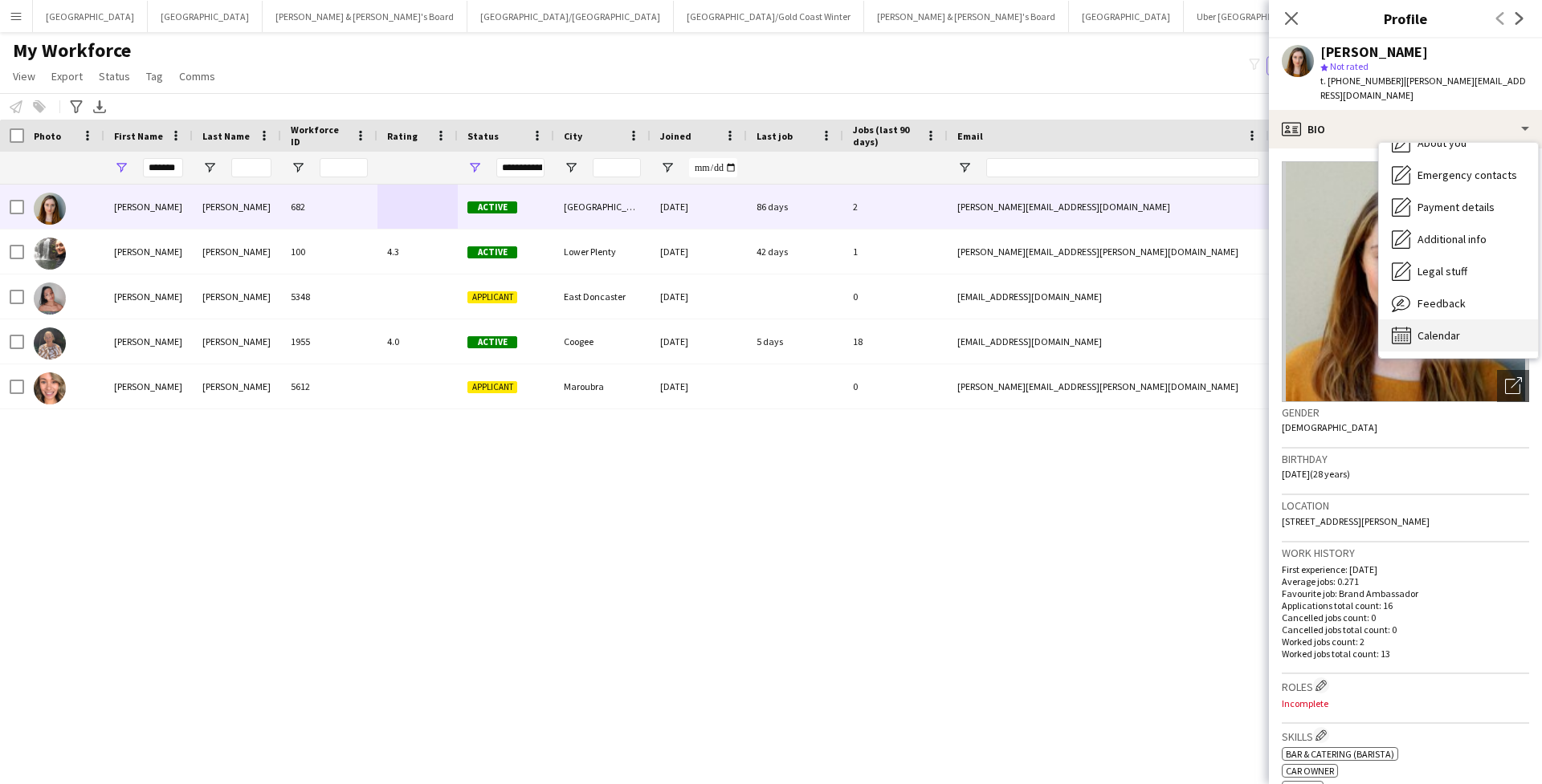
click at [1062, 328] on span "Calendar" at bounding box center [1438, 336] width 43 height 14
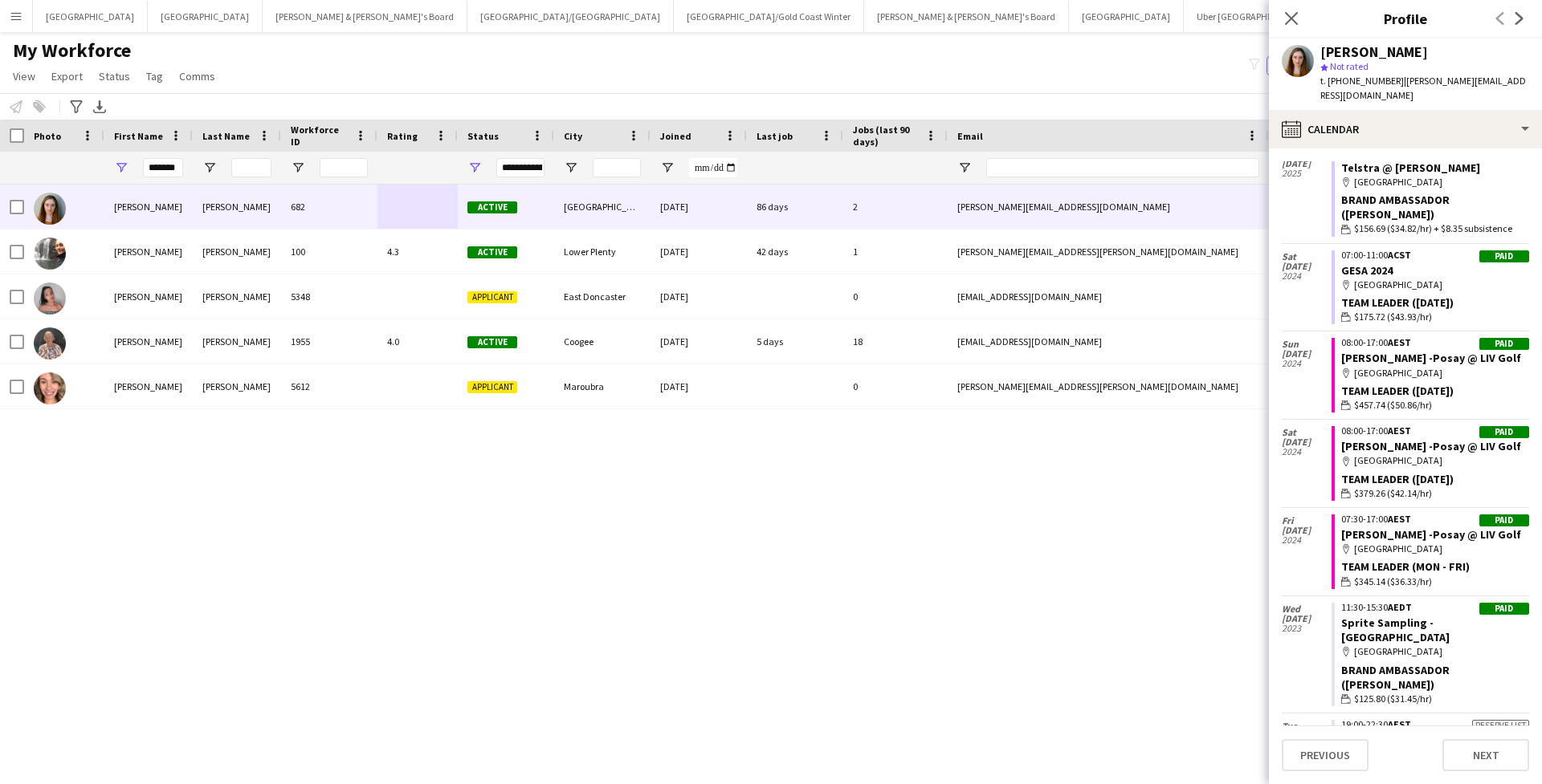
scroll to position [173, 0]
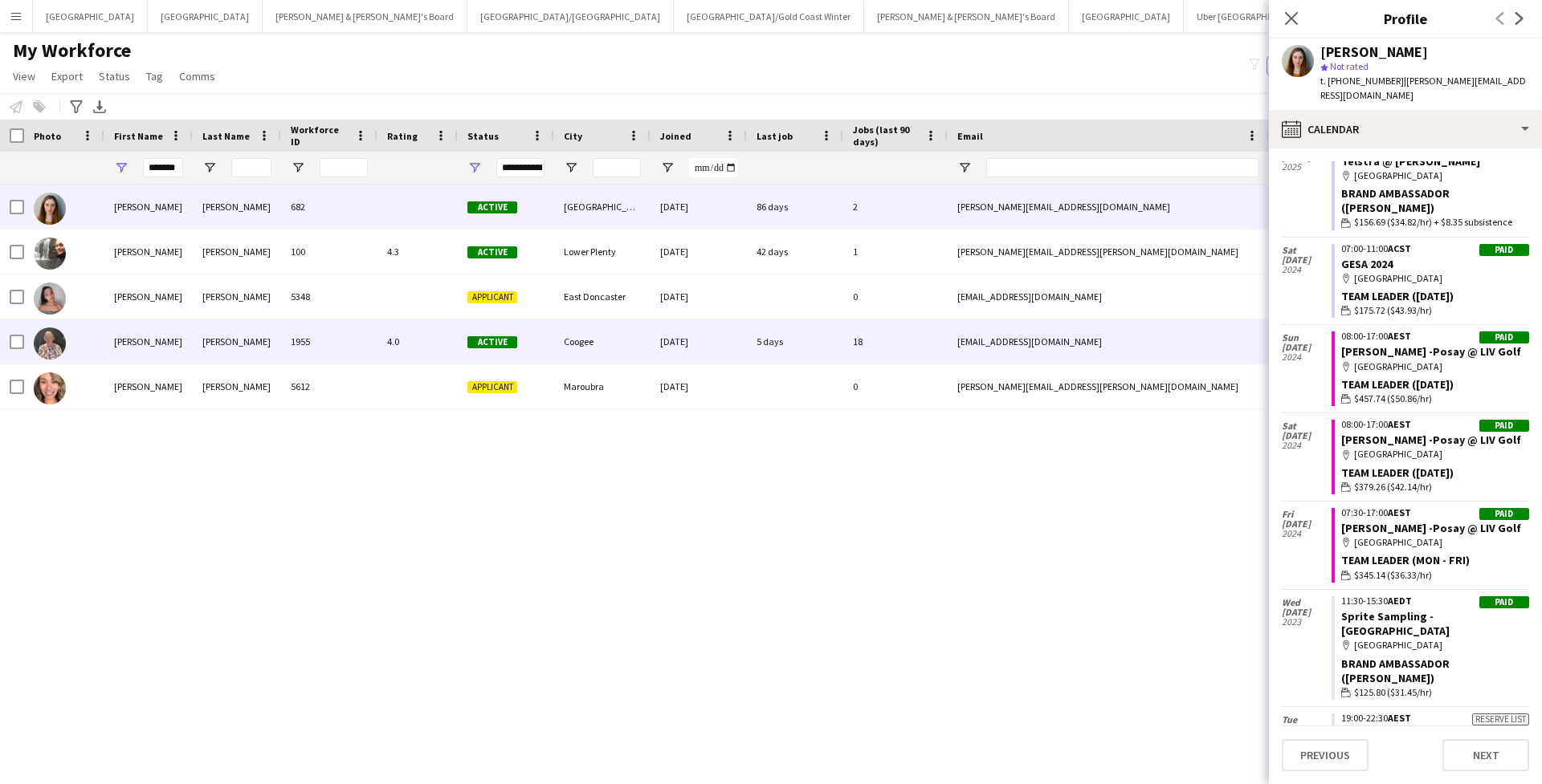
click at [432, 345] on div "4.0" at bounding box center [418, 341] width 81 height 44
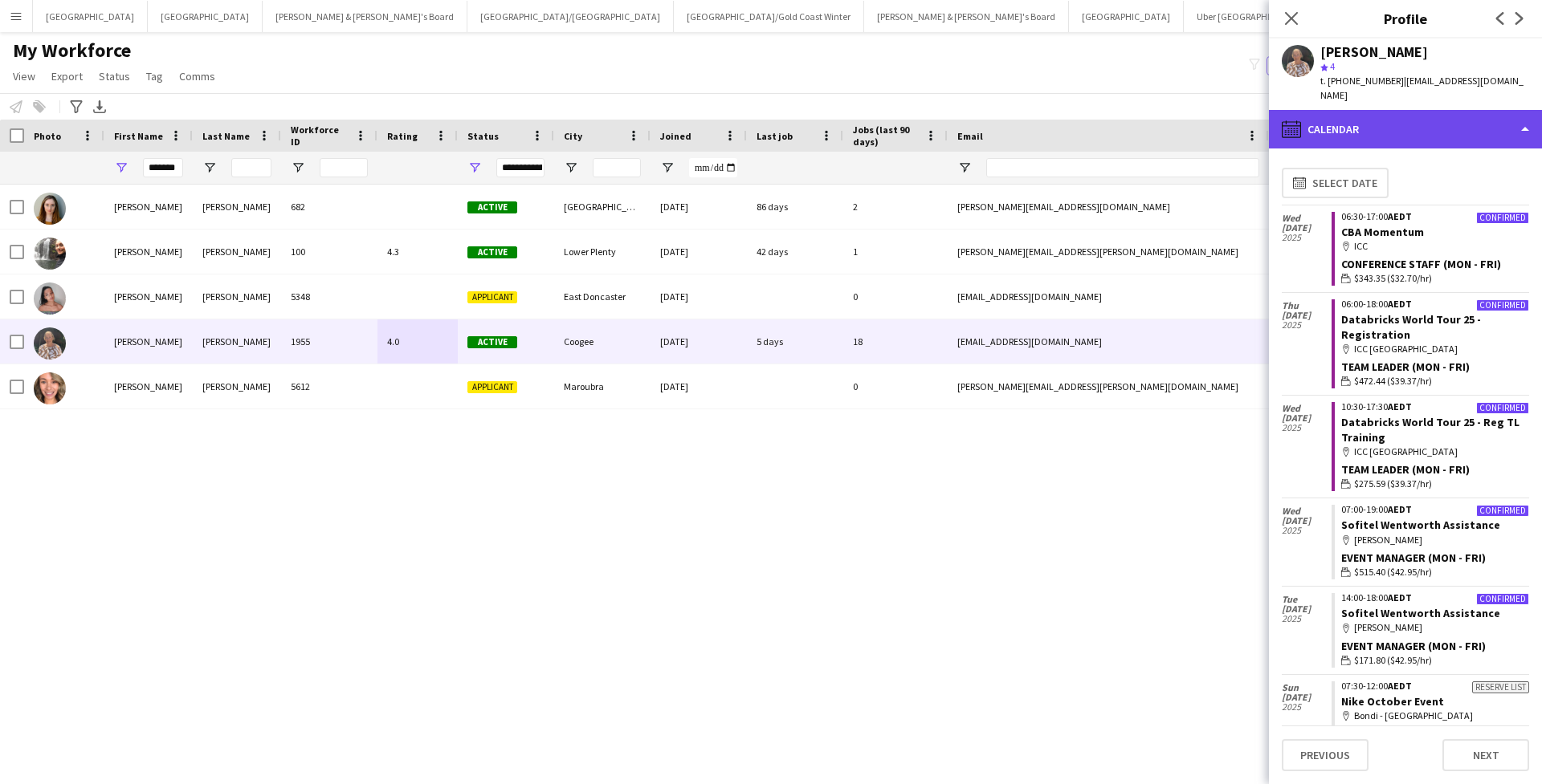
click at [1062, 116] on div "calendar-full Calendar" at bounding box center [1404, 130] width 273 height 39
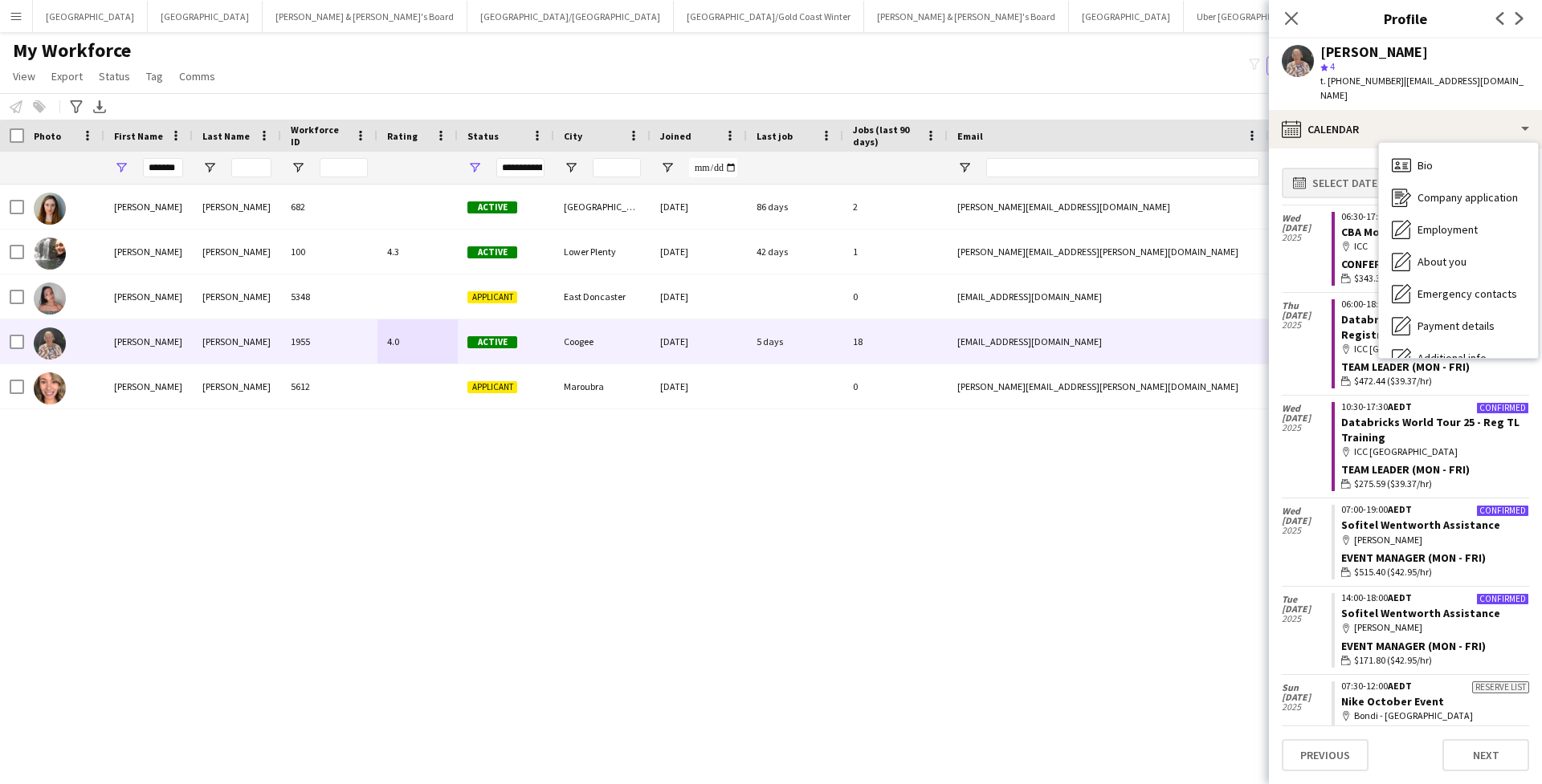
click at [1062, 167] on button "calendar-full Select date" at bounding box center [1334, 183] width 107 height 31
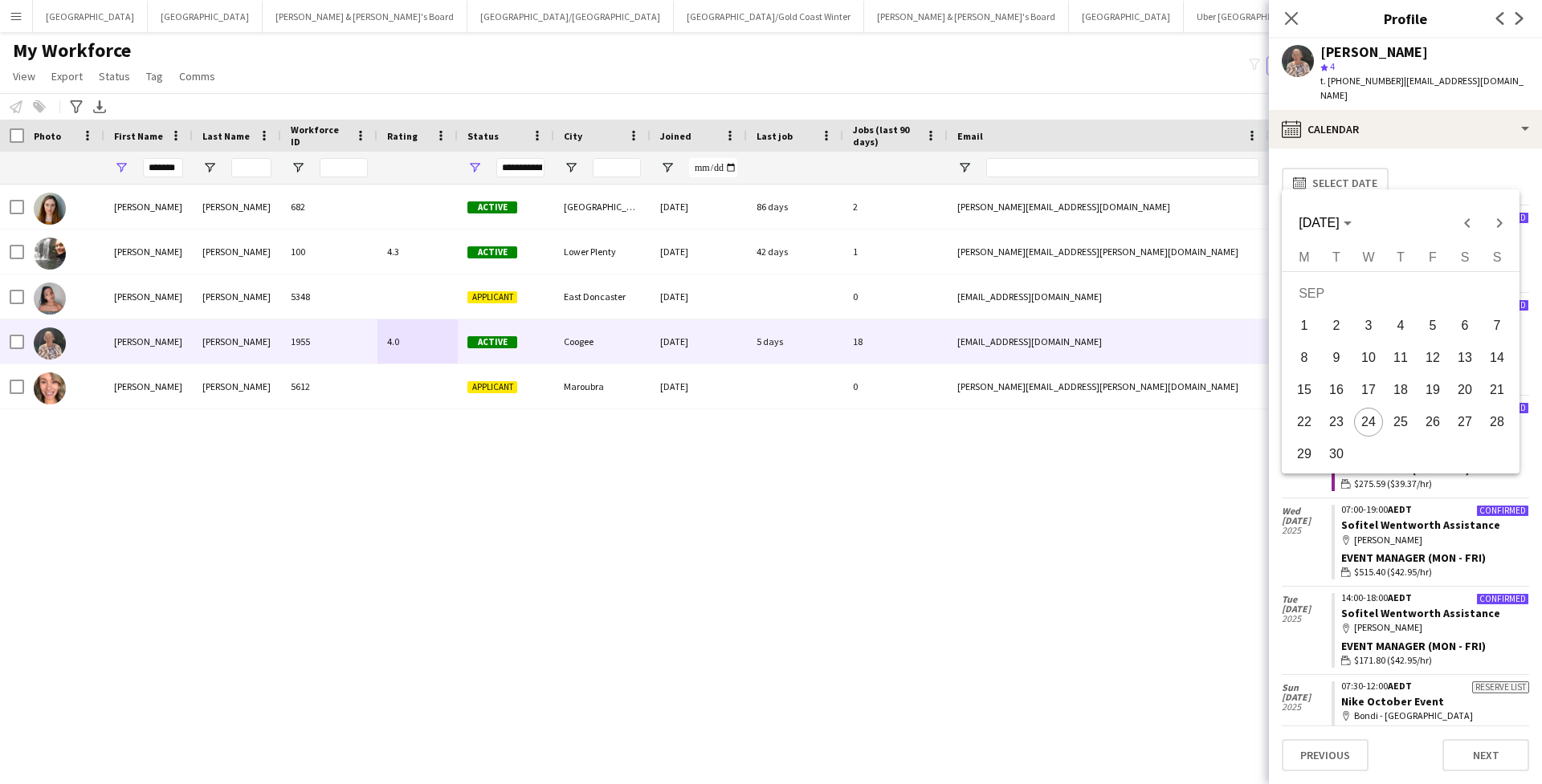
click at [1062, 392] on button "16" at bounding box center [1336, 390] width 32 height 32
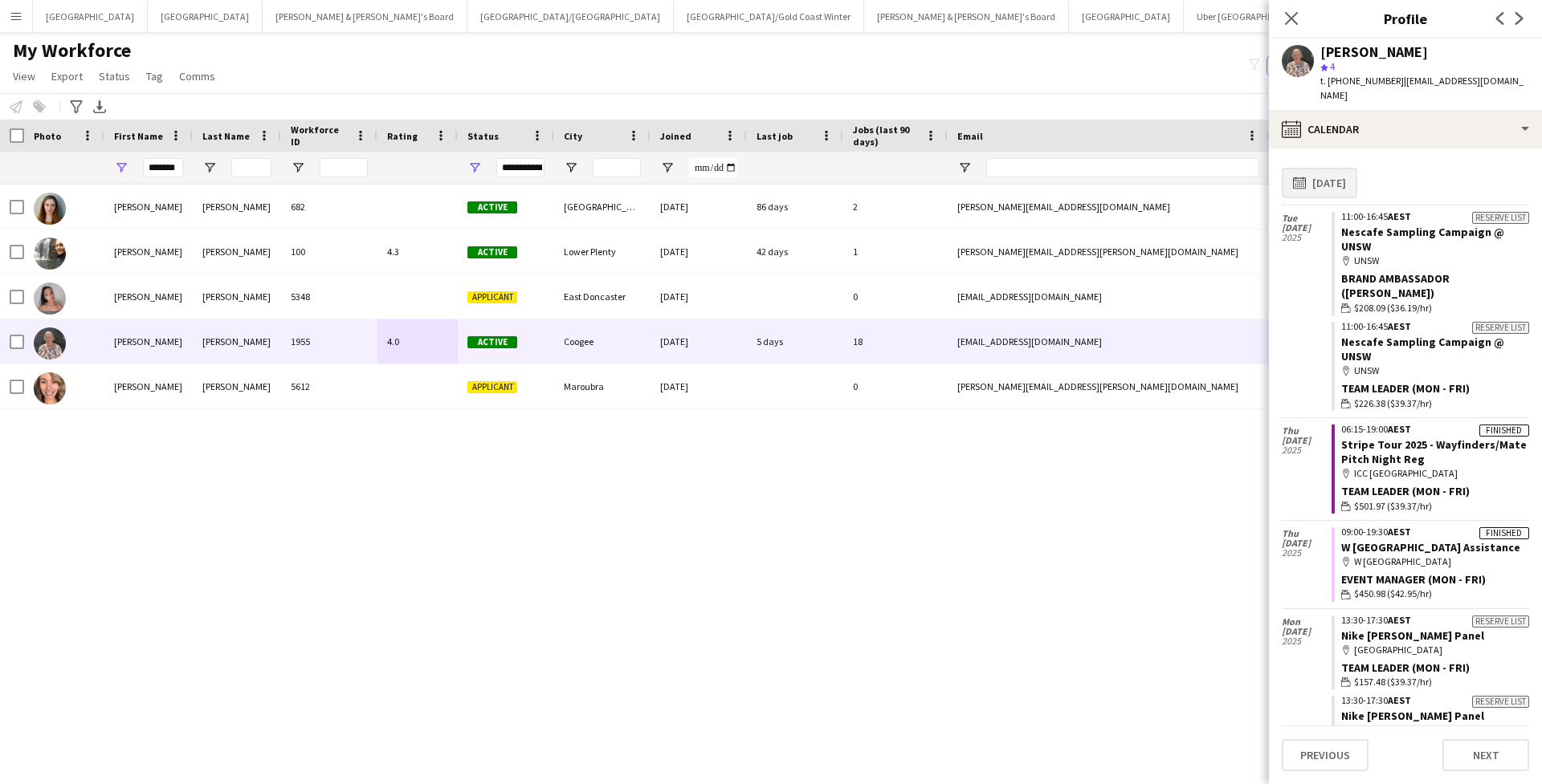
click at [1062, 172] on button "calendar-full 16-09-2025" at bounding box center [1319, 183] width 76 height 31
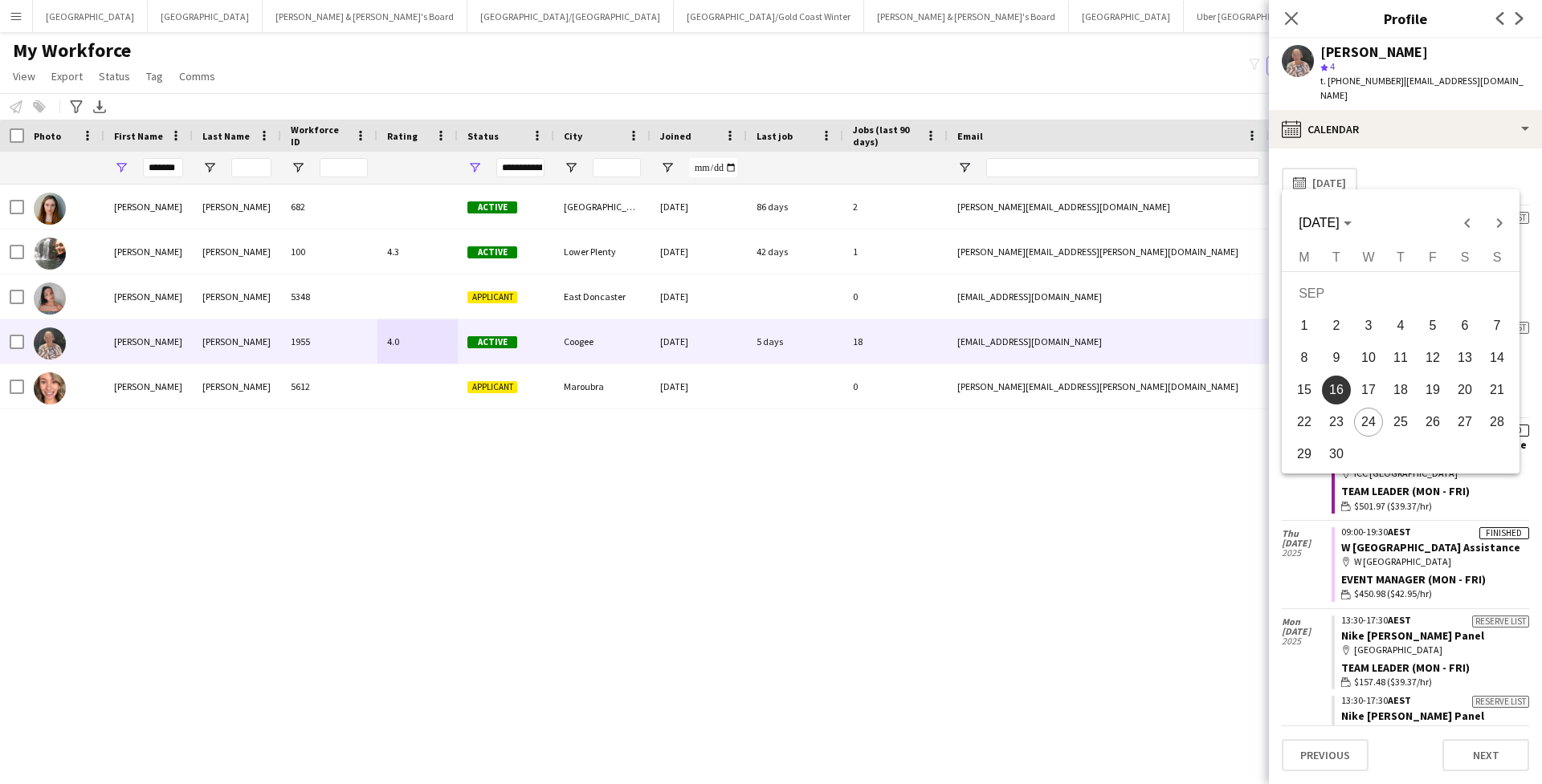
click at [1062, 361] on span "8" at bounding box center [1304, 358] width 29 height 29
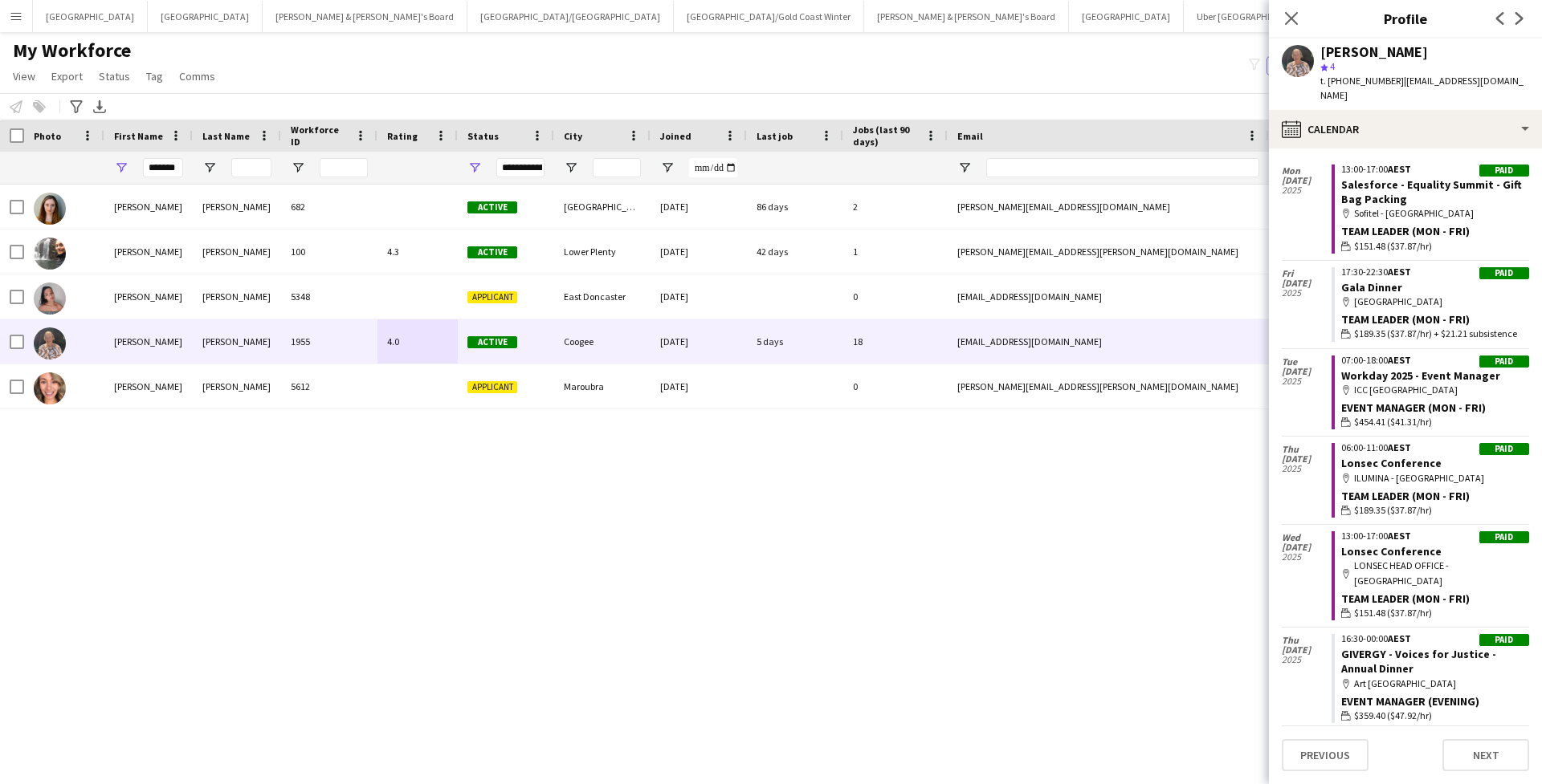
scroll to position [4921, 0]
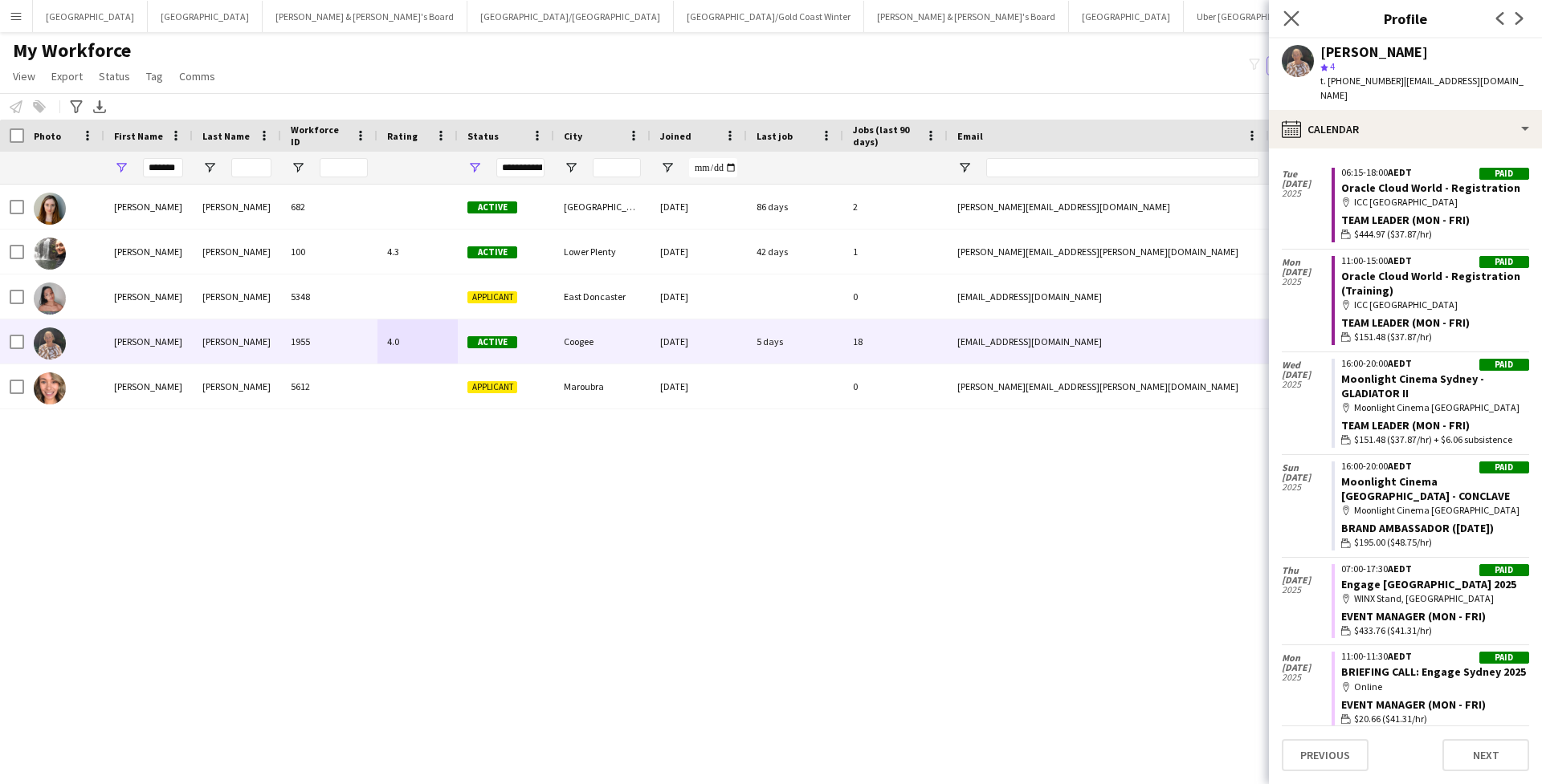
click at [1062, 28] on app-icon "Close pop-in" at bounding box center [1291, 19] width 23 height 23
